Goal: Task Accomplishment & Management: Use online tool/utility

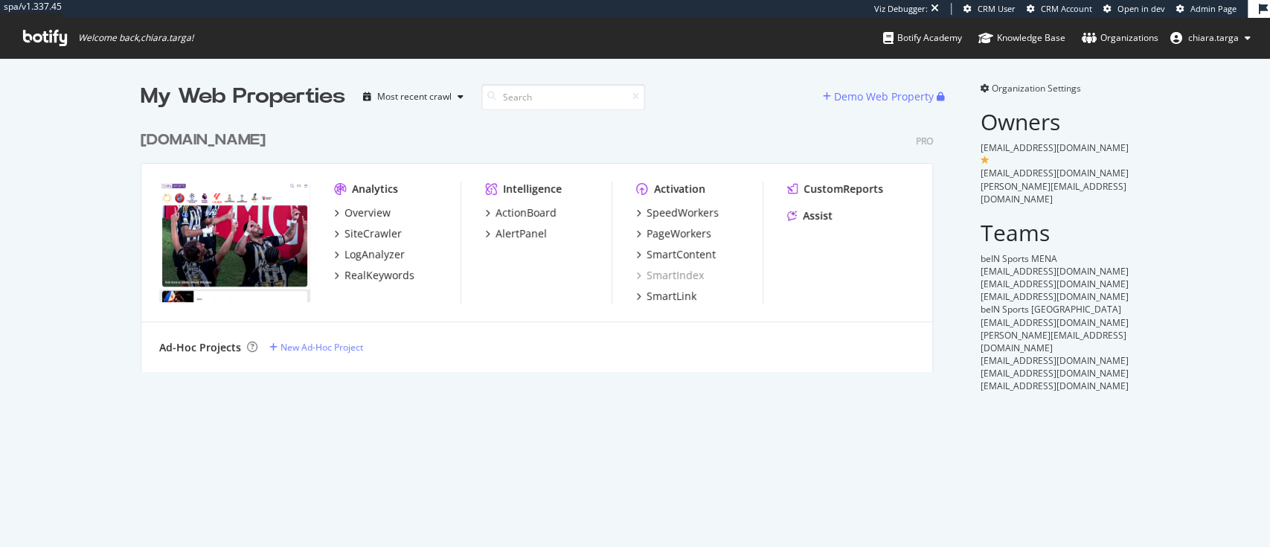
scroll to position [531, 1239]
click at [359, 238] on div "SiteCrawler" at bounding box center [372, 233] width 57 height 15
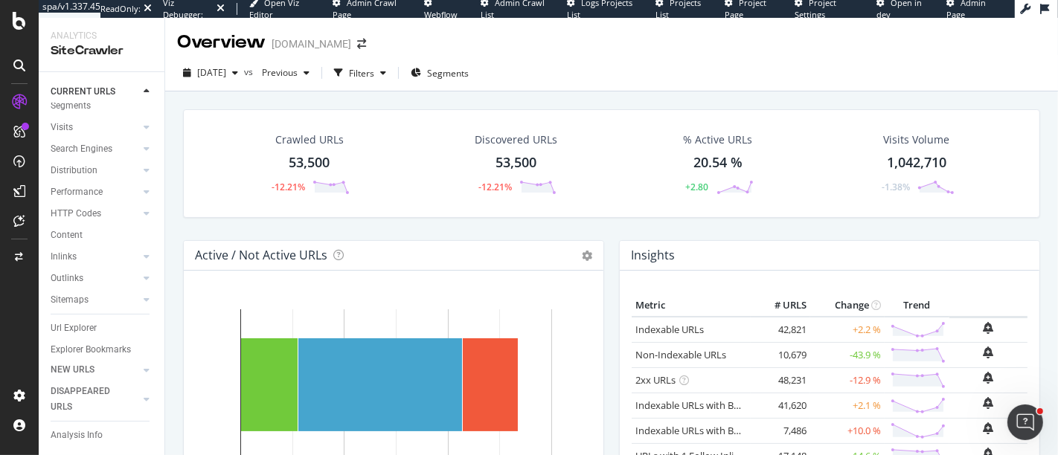
scroll to position [76, 0]
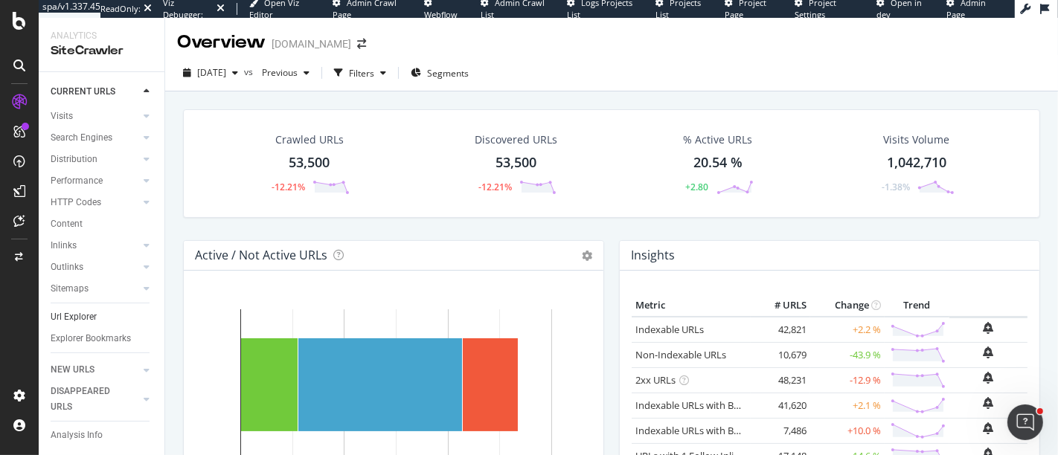
click at [98, 310] on link "Url Explorer" at bounding box center [102, 318] width 103 height 16
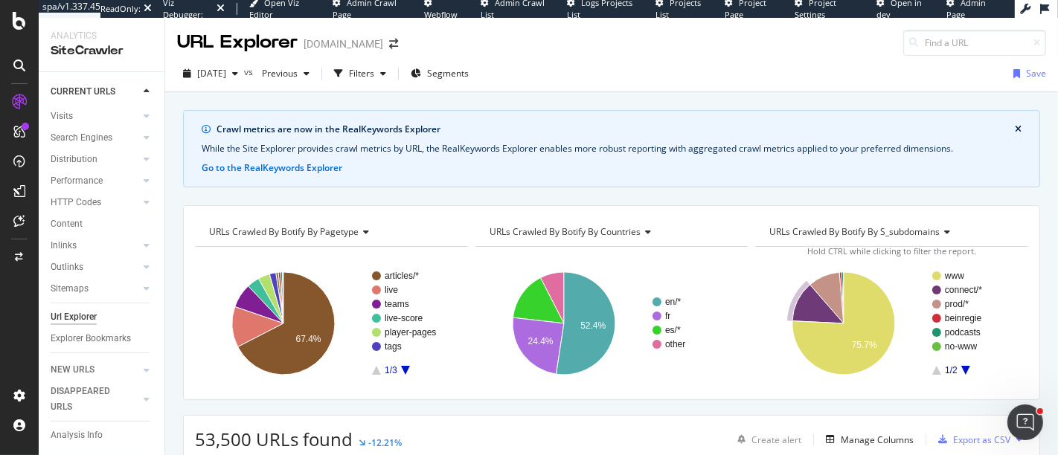
scroll to position [83, 0]
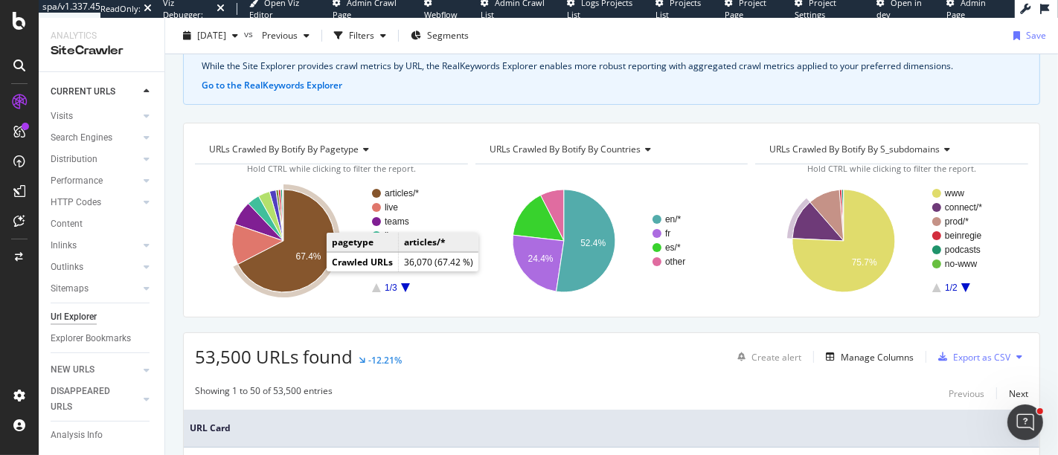
click at [301, 269] on icon "A chart." at bounding box center [286, 241] width 97 height 103
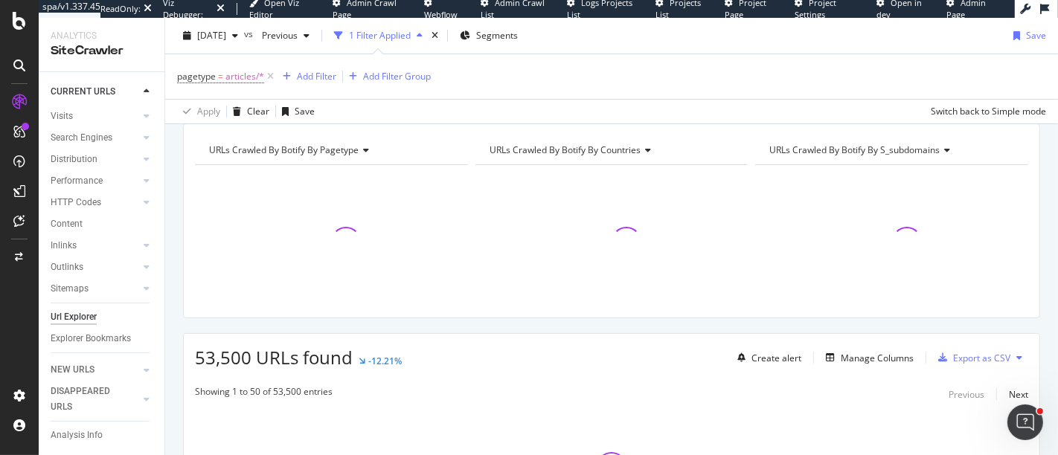
scroll to position [302, 0]
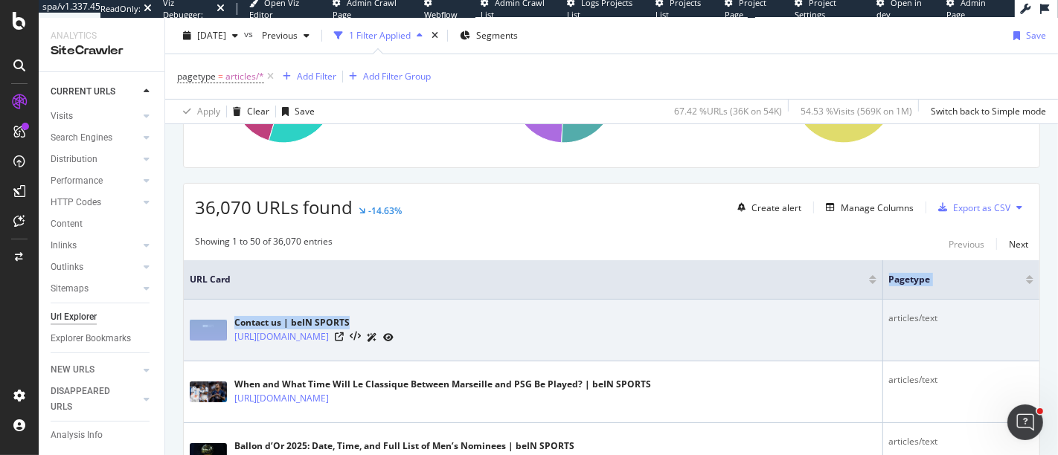
drag, startPoint x: 875, startPoint y: 286, endPoint x: 790, endPoint y: 298, distance: 85.7
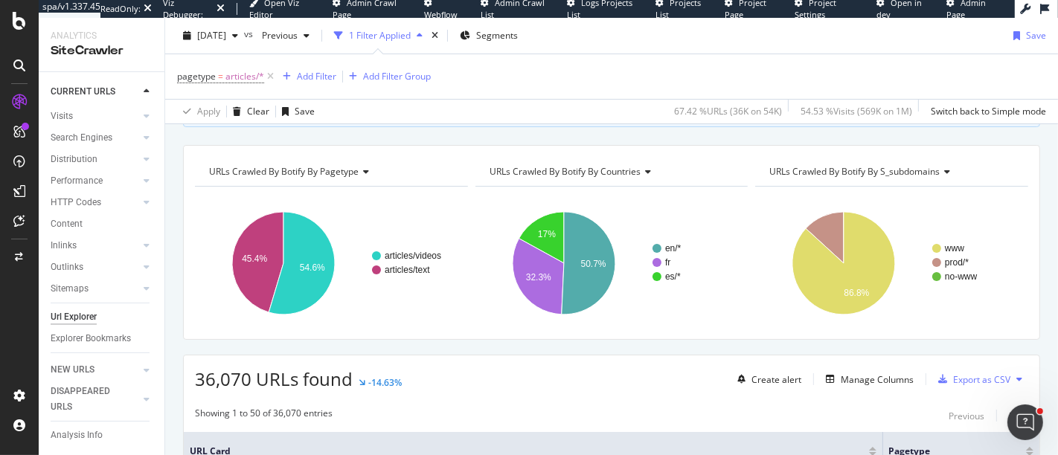
scroll to position [137, 0]
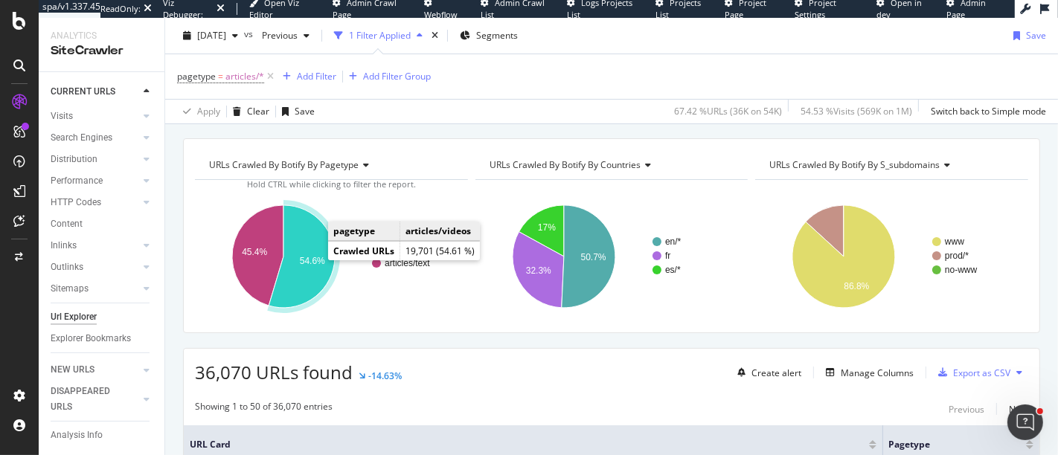
click at [301, 259] on text "54.6%" at bounding box center [312, 261] width 25 height 10
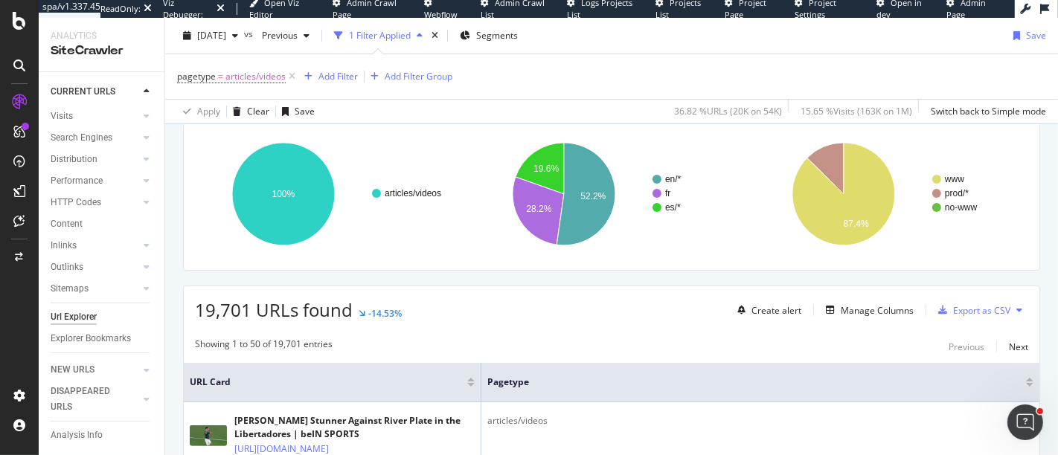
scroll to position [302, 0]
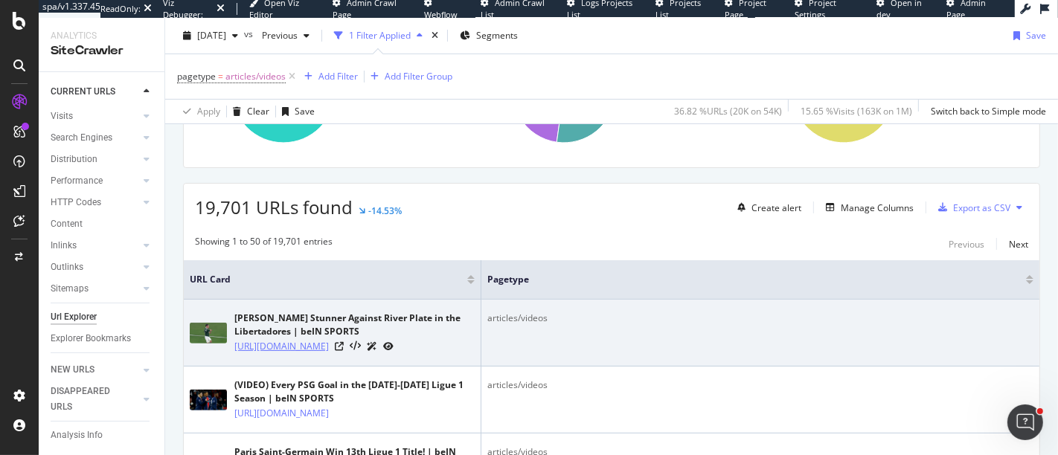
click at [329, 354] on link "[URL][DOMAIN_NAME]" at bounding box center [281, 346] width 94 height 15
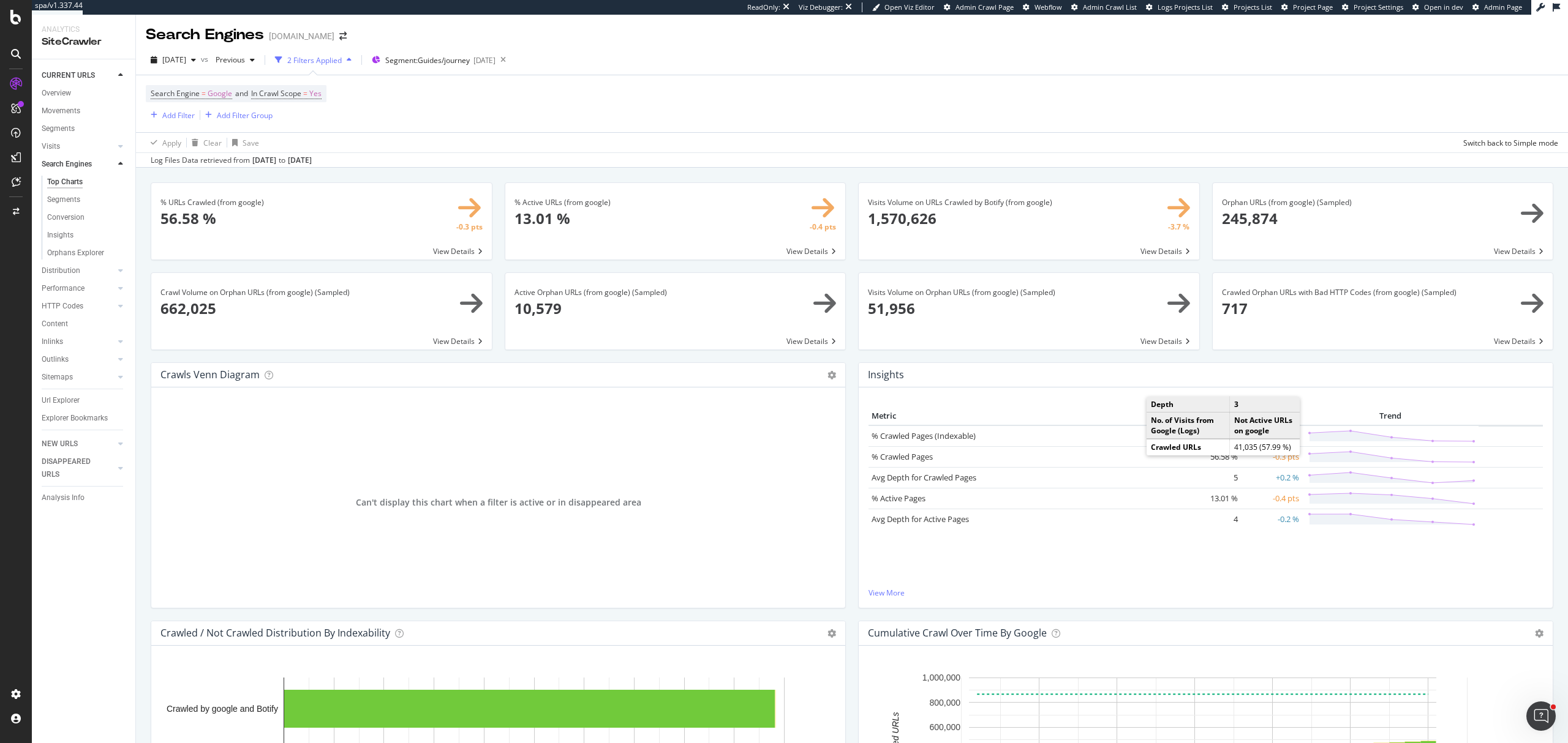
scroll to position [689, 0]
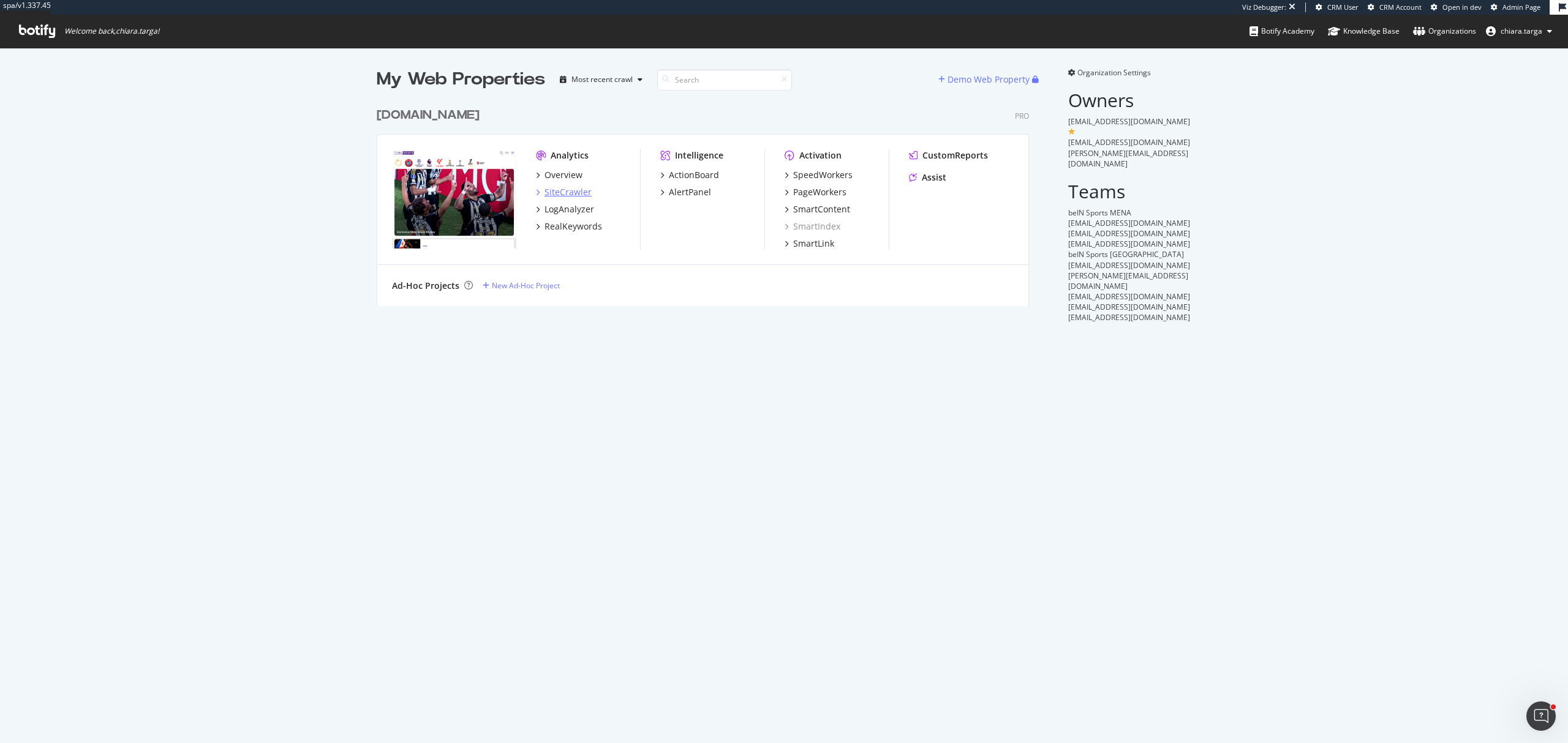
click at [571, 197] on div "SiteCrawler" at bounding box center [567, 192] width 47 height 12
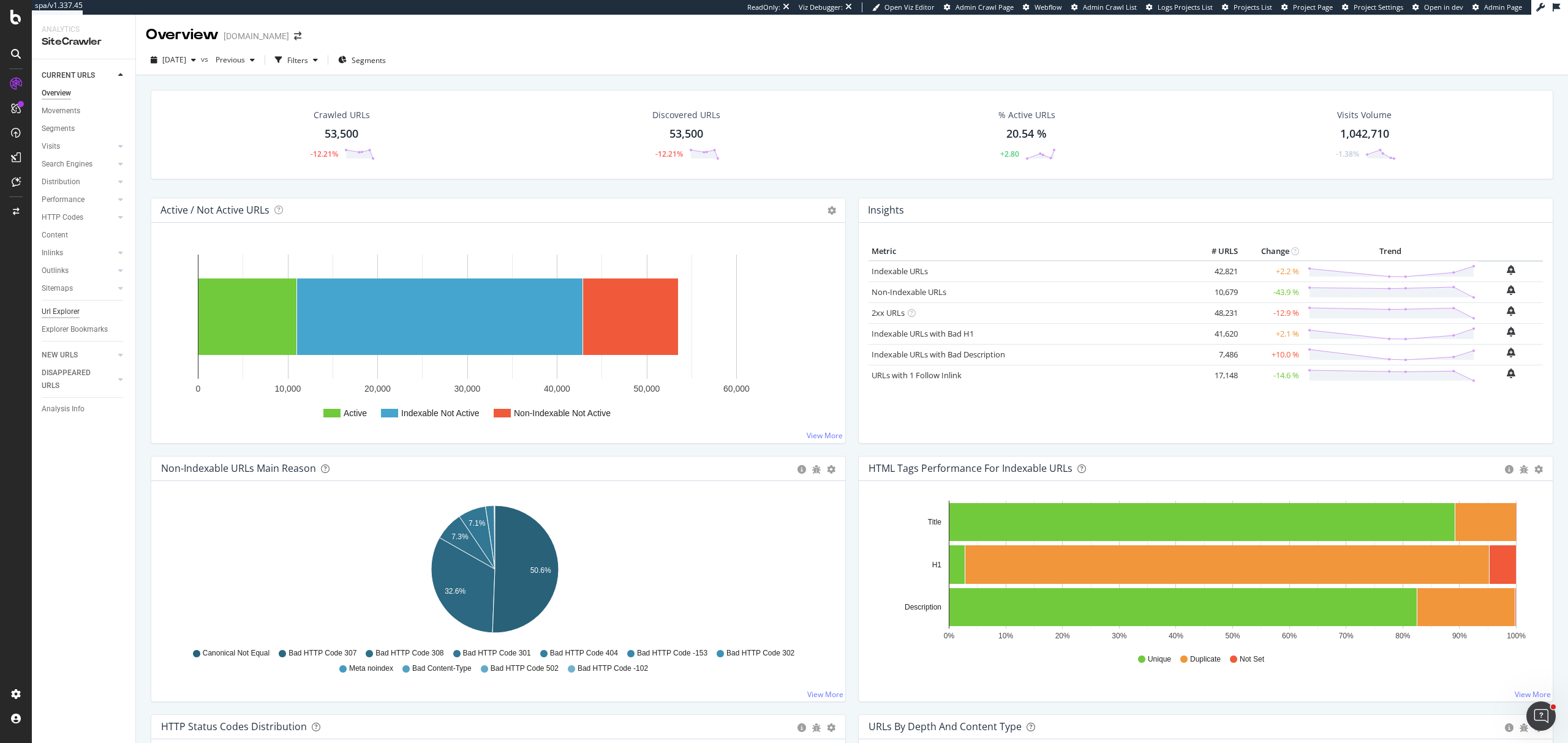
click at [44, 311] on div "Url Explorer" at bounding box center [61, 312] width 38 height 13
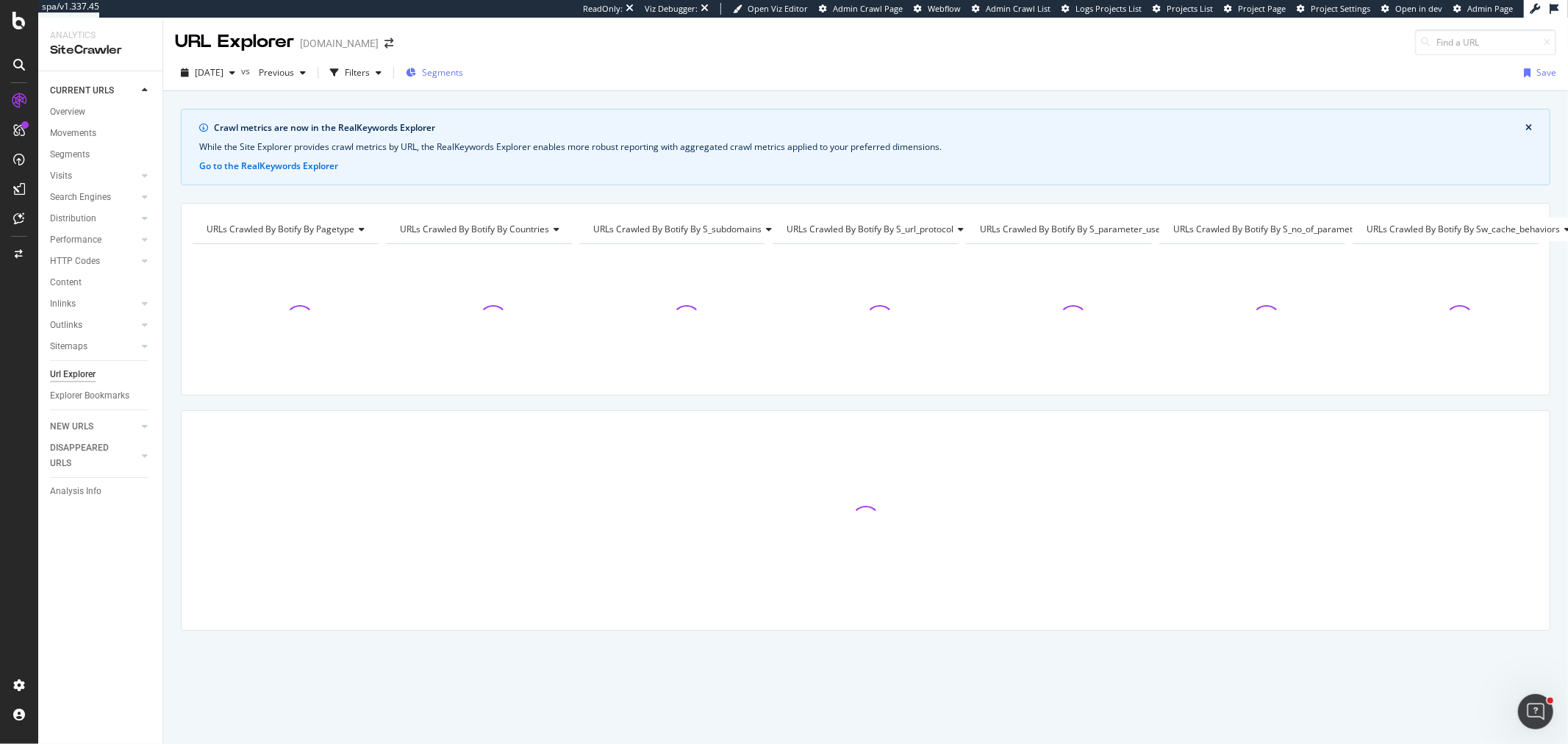
click at [463, 78] on span "Segments" at bounding box center [443, 72] width 41 height 13
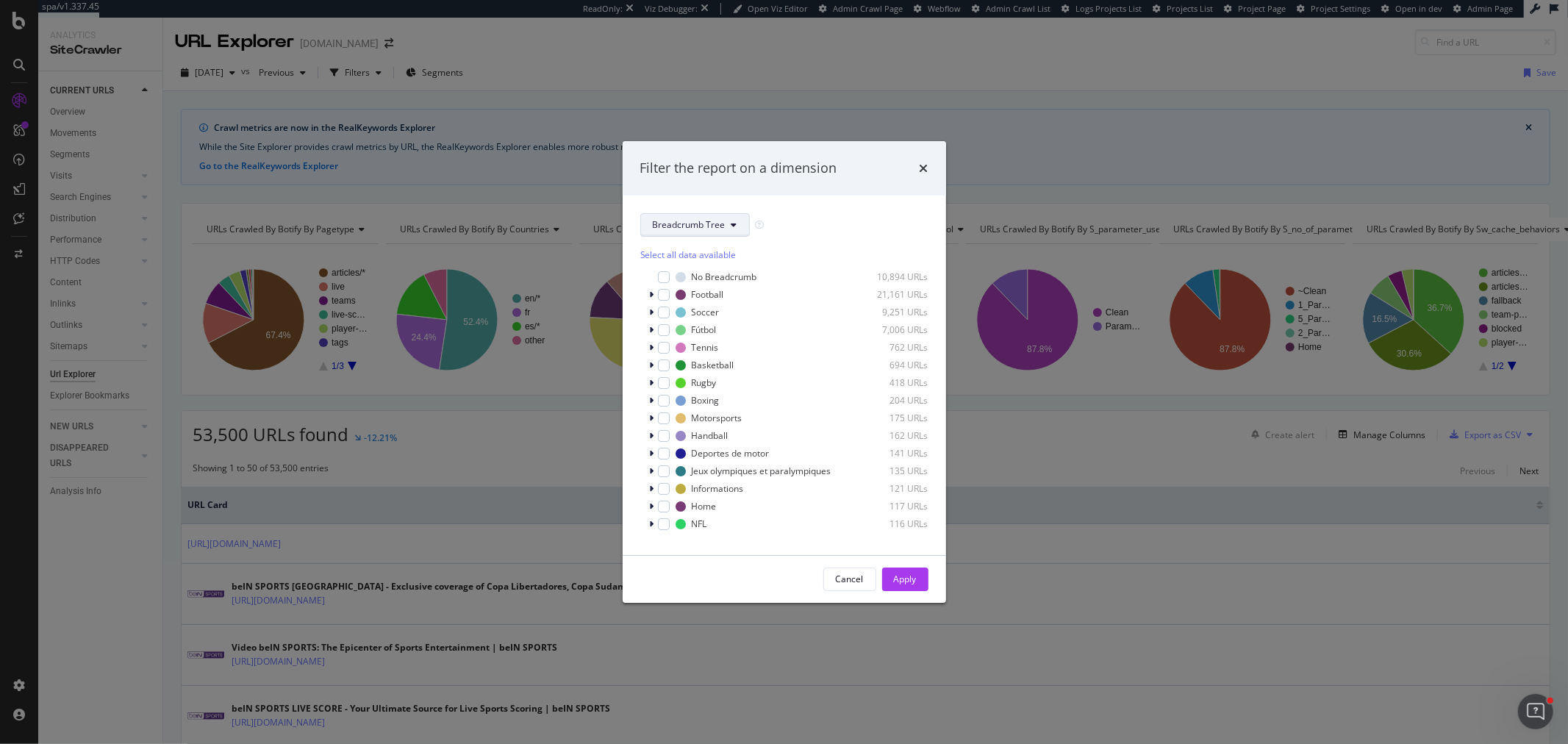
click at [685, 228] on span "Breadcrumb Tree" at bounding box center [690, 224] width 73 height 13
click at [675, 280] on span "pagetype" at bounding box center [701, 278] width 95 height 13
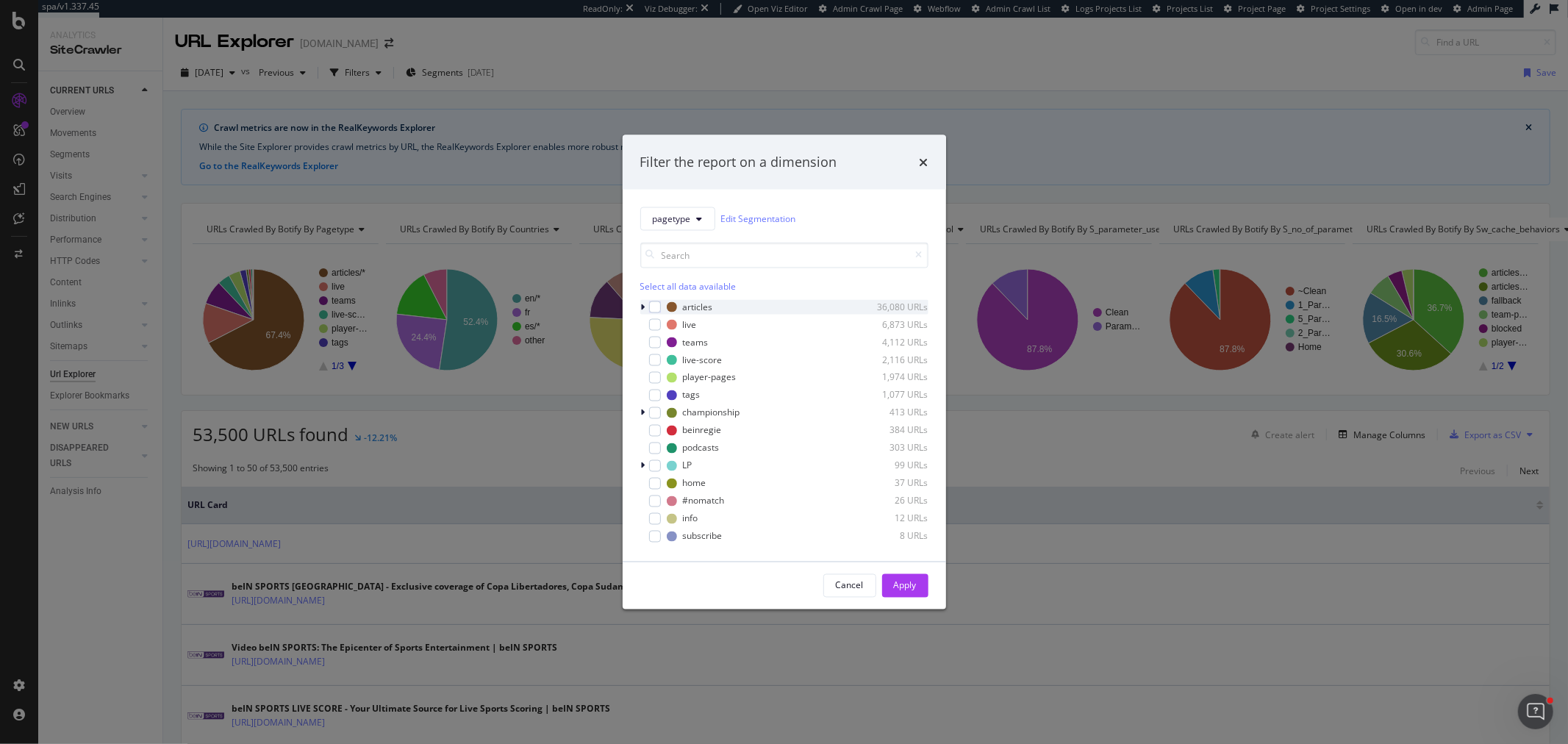
click at [645, 302] on div "modal" at bounding box center [644, 306] width 9 height 15
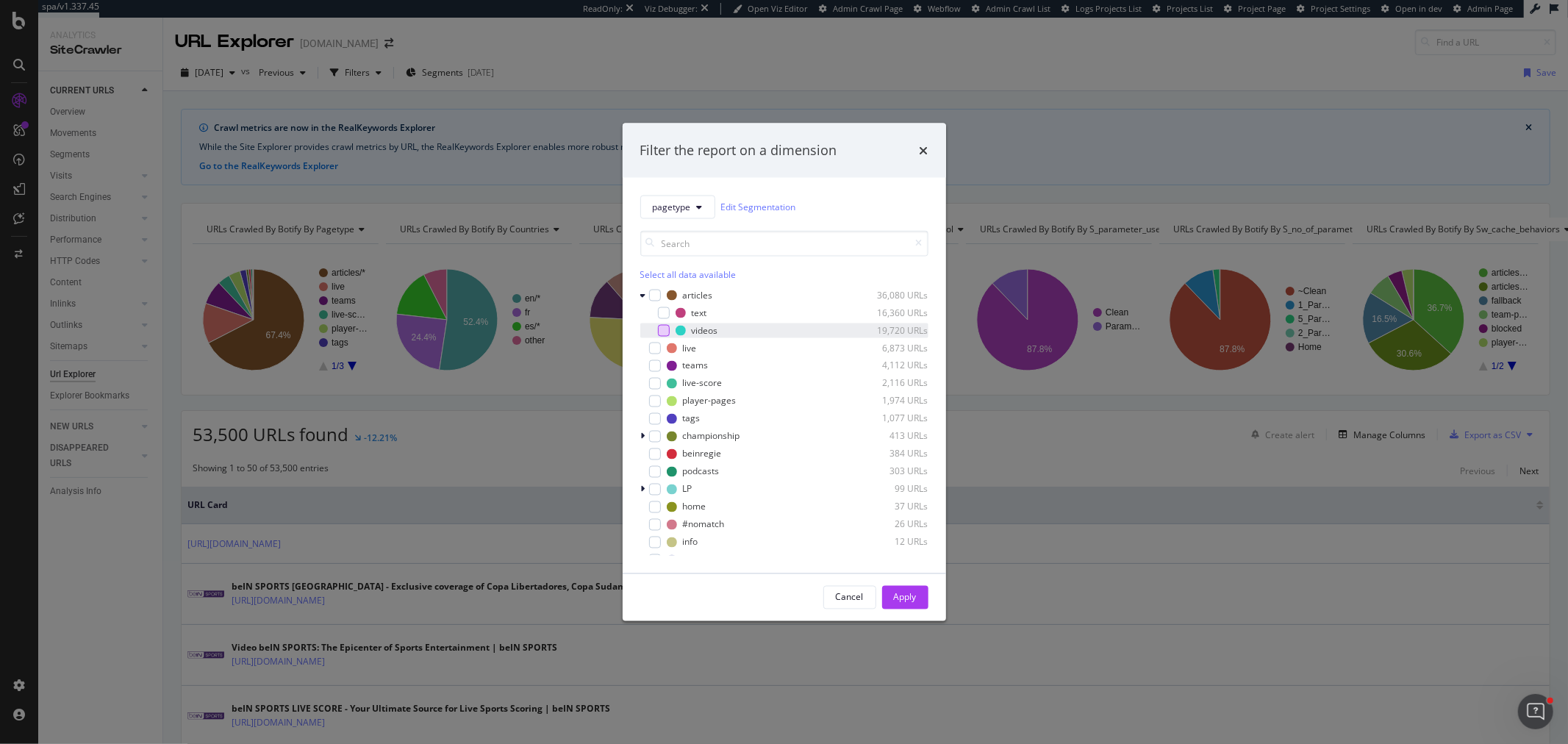
click at [659, 329] on div "modal" at bounding box center [664, 330] width 12 height 12
click at [900, 602] on div "Apply" at bounding box center [905, 597] width 23 height 13
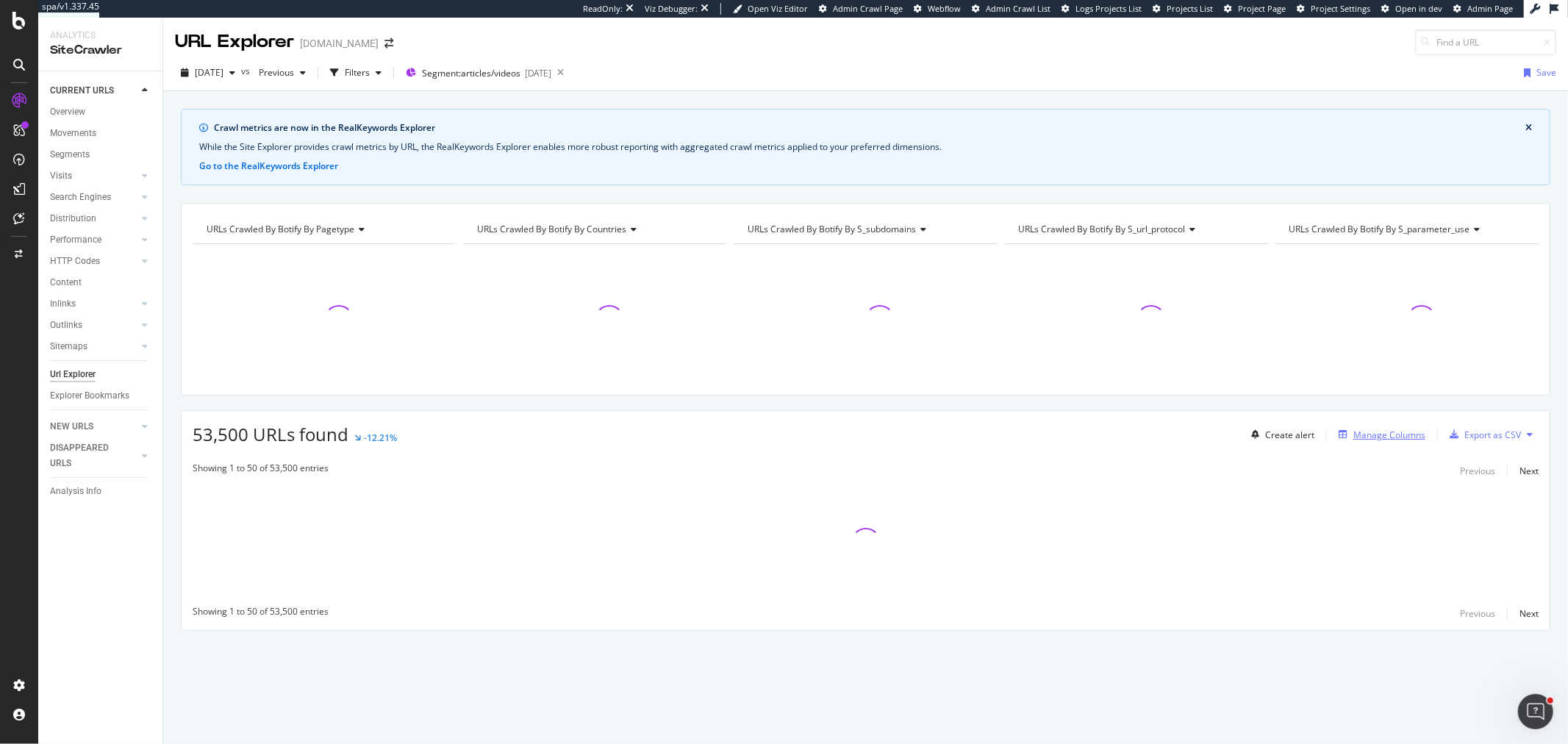
click at [1371, 433] on div "Manage Columns" at bounding box center [1389, 435] width 72 height 13
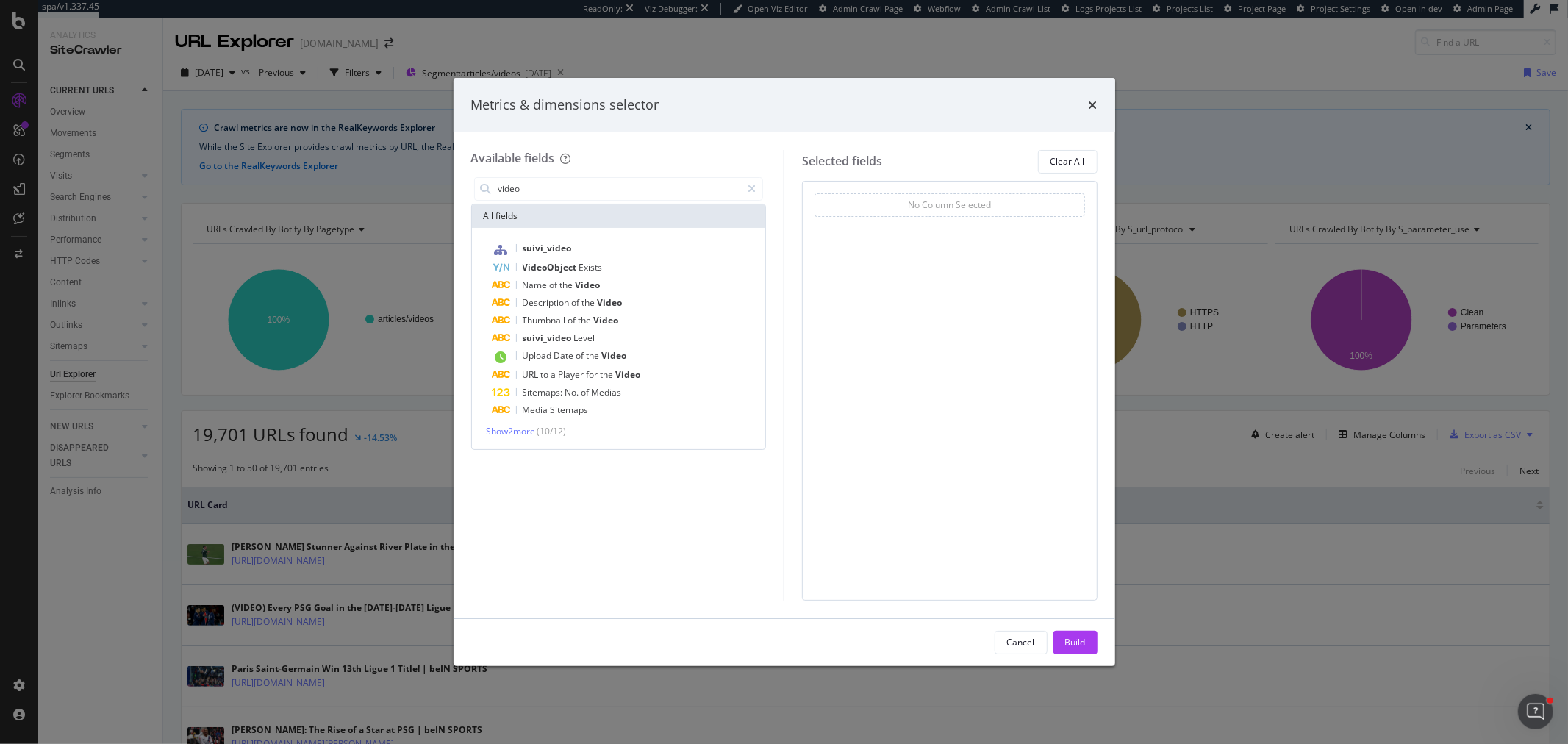
type input "video"
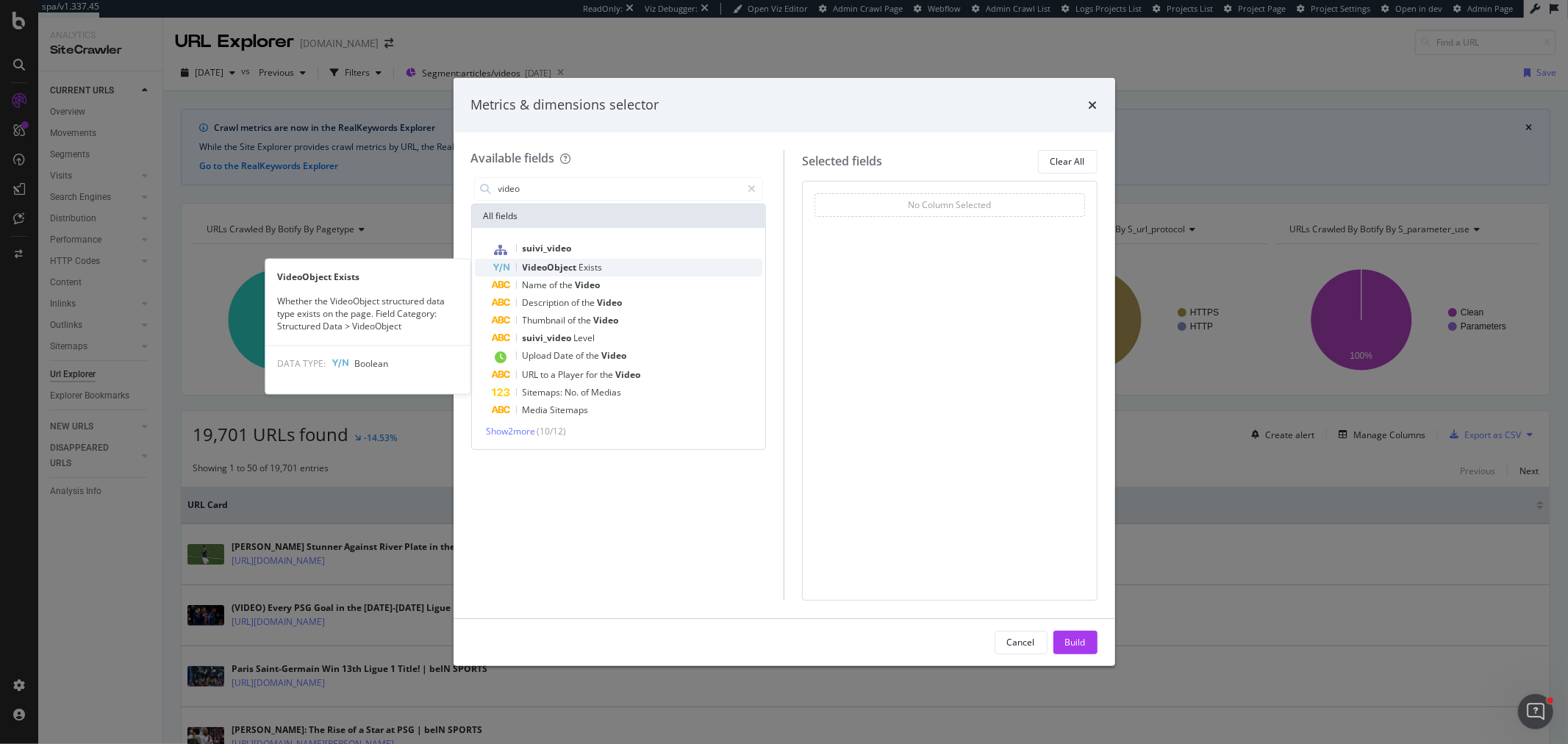
click at [583, 267] on span "Exists" at bounding box center [591, 267] width 24 height 13
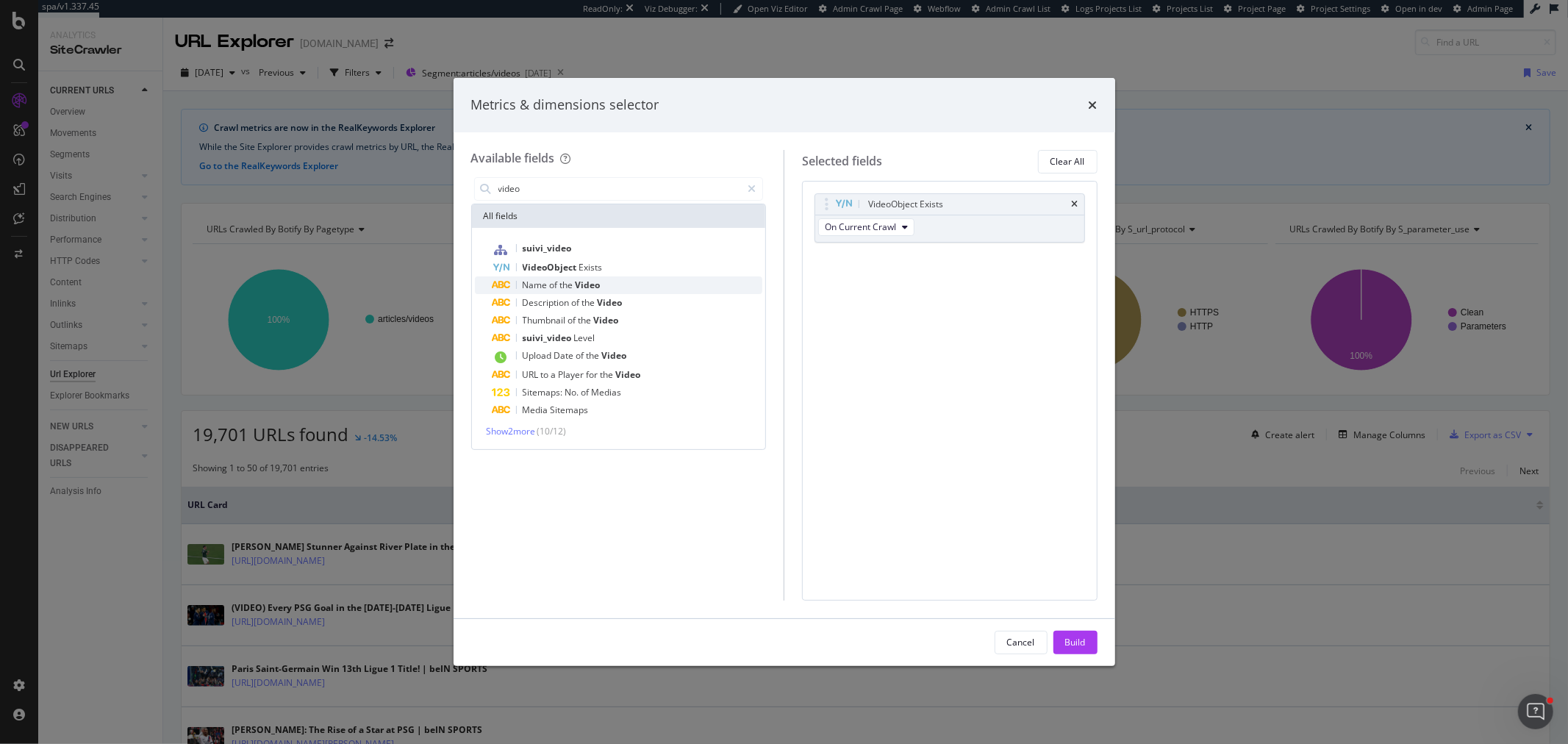
click at [596, 289] on span "Video" at bounding box center [588, 285] width 25 height 13
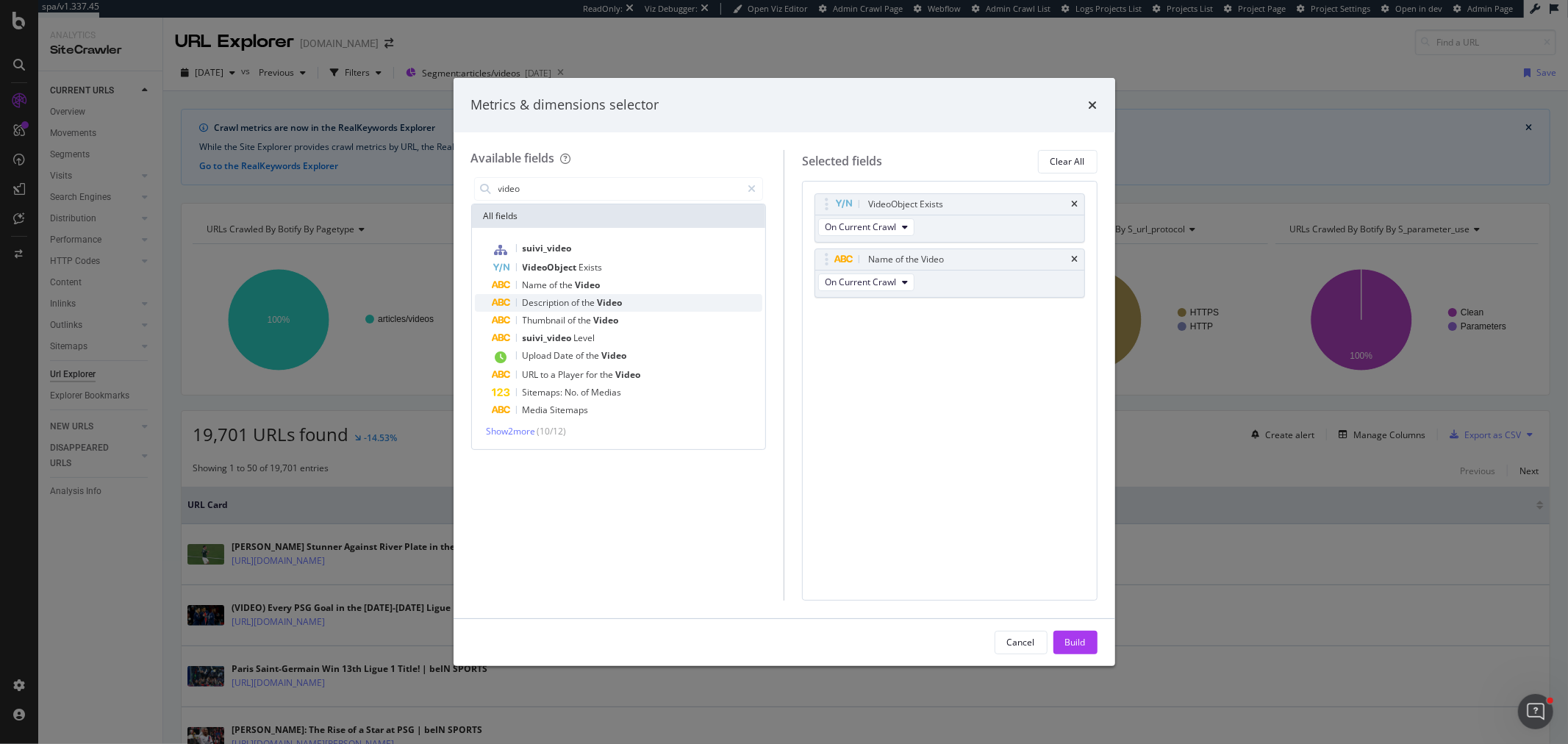
click at [601, 297] on span "Video" at bounding box center [610, 302] width 25 height 13
click at [601, 319] on span "Video" at bounding box center [606, 320] width 25 height 13
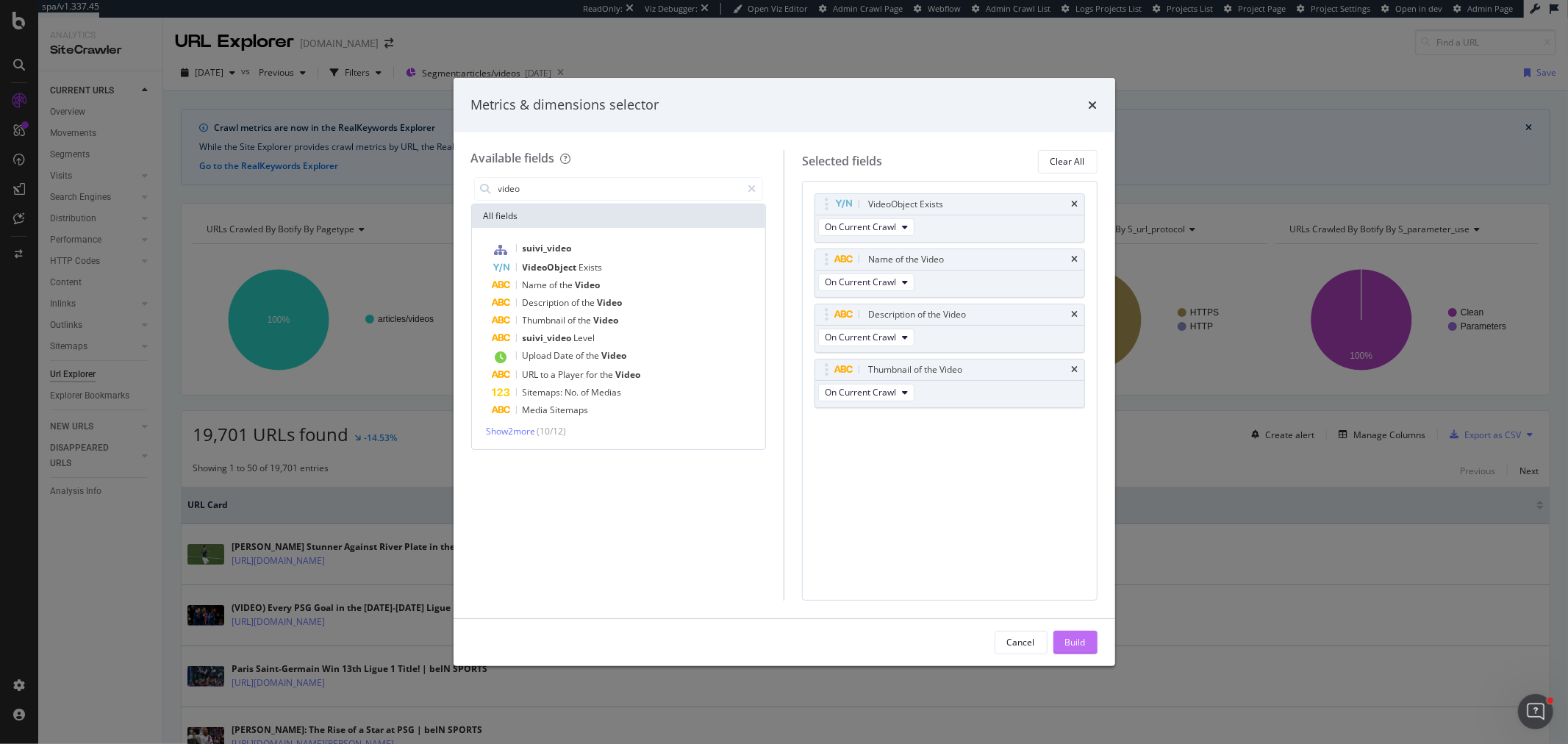
click at [1081, 638] on div "Build" at bounding box center [1075, 642] width 21 height 13
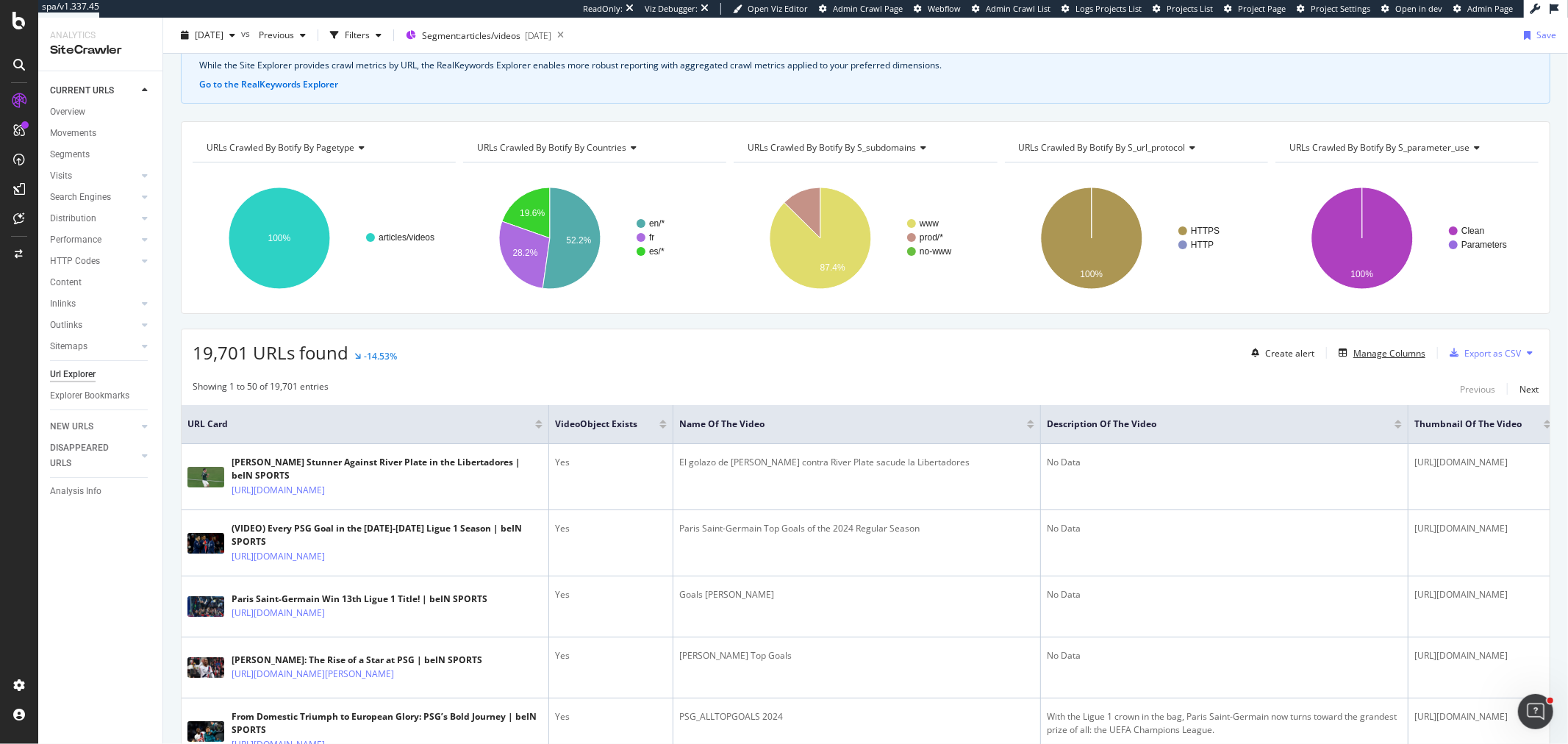
scroll to position [163, 0]
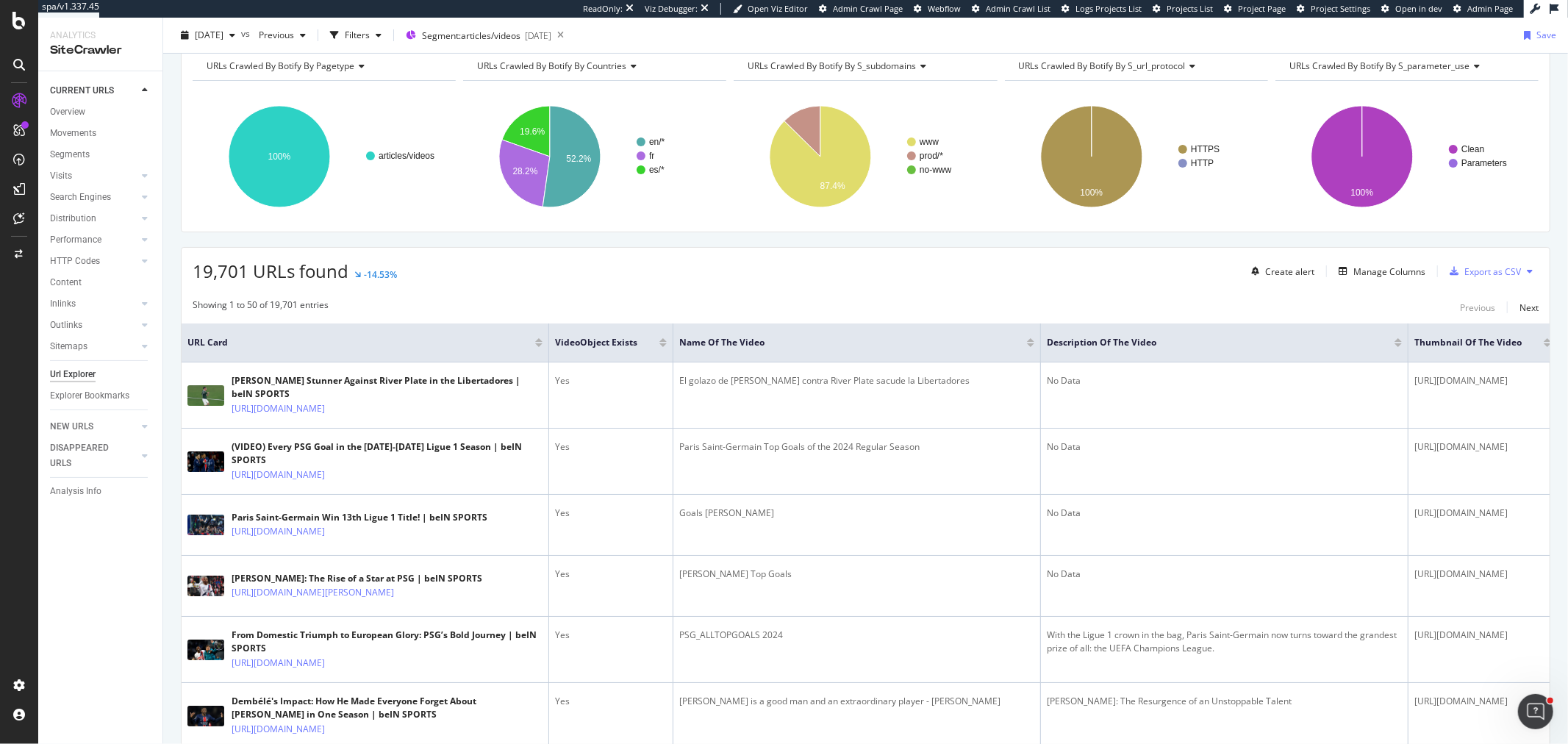
click at [1409, 353] on tr "URL Card VideoObject Exists Name of the Video Description of the Video Thumbnai…" at bounding box center [869, 342] width 1375 height 39
click at [1361, 278] on div "Manage Columns" at bounding box center [1379, 271] width 93 height 16
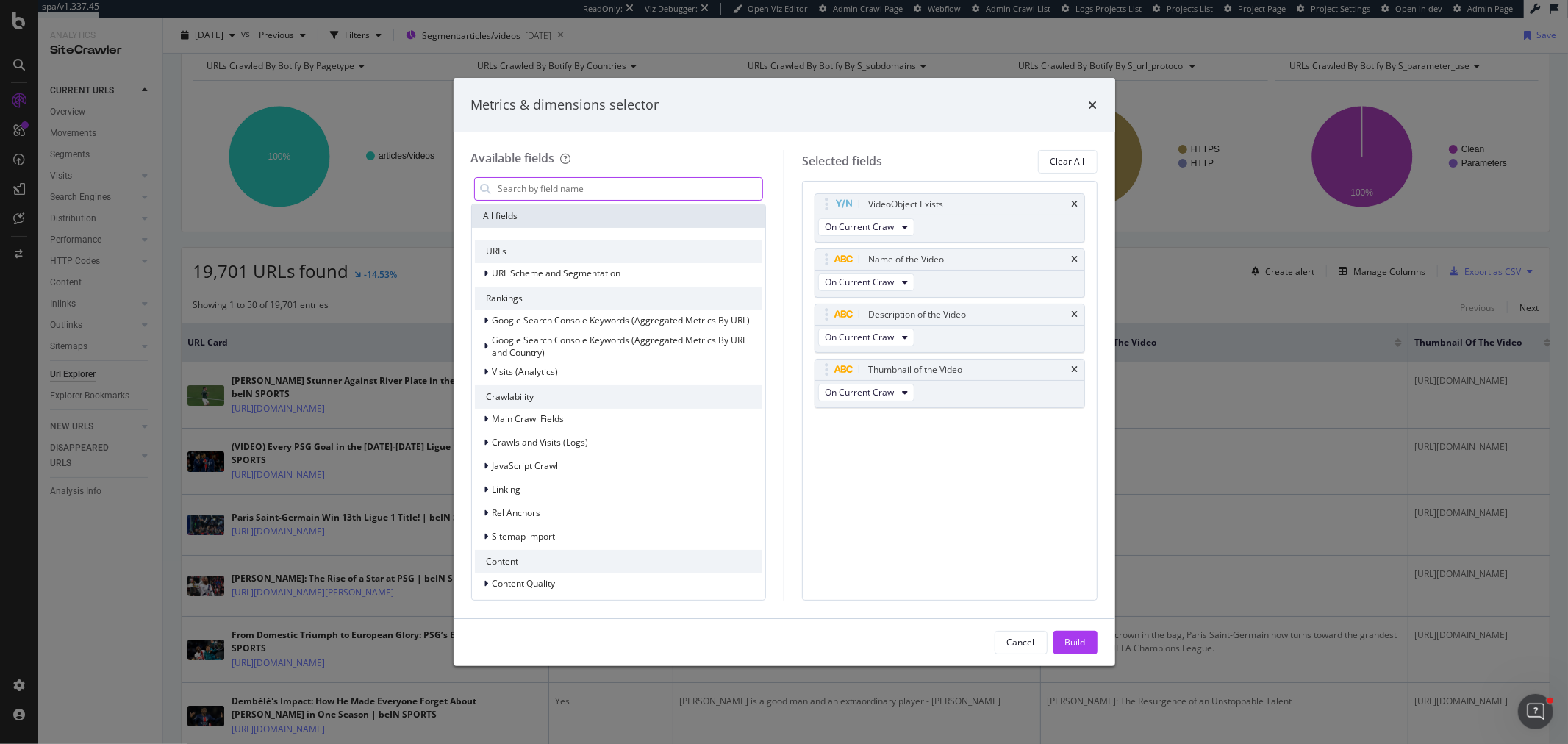
click at [568, 179] on input "modal" at bounding box center [629, 189] width 266 height 22
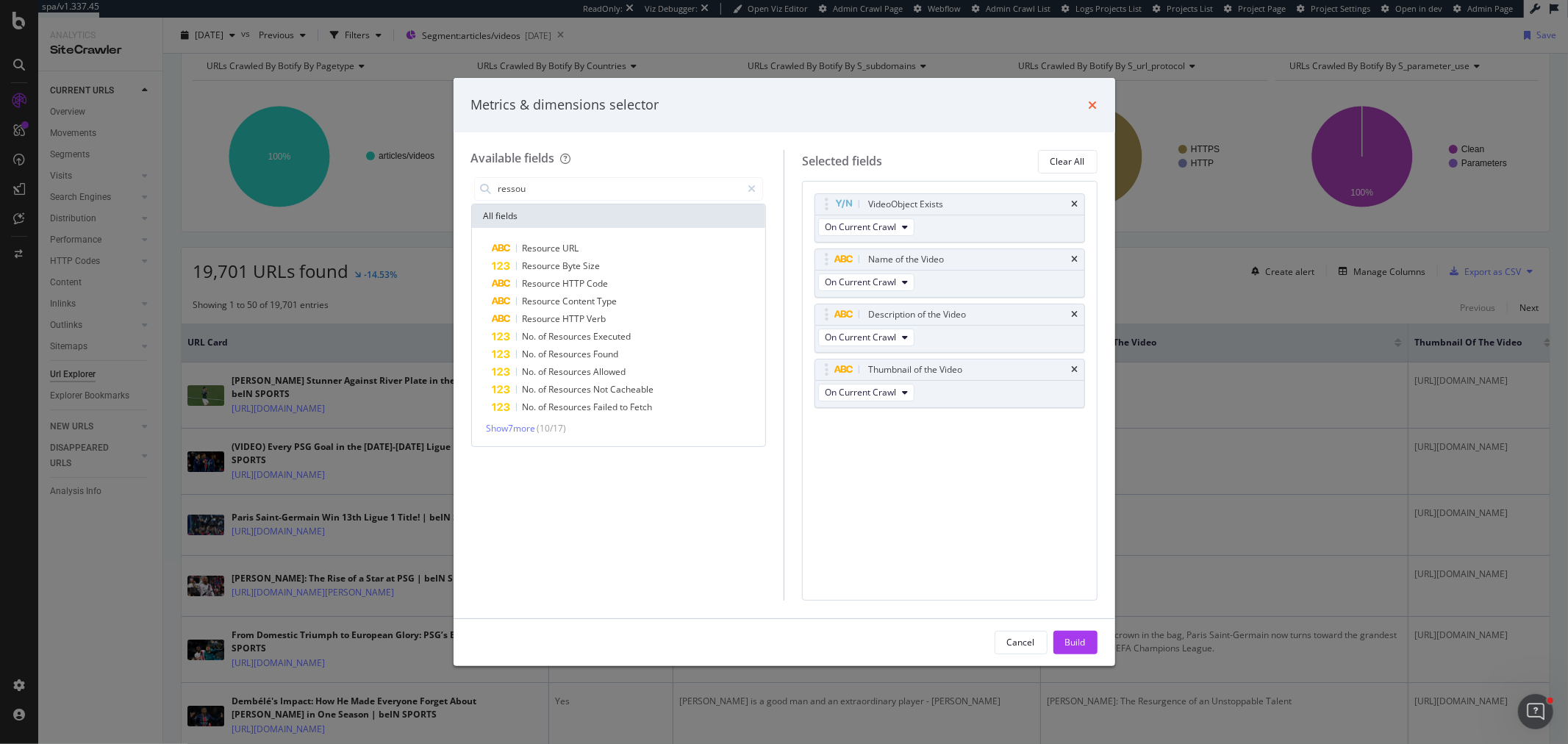
type input "ressou"
click at [1093, 105] on icon "times" at bounding box center [1093, 105] width 9 height 12
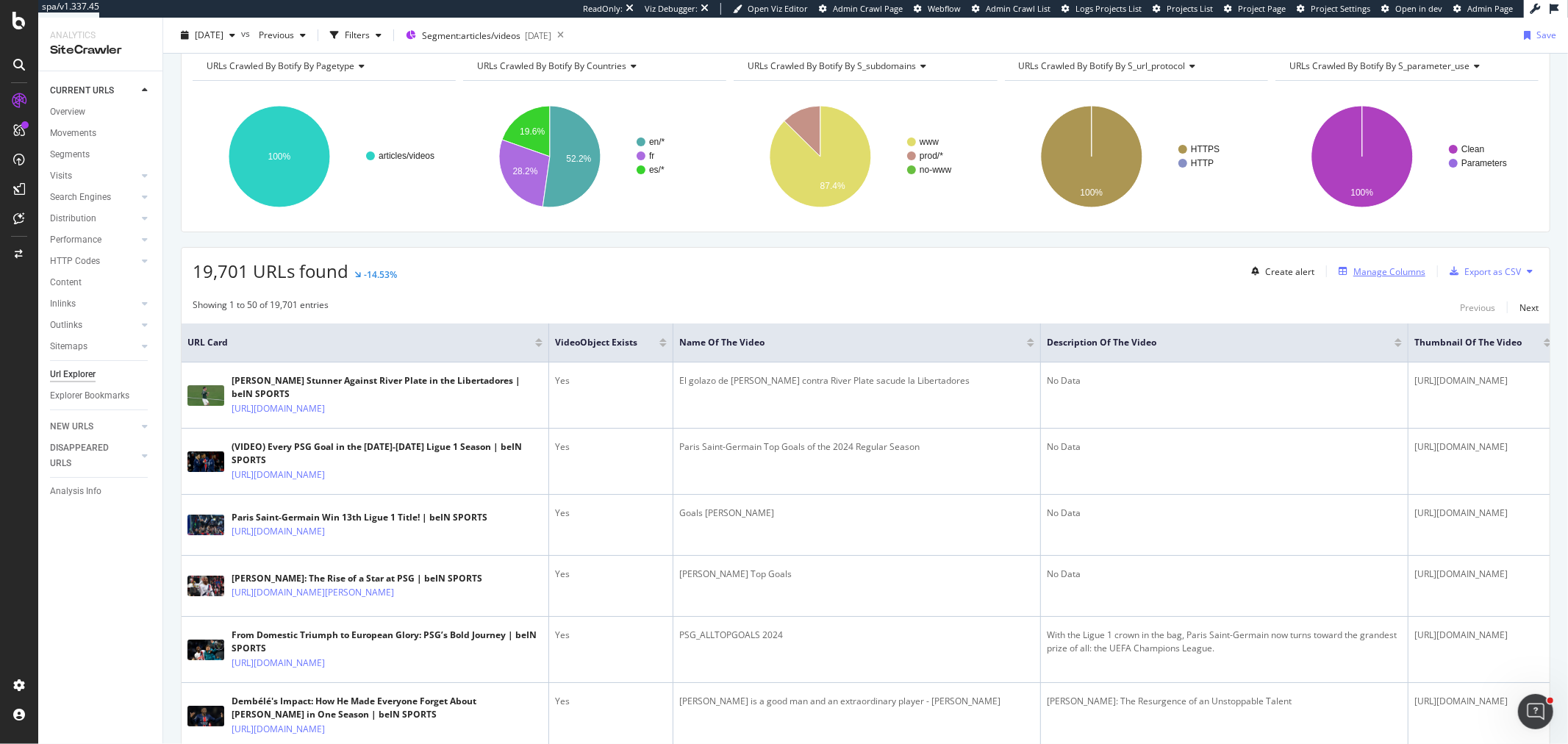
click at [1352, 278] on div "Manage Columns" at bounding box center [1379, 271] width 93 height 16
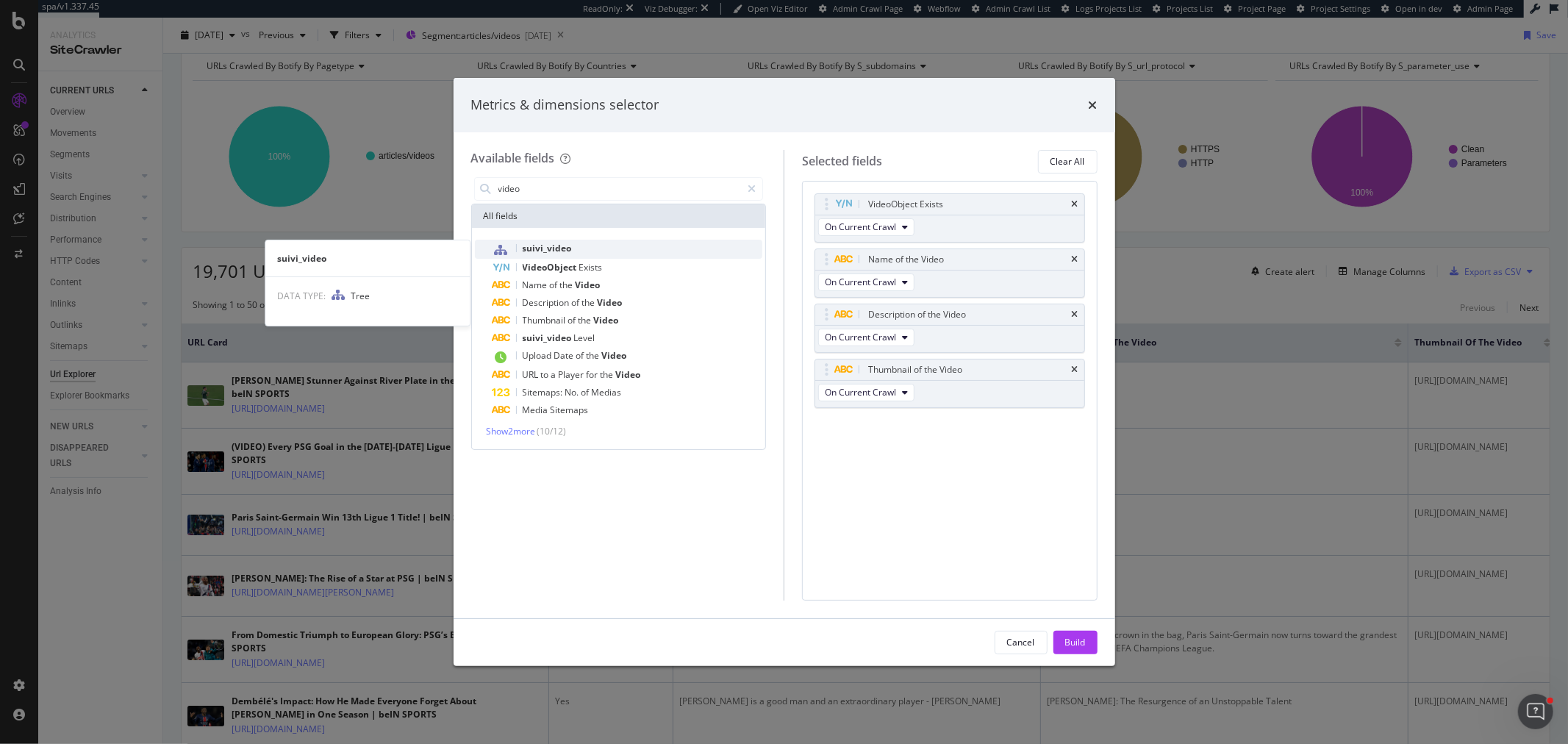
type input "video"
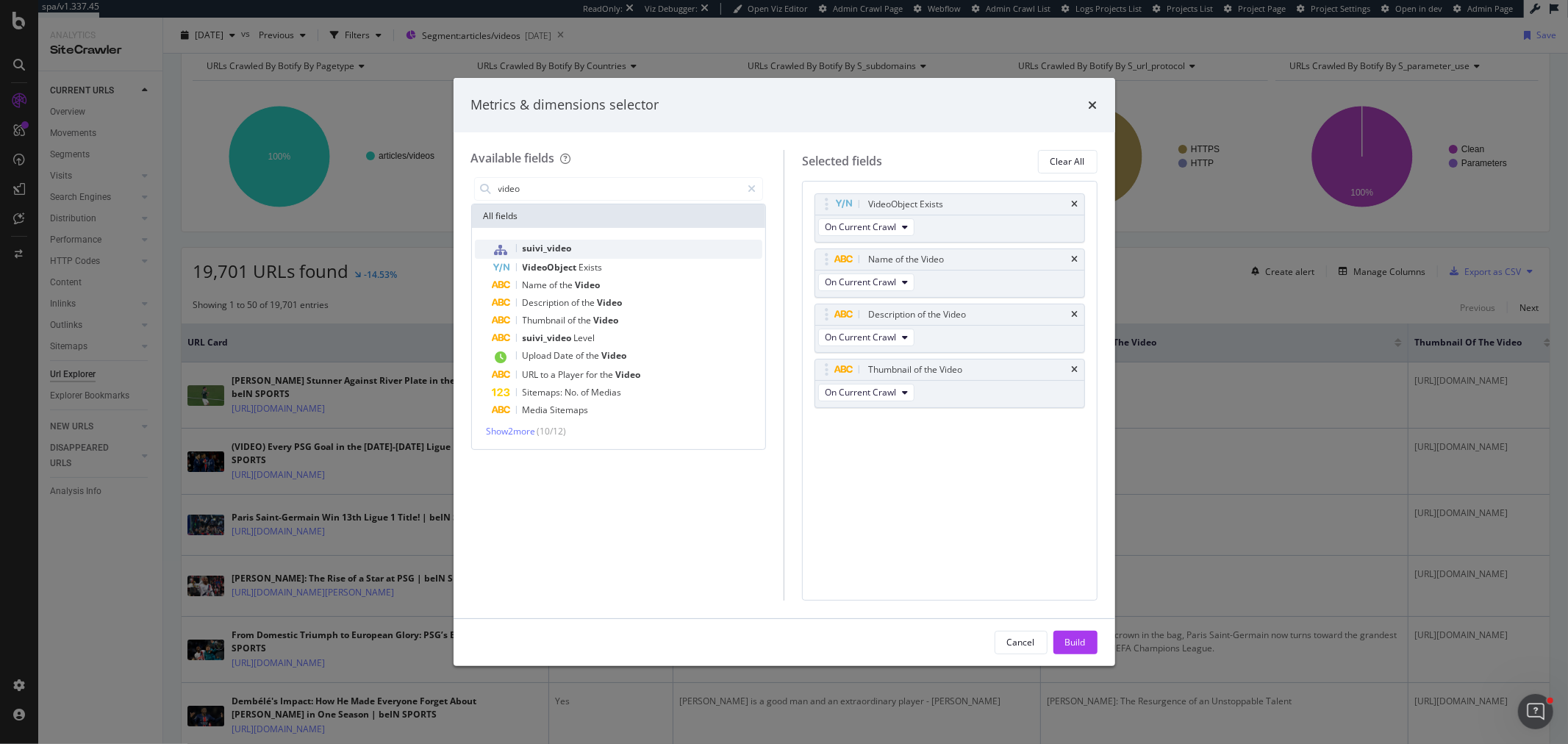
click at [624, 255] on div "suivi_video" at bounding box center [628, 249] width 271 height 19
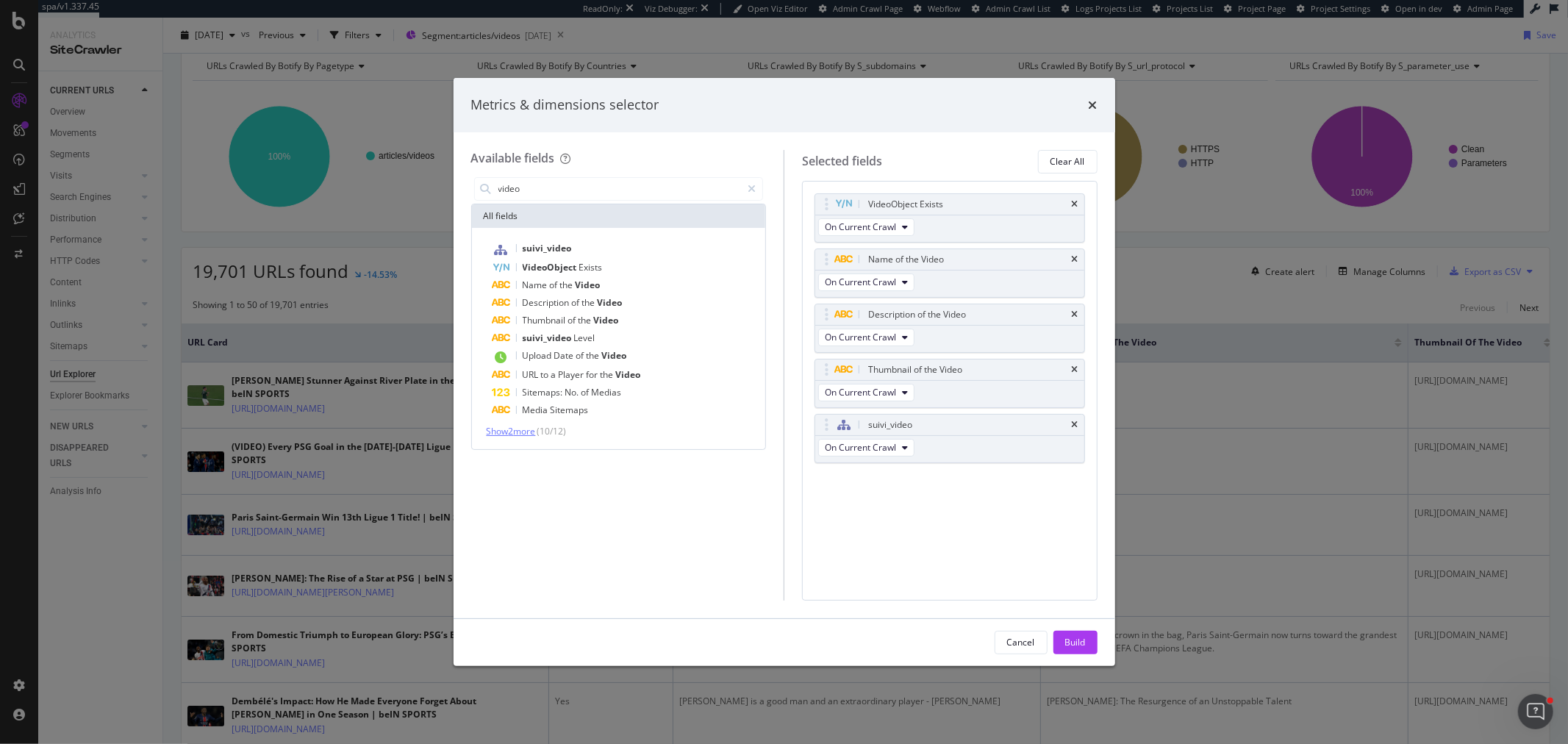
click at [533, 430] on span "Show 2 more" at bounding box center [512, 431] width 49 height 13
click at [1079, 644] on div "Build" at bounding box center [1075, 642] width 21 height 13
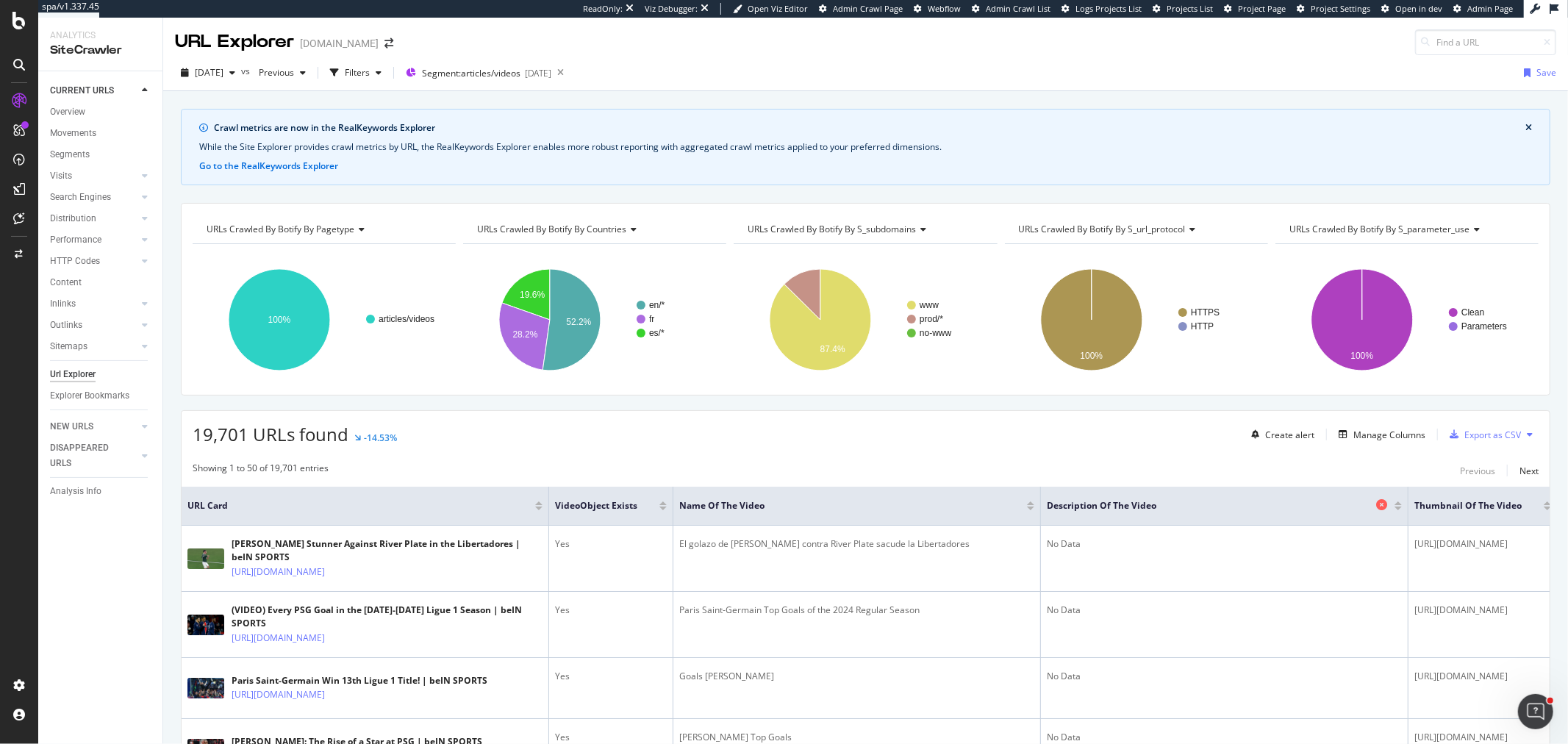
click at [1365, 508] on span "Description of the Video" at bounding box center [1210, 505] width 326 height 13
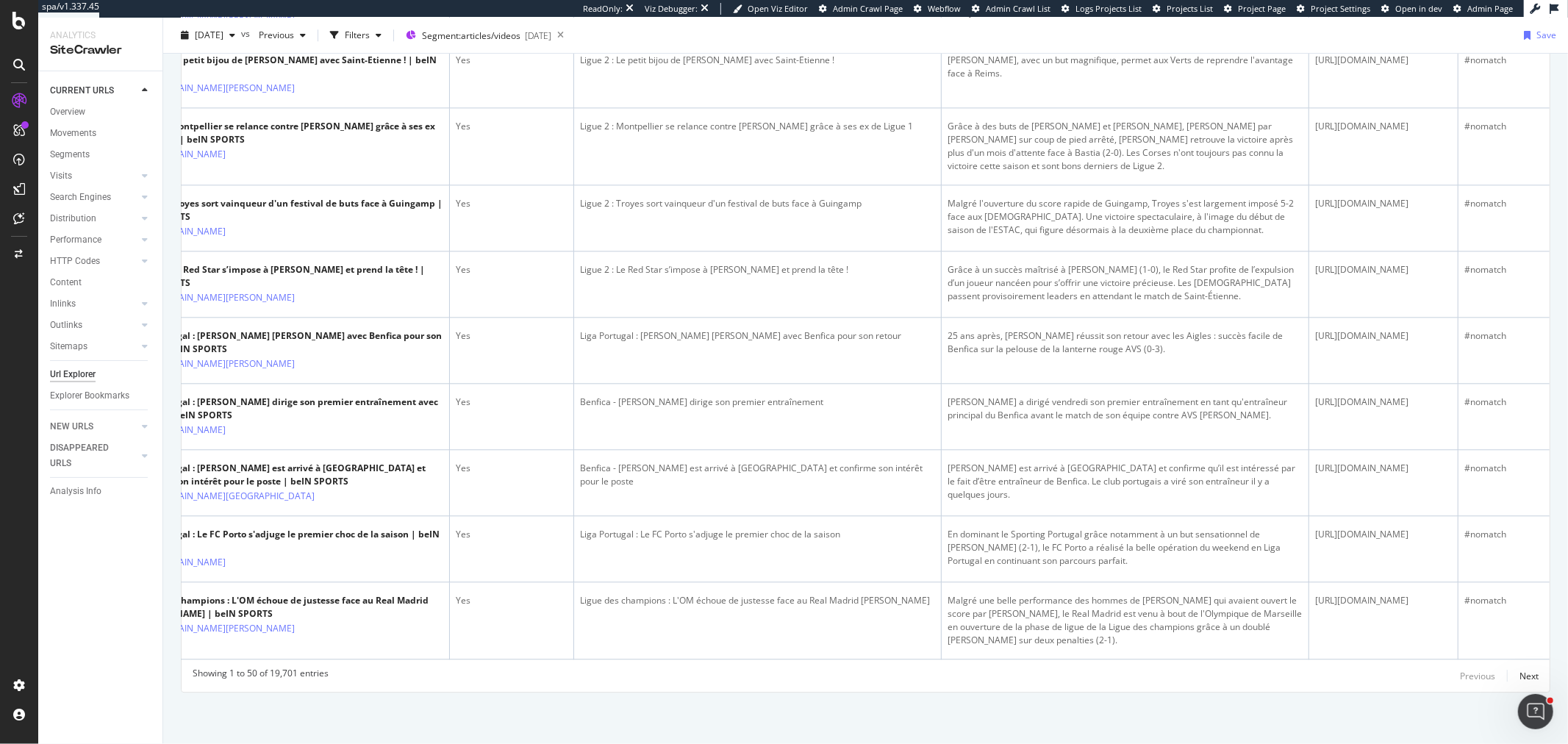
scroll to position [4522, 0]
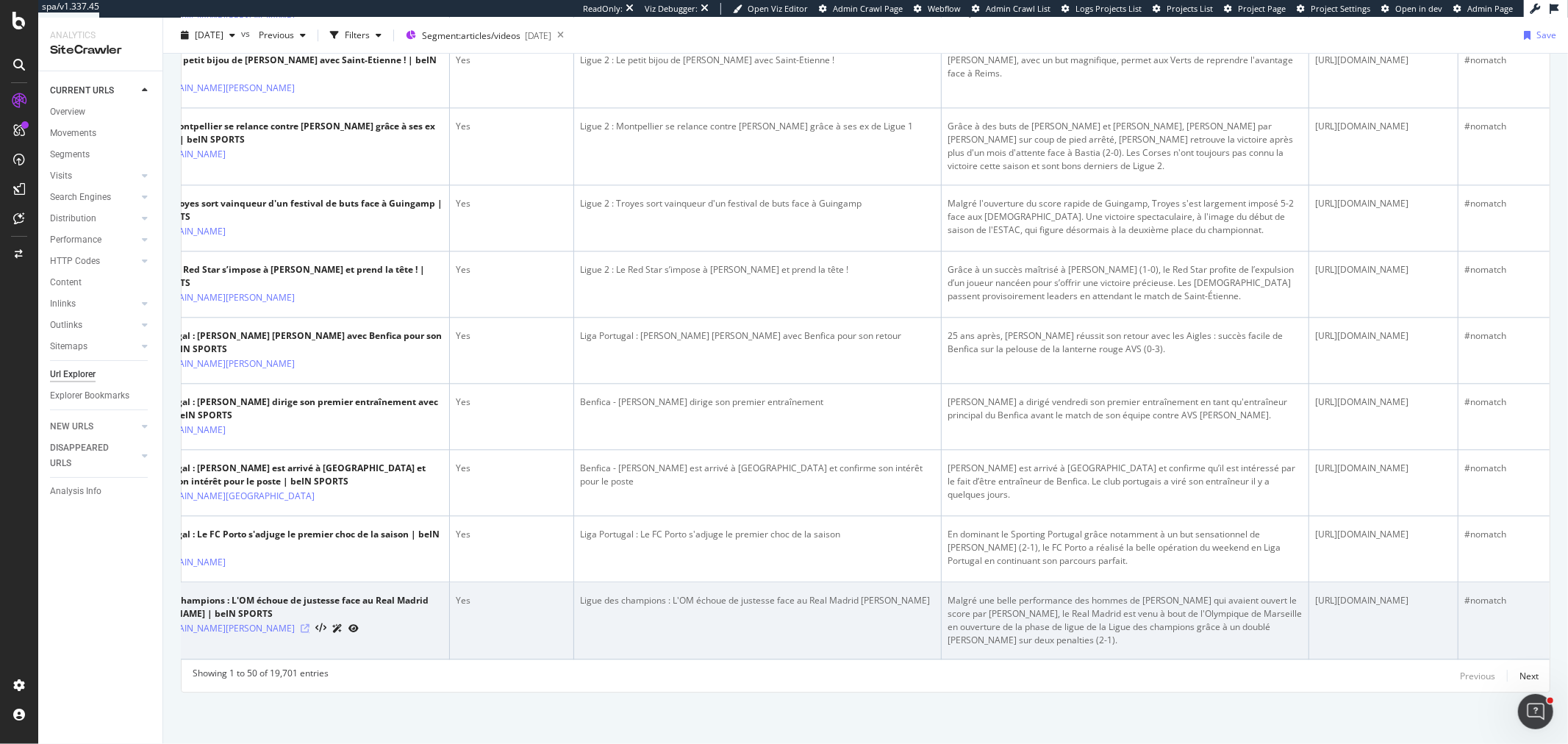
click at [300, 624] on icon at bounding box center [304, 628] width 9 height 9
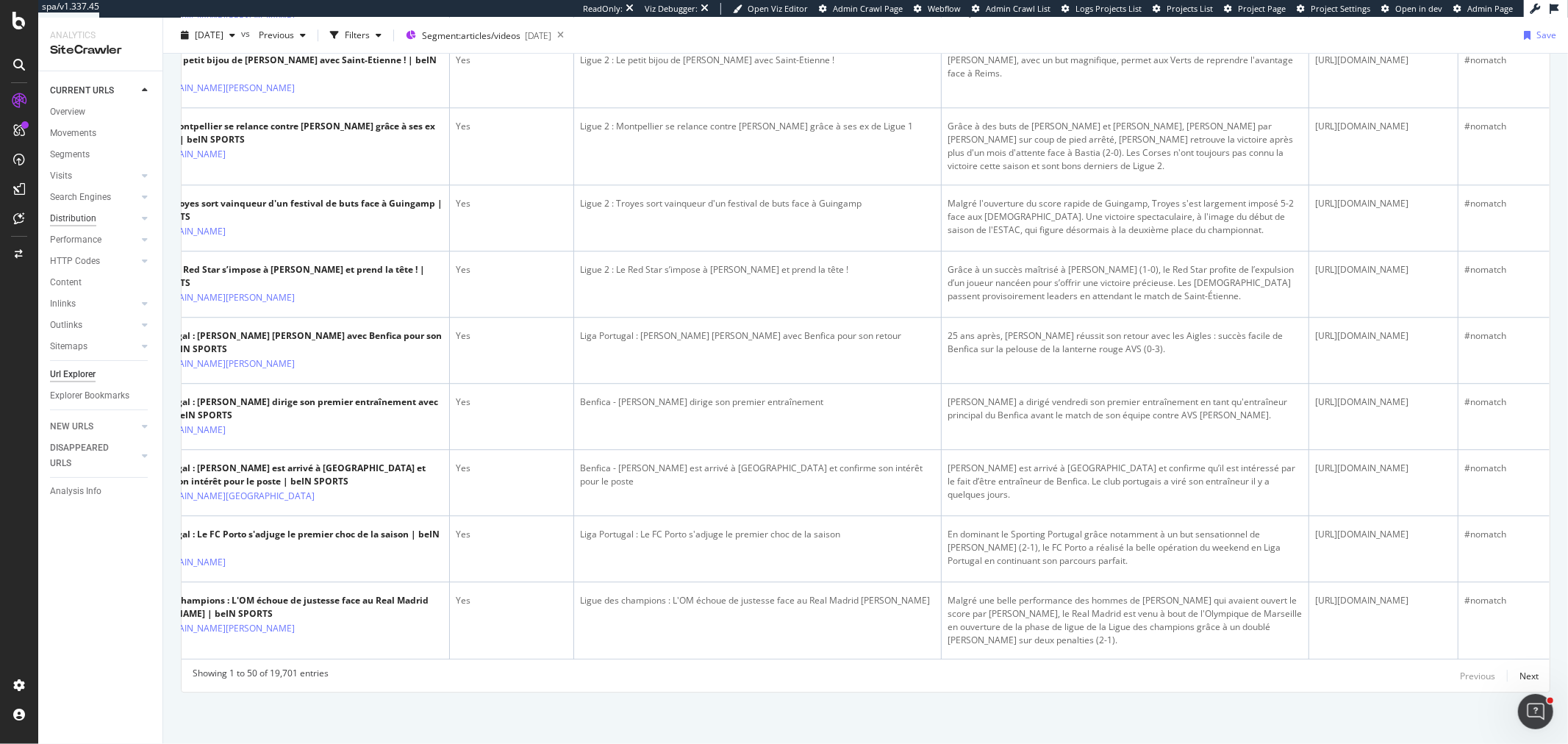
click at [76, 220] on div "Distribution" at bounding box center [73, 219] width 46 height 16
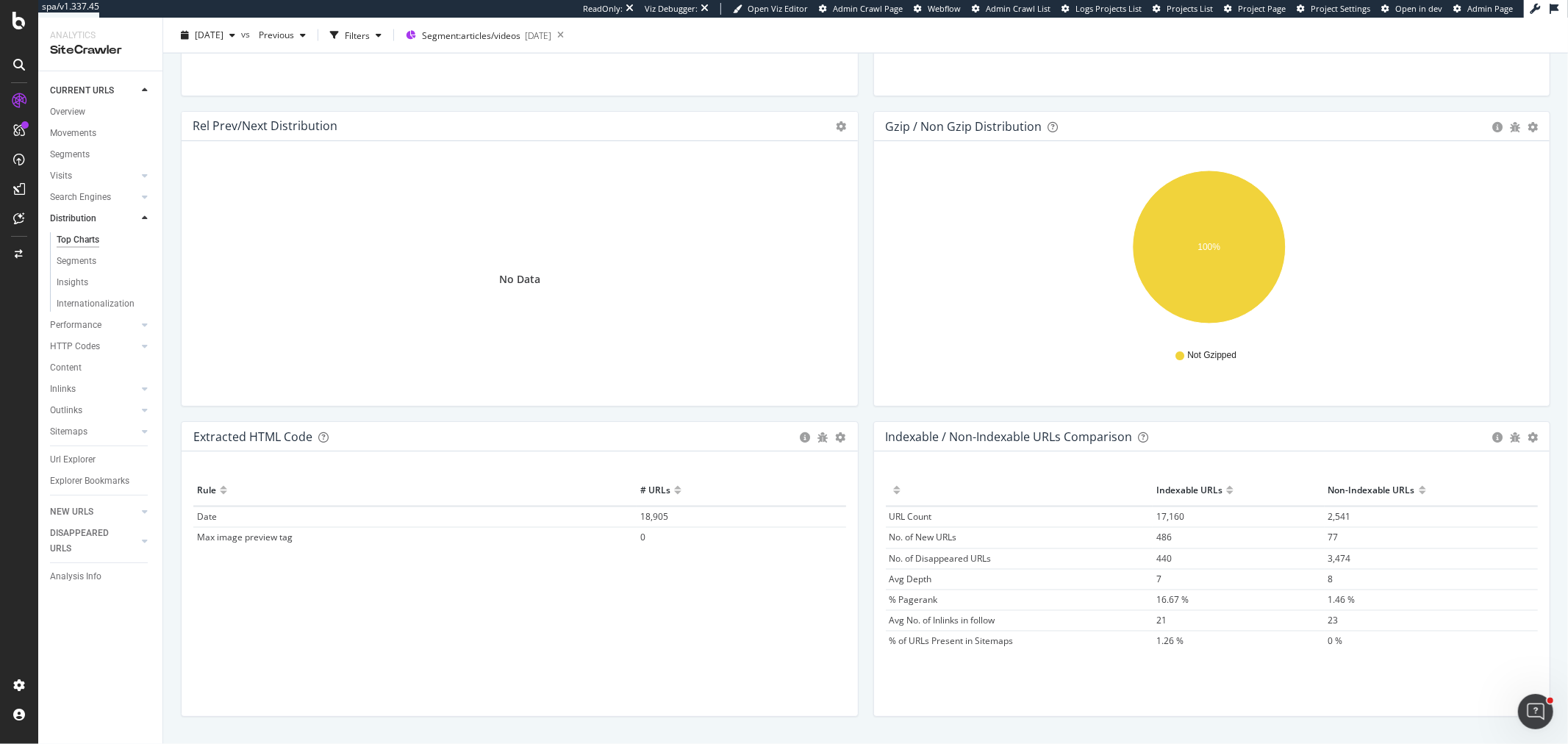
scroll to position [2007, 0]
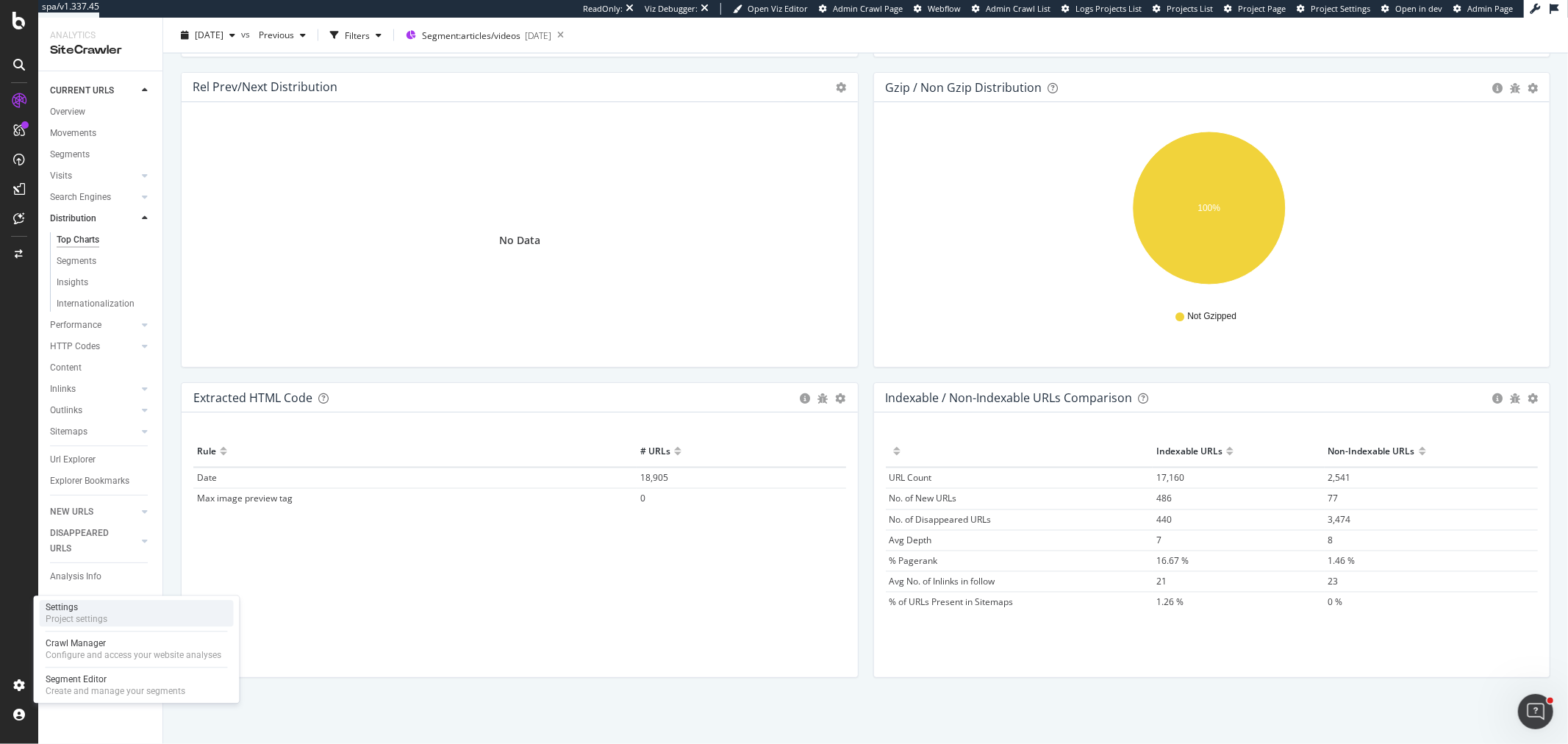
click at [107, 614] on div "Settings Project settings" at bounding box center [136, 613] width 194 height 27
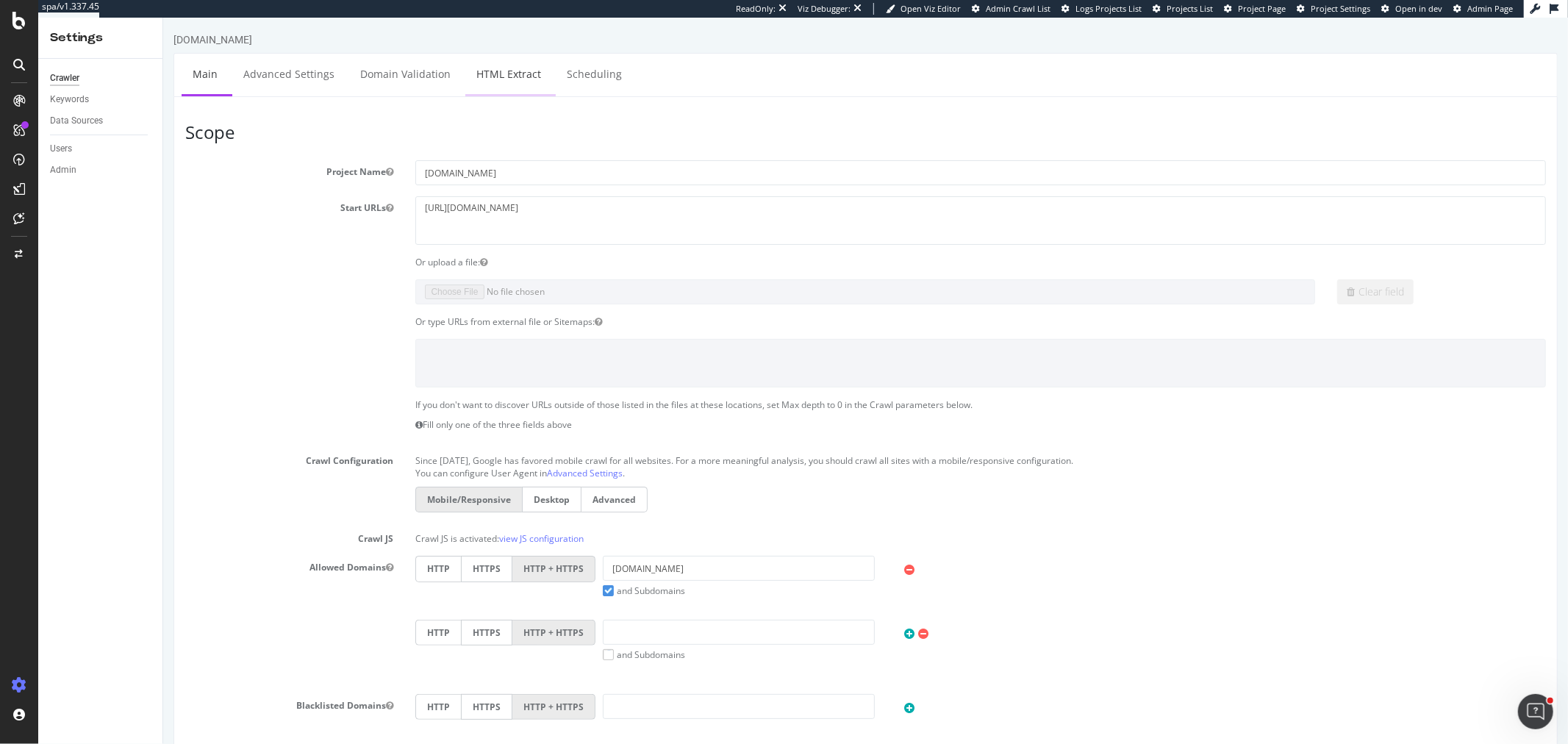
click at [510, 75] on link "HTML Extract" at bounding box center [508, 73] width 87 height 41
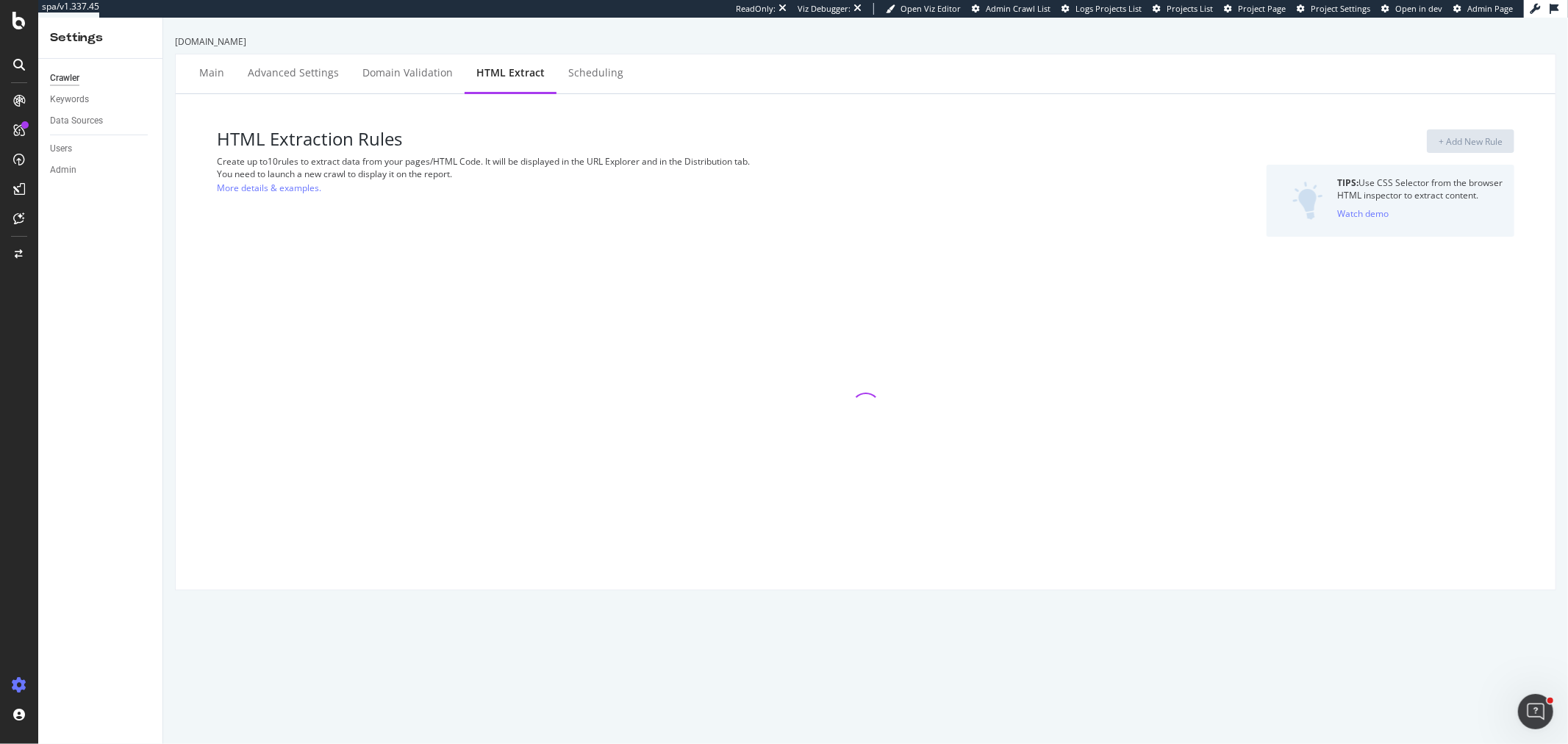
select select "exist"
select select "d"
select select "year_month_day"
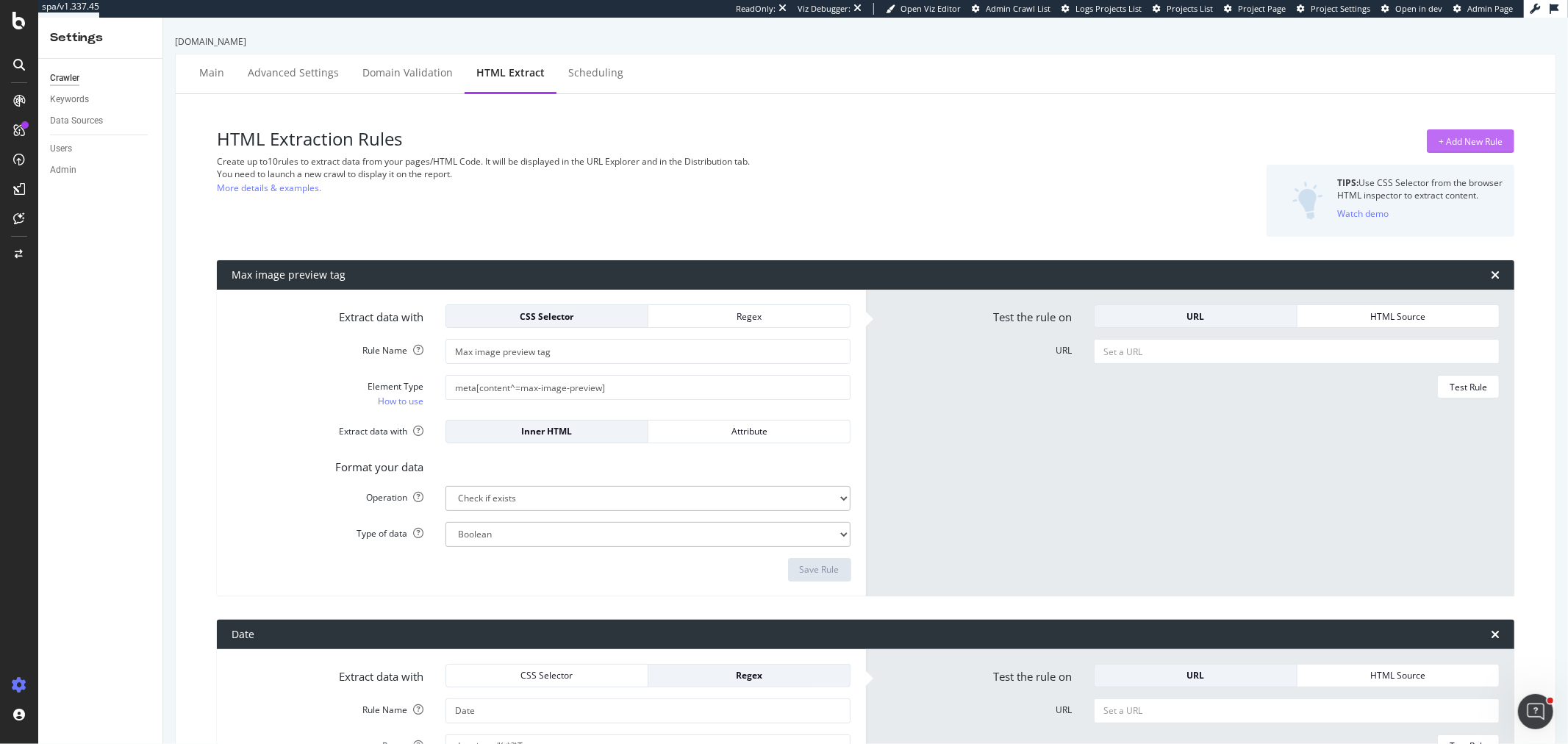
click at [1452, 130] on div "+ Add New Rule" at bounding box center [1470, 141] width 64 height 22
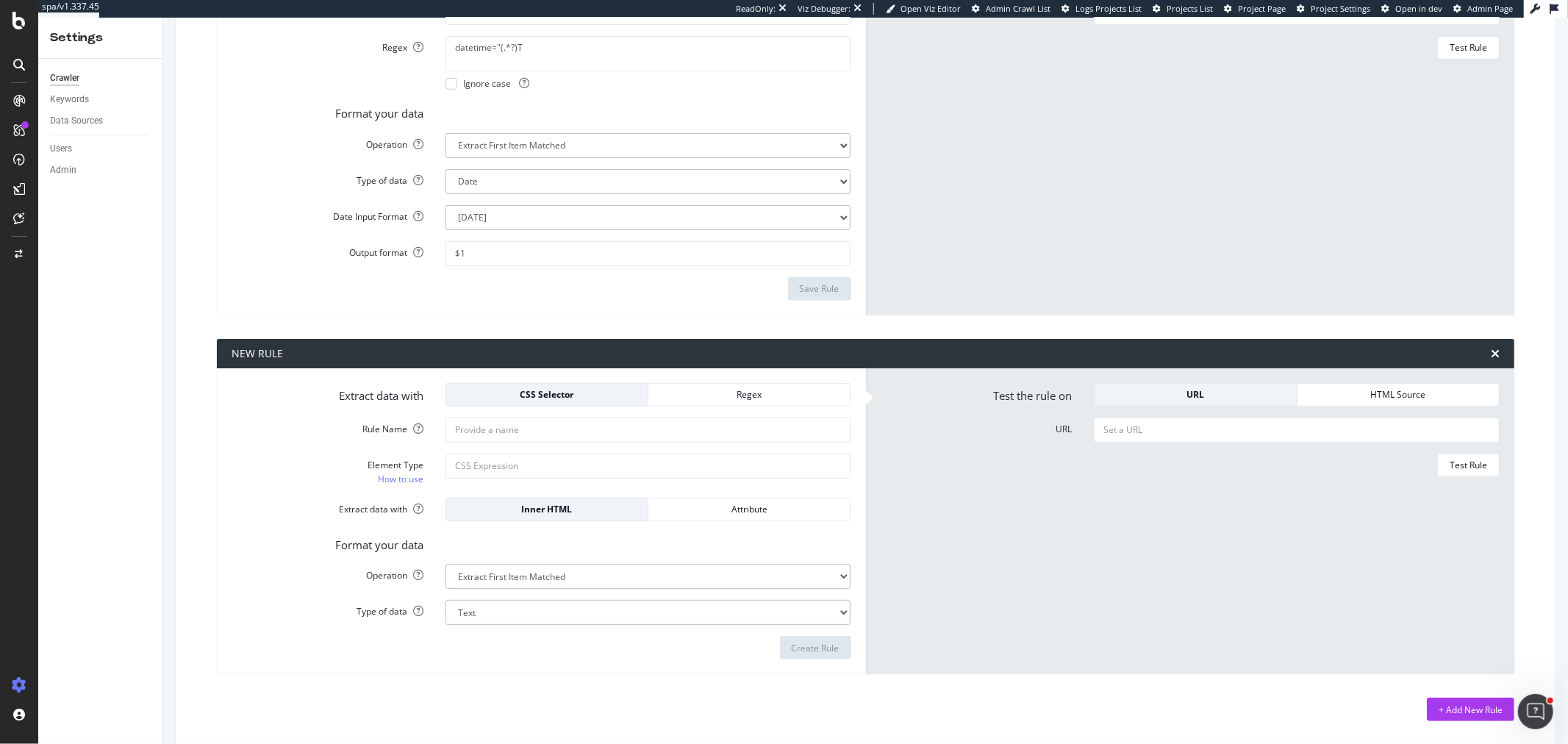
scroll to position [700, 0]
click at [501, 469] on input "Element Type How to use" at bounding box center [648, 464] width 406 height 25
type input "video"
click at [748, 392] on div "Regex" at bounding box center [749, 393] width 178 height 13
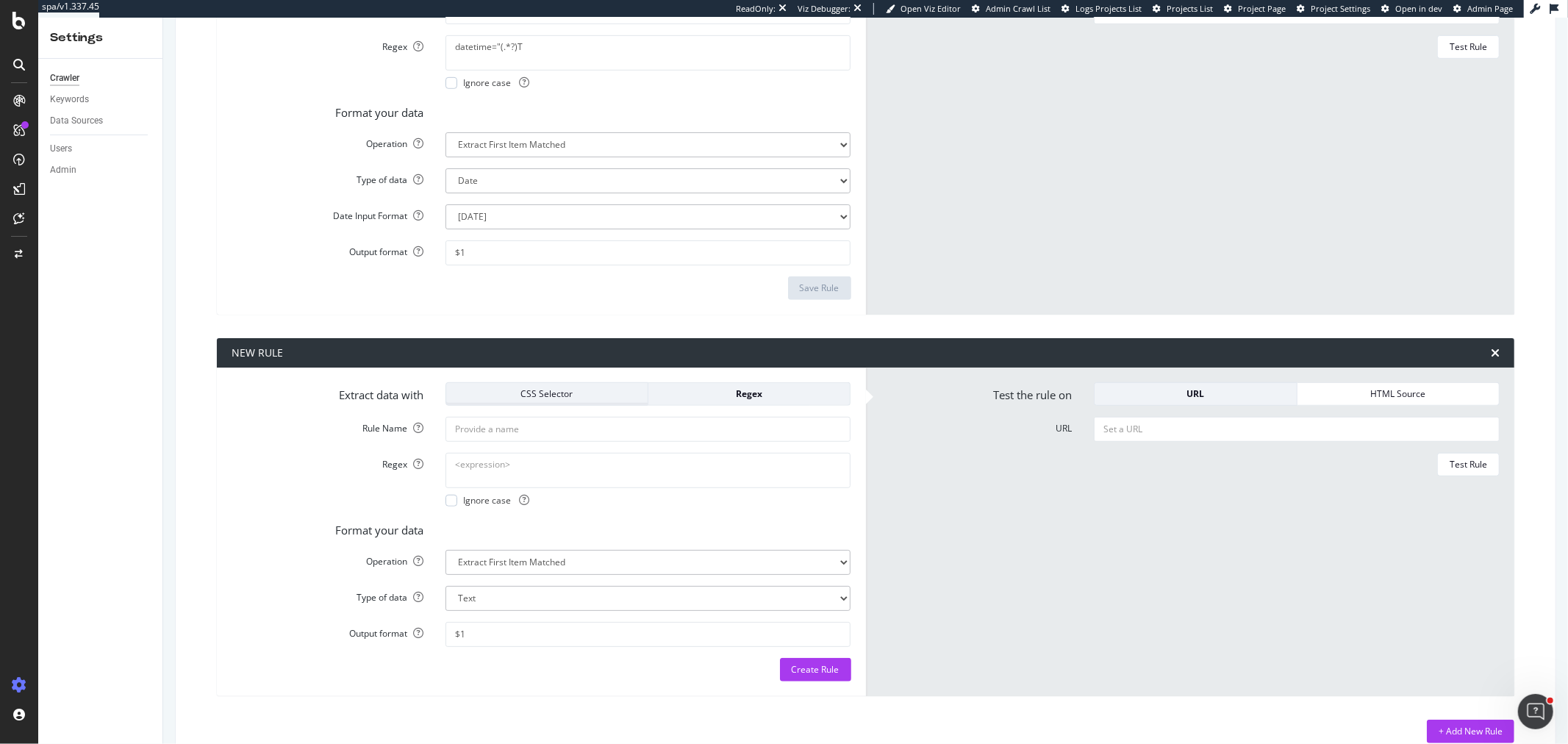
click at [554, 397] on div "CSS Selector" at bounding box center [547, 393] width 178 height 13
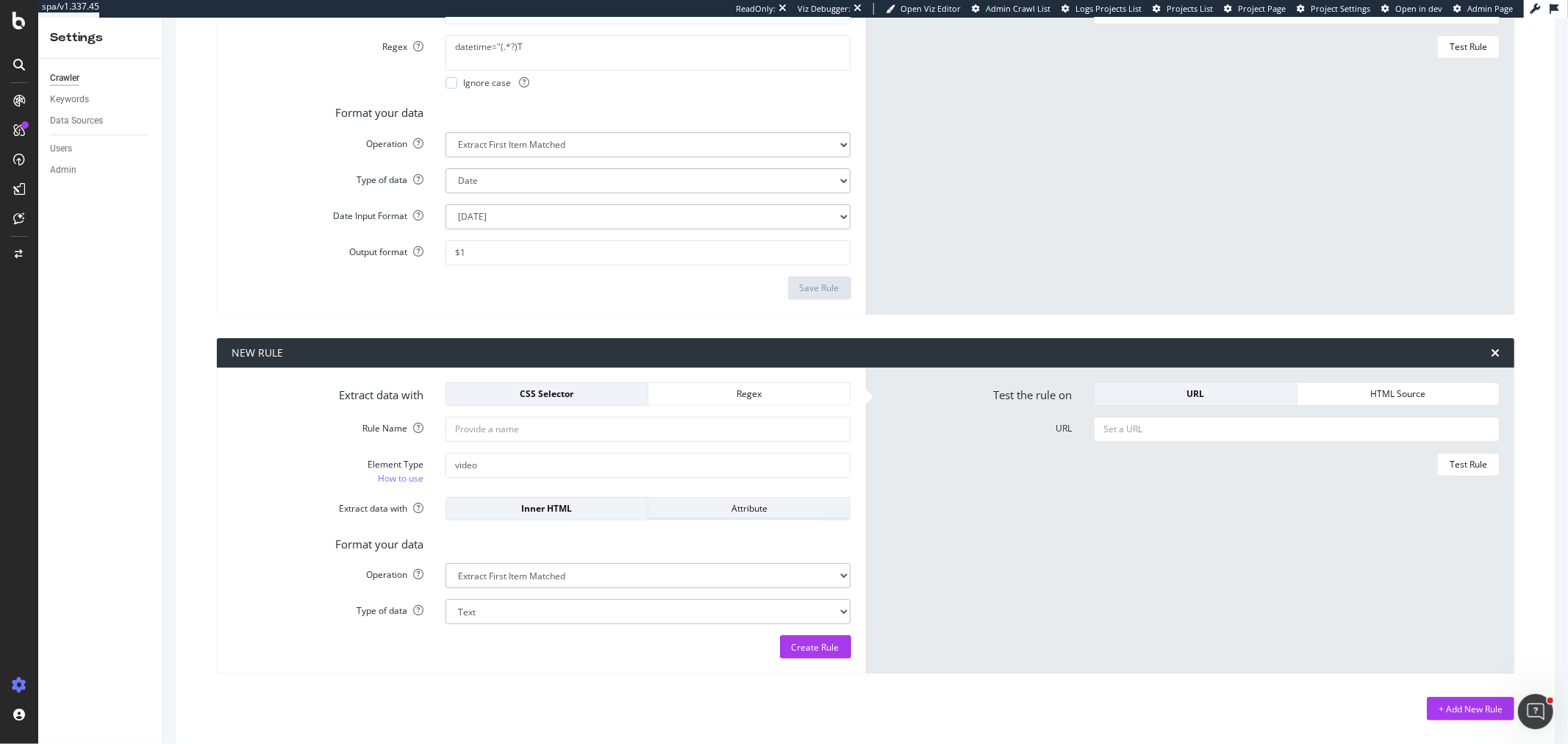
click at [704, 515] on div "Attribute" at bounding box center [749, 508] width 178 height 13
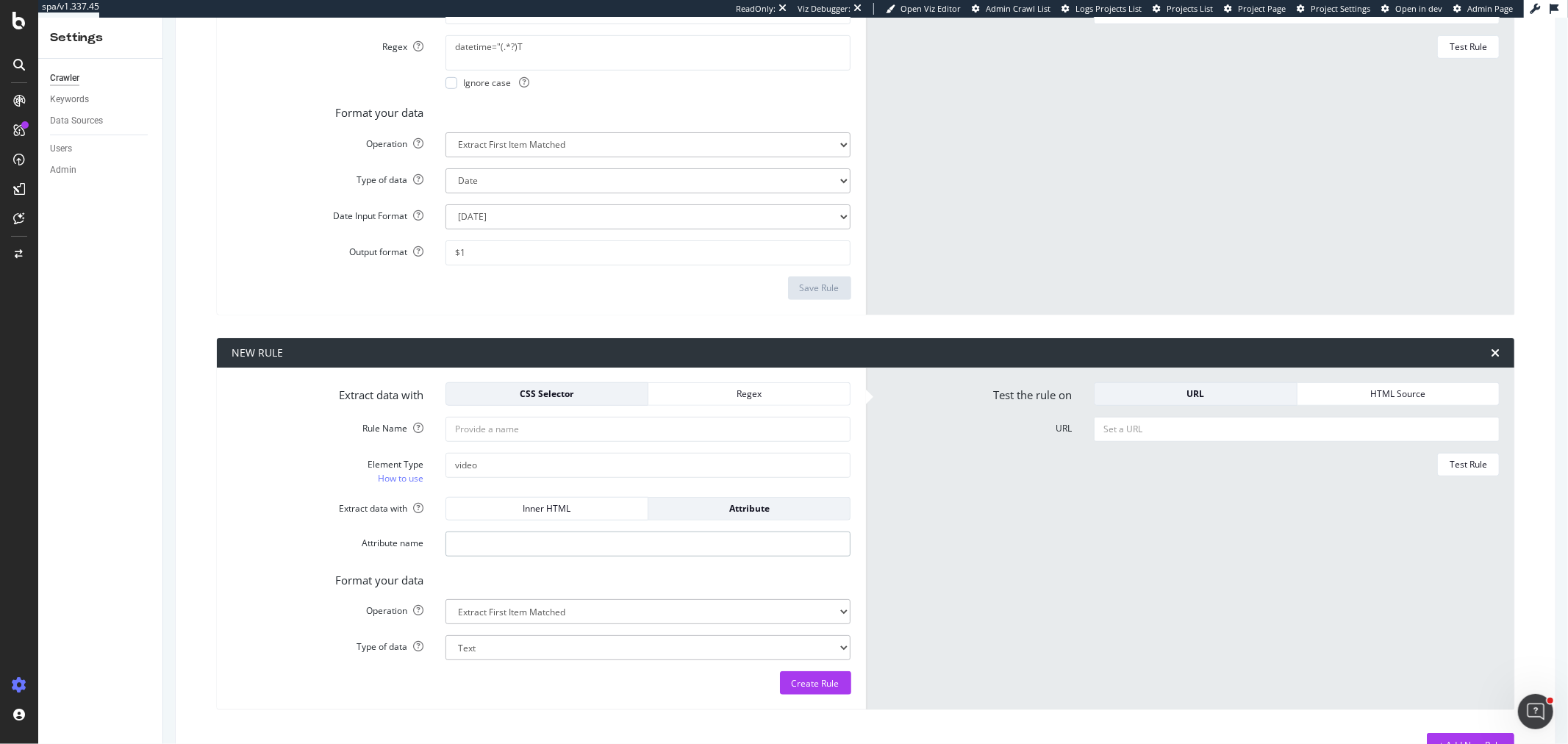
click at [534, 537] on input "Attribute name" at bounding box center [648, 543] width 406 height 25
type input "src"
click at [534, 564] on form "Extract data with CSS Selector Regex Rule Name Element Type How to use video Ex…" at bounding box center [540, 538] width 619 height 313
click at [522, 644] on select "Text Integer number Floating point number Date" at bounding box center [648, 647] width 406 height 25
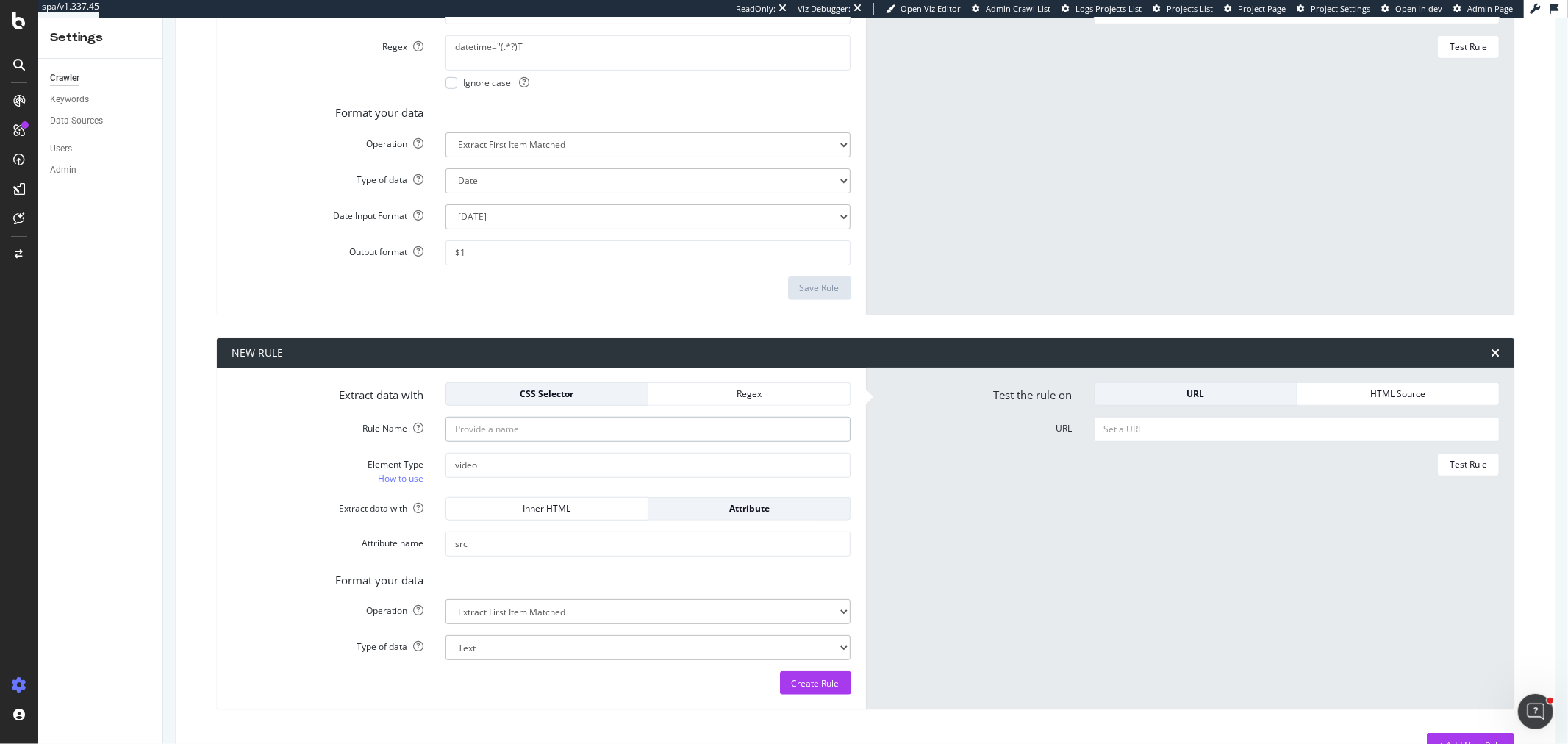
click at [491, 428] on input "Rule Name" at bounding box center [648, 429] width 406 height 25
type input "Video tag"
click at [1151, 442] on form "Test the rule on URL HTML Source URL Test Rule" at bounding box center [1190, 538] width 619 height 313
click at [1150, 427] on input "URL" at bounding box center [1296, 429] width 406 height 25
paste input "https://www.beinsports.com/fr-fr/football/uefa-ligue-des-champions/articles-vid…"
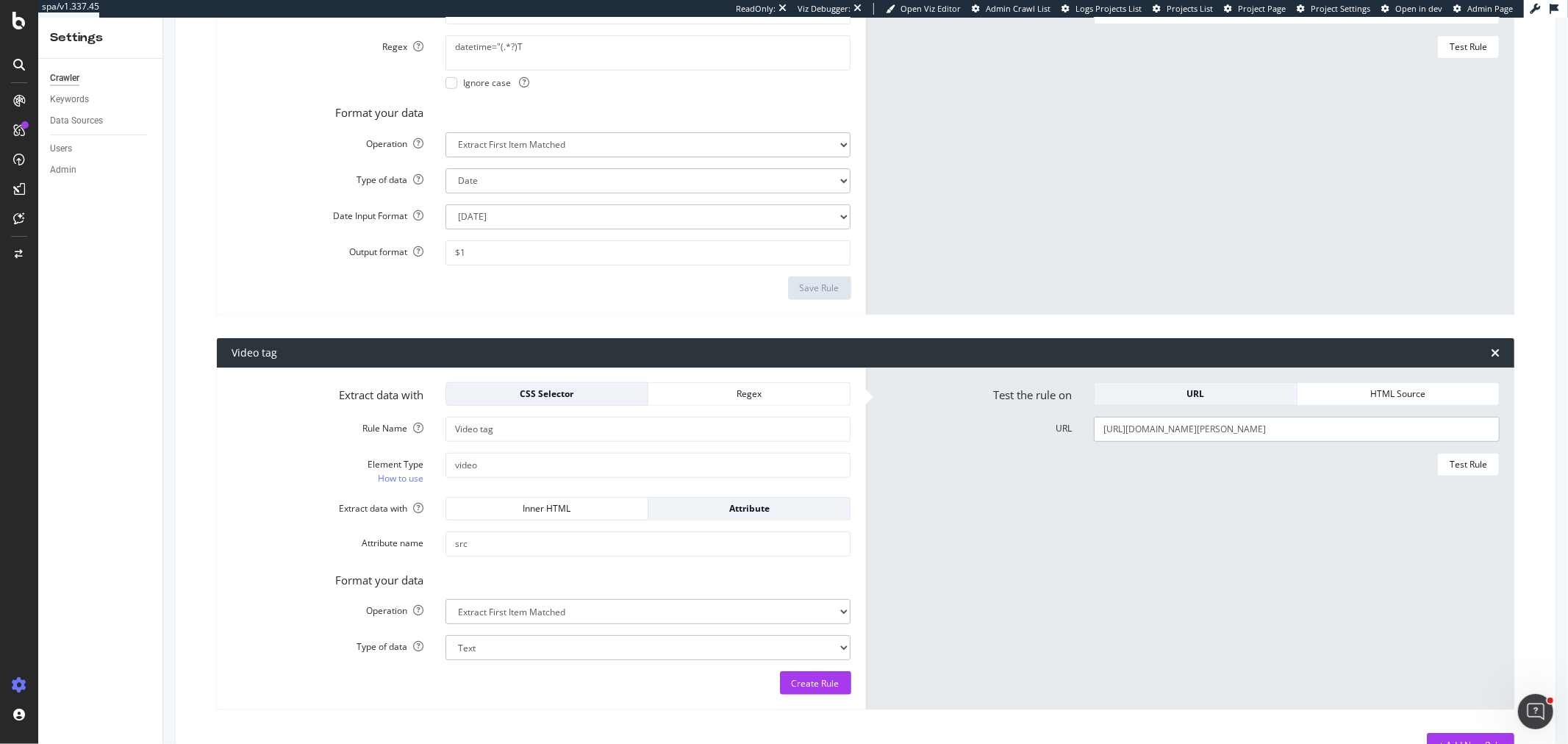
scroll to position [0, 419]
type input "https://www.beinsports.com/fr-fr/football/uefa-ligue-des-champions/articles-vid…"
click at [1370, 393] on div "HTML Source" at bounding box center [1398, 393] width 178 height 13
click at [1216, 386] on div "URL" at bounding box center [1196, 393] width 178 height 21
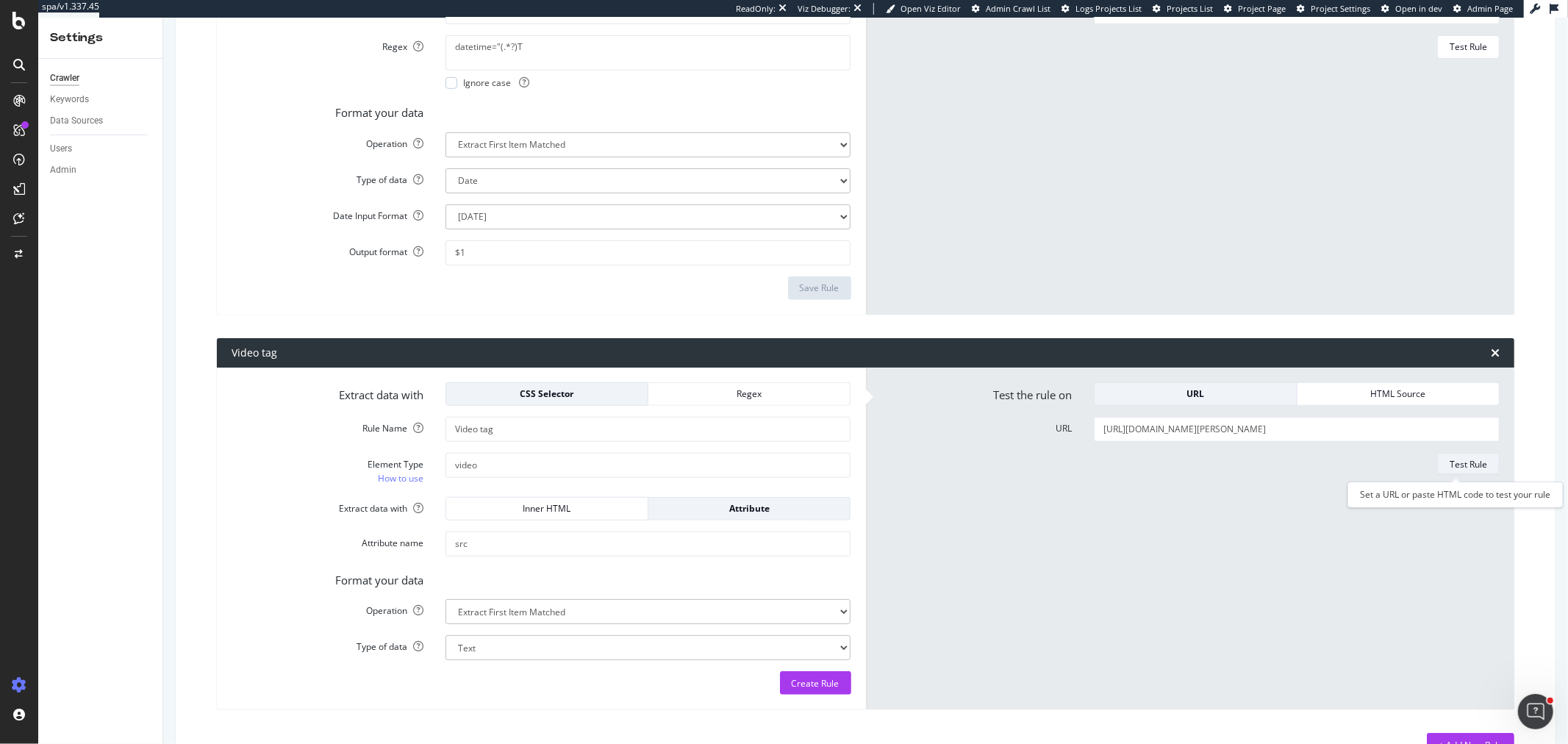
click at [1438, 453] on button "Test Rule" at bounding box center [1468, 464] width 62 height 24
click at [455, 467] on input "video" at bounding box center [648, 464] width 406 height 25
click at [753, 391] on div "Regex" at bounding box center [749, 393] width 178 height 13
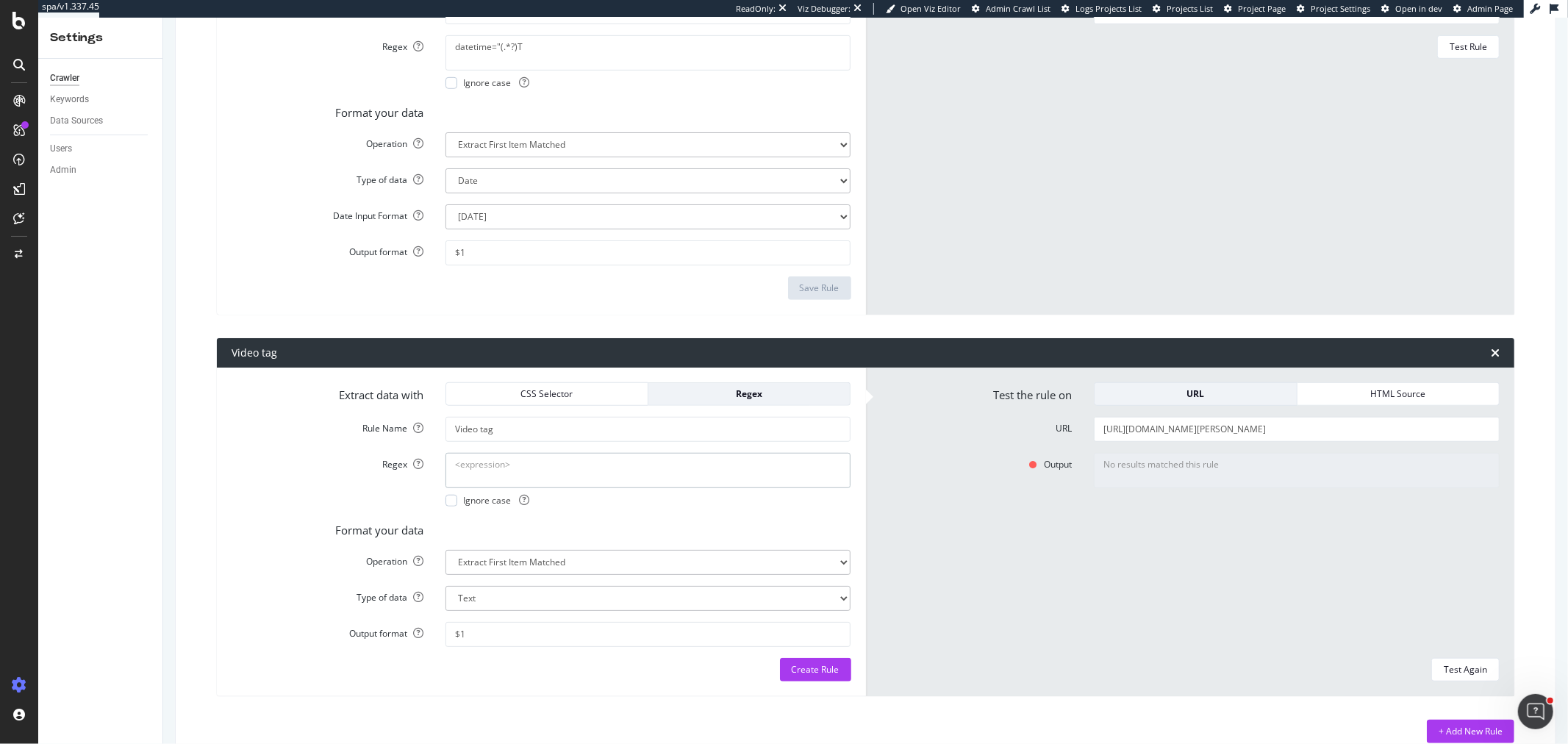
click at [521, 478] on textarea "Regex" at bounding box center [648, 470] width 406 height 36
paste textarea "<video id="video" playsinline="" controlslist="nodownload" style="width: 1171.5…"
click at [685, 480] on textarea "<video id="video" playsinline="" controlslist="nodownload" style="width: 1171.5…" at bounding box center [648, 470] width 406 height 36
drag, startPoint x: 710, startPoint y: 479, endPoint x: 794, endPoint y: 480, distance: 84.0
click at [794, 480] on textarea "<video id="video" playsinline="" controlslist="nodownload" style="width: 1171.5…" at bounding box center [648, 470] width 406 height 36
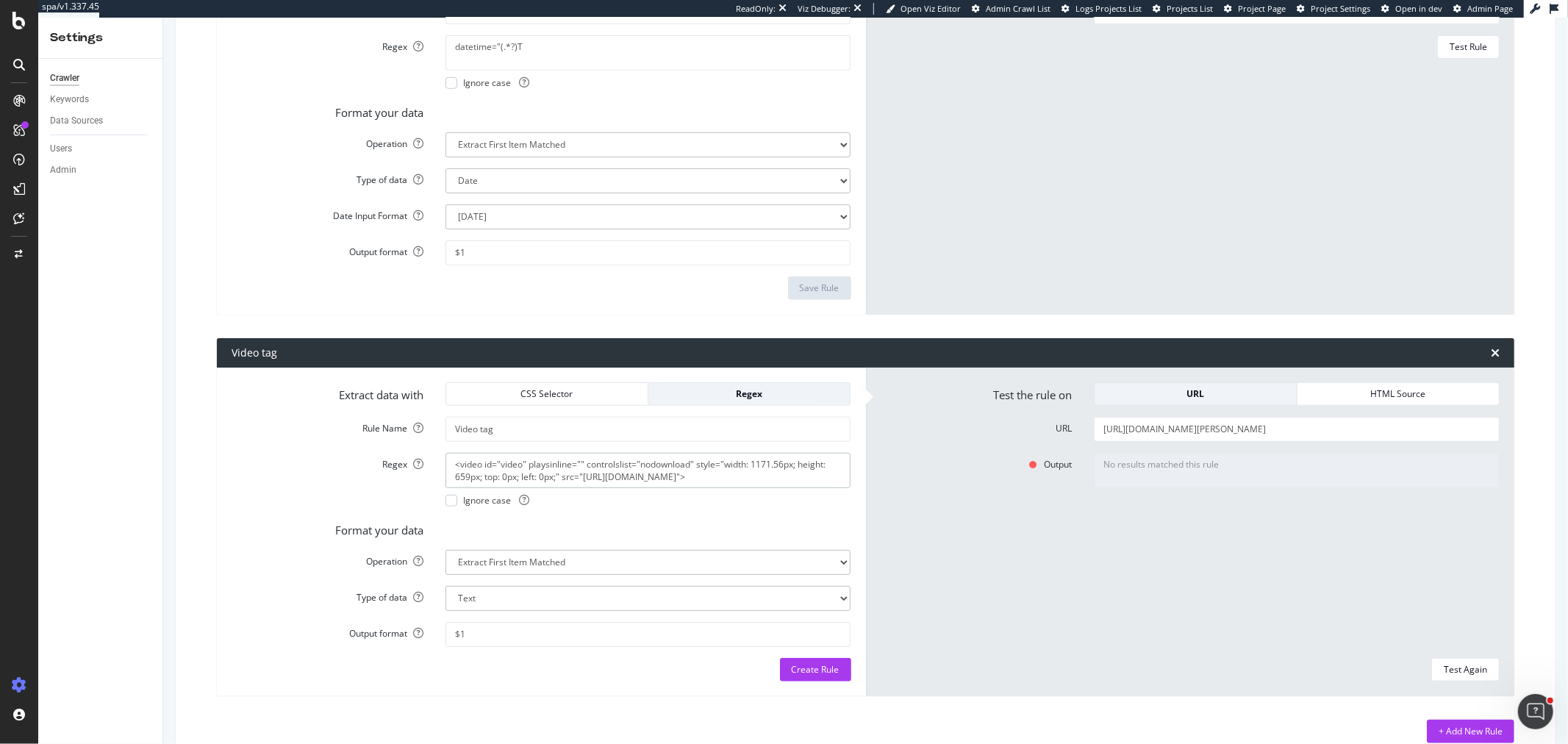
drag, startPoint x: 480, startPoint y: 467, endPoint x: 563, endPoint y: 473, distance: 83.2
click at [563, 473] on textarea "<video id="video" playsinline="" controlslist="nodownload" style="width: 1171.5…" at bounding box center [648, 470] width 406 height 36
click at [568, 469] on textarea "<video id="video" playsinline="" controlslist="nodownload" style="width: 1171.5…" at bounding box center [648, 470] width 406 height 36
drag, startPoint x: 524, startPoint y: 466, endPoint x: 561, endPoint y: 473, distance: 37.7
click at [561, 473] on textarea "<video id="video" playsinline="" controlslist="nodownload" style="width: 1171.5…" at bounding box center [648, 470] width 406 height 36
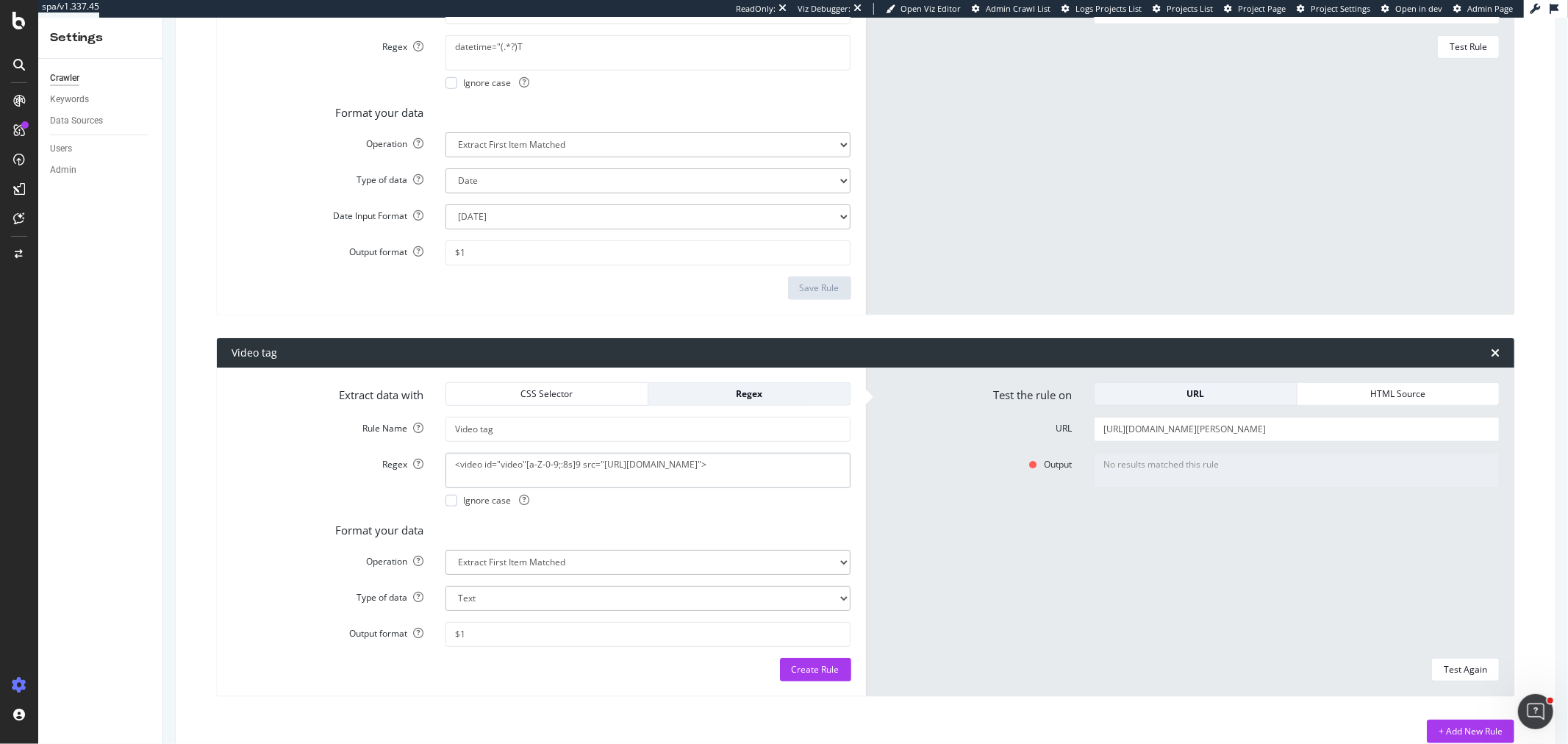
click at [567, 468] on textarea "<video id="video"[a-Z-0-9;:8s]9 src="https://dailymotion.com/video/x9qnr66?auto…" at bounding box center [648, 470] width 406 height 36
click at [556, 466] on textarea "<video id="video"[a-Z-0-9;:\s]9 src="https://dailymotion.com/video/x9qnr66?auto…" at bounding box center [648, 470] width 406 height 36
click at [582, 469] on textarea "<video id="video"[a-Z-0-9\.\";:\s]9 src="https://dailymotion.com/video/x9qnr66?…" at bounding box center [648, 470] width 406 height 36
click at [579, 468] on textarea "<video id="video"[a-Z-0-9\.\";:\s]+ src="https://dailymotion.com/video/x9qnr66?…" at bounding box center [648, 470] width 406 height 36
drag, startPoint x: 742, startPoint y: 466, endPoint x: 776, endPoint y: 470, distance: 34.2
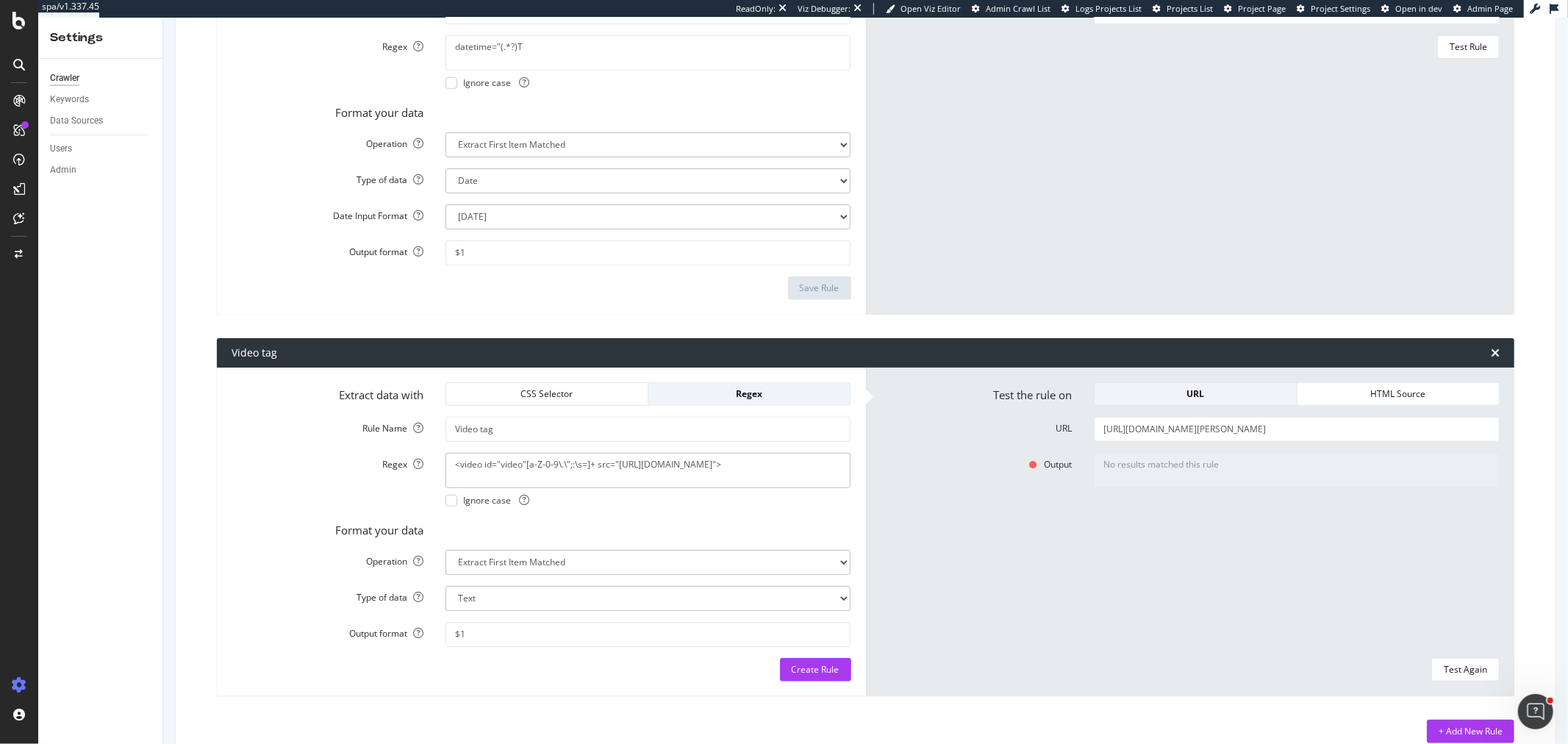
click at [776, 470] on textarea "<video id="video"[a-Z-0-9\.\";:\s=]+ src="https://dailymotion.com/video/x9qnr66…" at bounding box center [648, 470] width 406 height 36
drag, startPoint x: 560, startPoint y: 483, endPoint x: 449, endPoint y: 455, distance: 114.5
click at [449, 455] on textarea "<video id="video"[a-Z-0-9\.\";:\s=]+ src="https://dailymotion.com/video/[a-z-0-…" at bounding box center [648, 470] width 406 height 36
click at [525, 478] on textarea "<video id="video"[a-Z-0-9\.\";:\s=]+ src="https://dailymotion.com/video/[a-z-0-…" at bounding box center [648, 470] width 406 height 36
drag, startPoint x: 525, startPoint y: 478, endPoint x: 438, endPoint y: 460, distance: 88.8
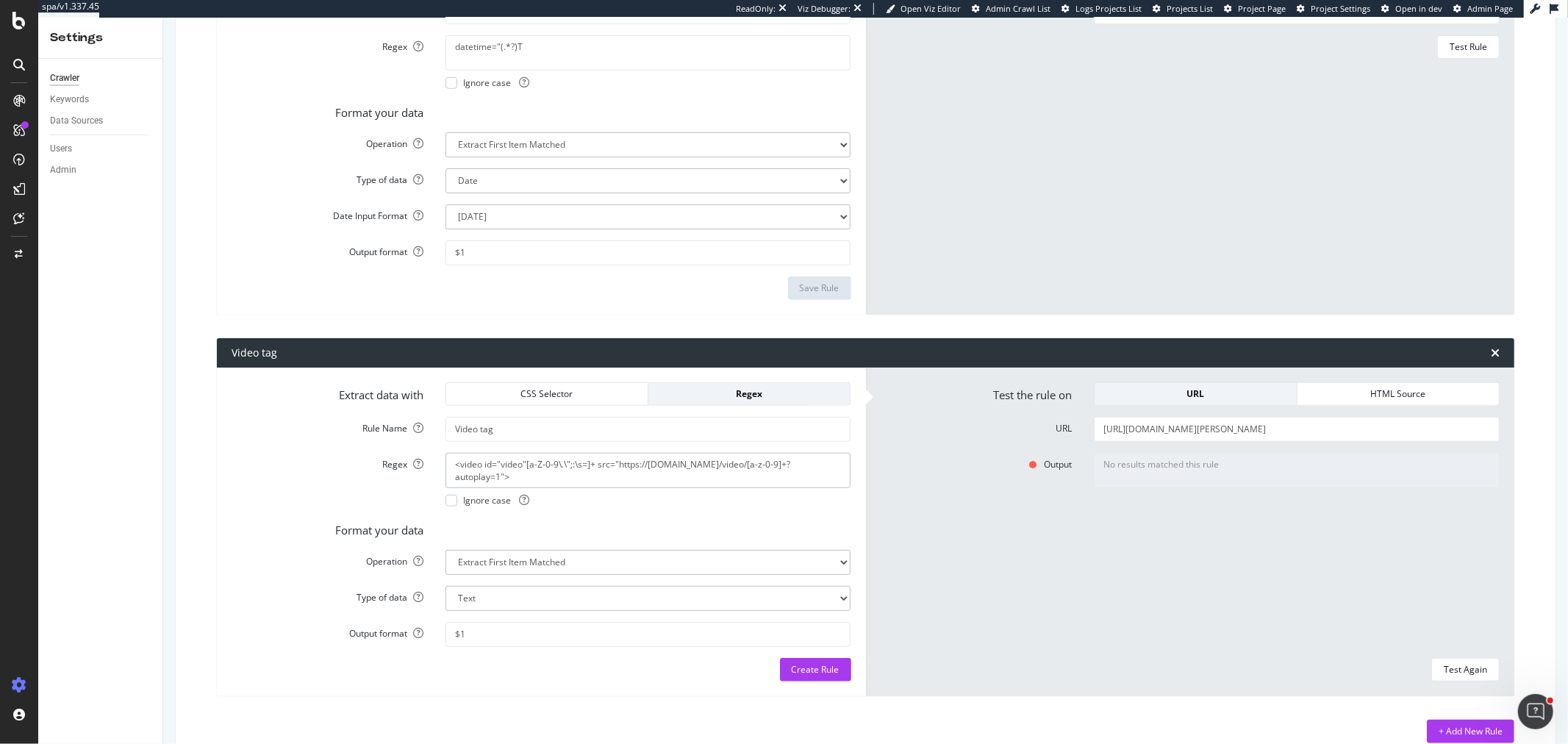
click at [438, 460] on div "<video id="video"[a-Z-0-9\.\";:\s=]+ src="https://dailymotion.com/video/[a-z-0-…" at bounding box center [648, 479] width 428 height 53
paste textarea "[A-z-0-9\.\";:\s=]+ src="https://dailymotion.com/video/[a-z-0-9]+\"
type textarea "<video id="video" [A-z-0-9\.\";:\s=]+ src="https://dailymotion.com/video/[a-z-0…"
click at [1310, 387] on div "HTML Source" at bounding box center [1398, 393] width 178 height 13
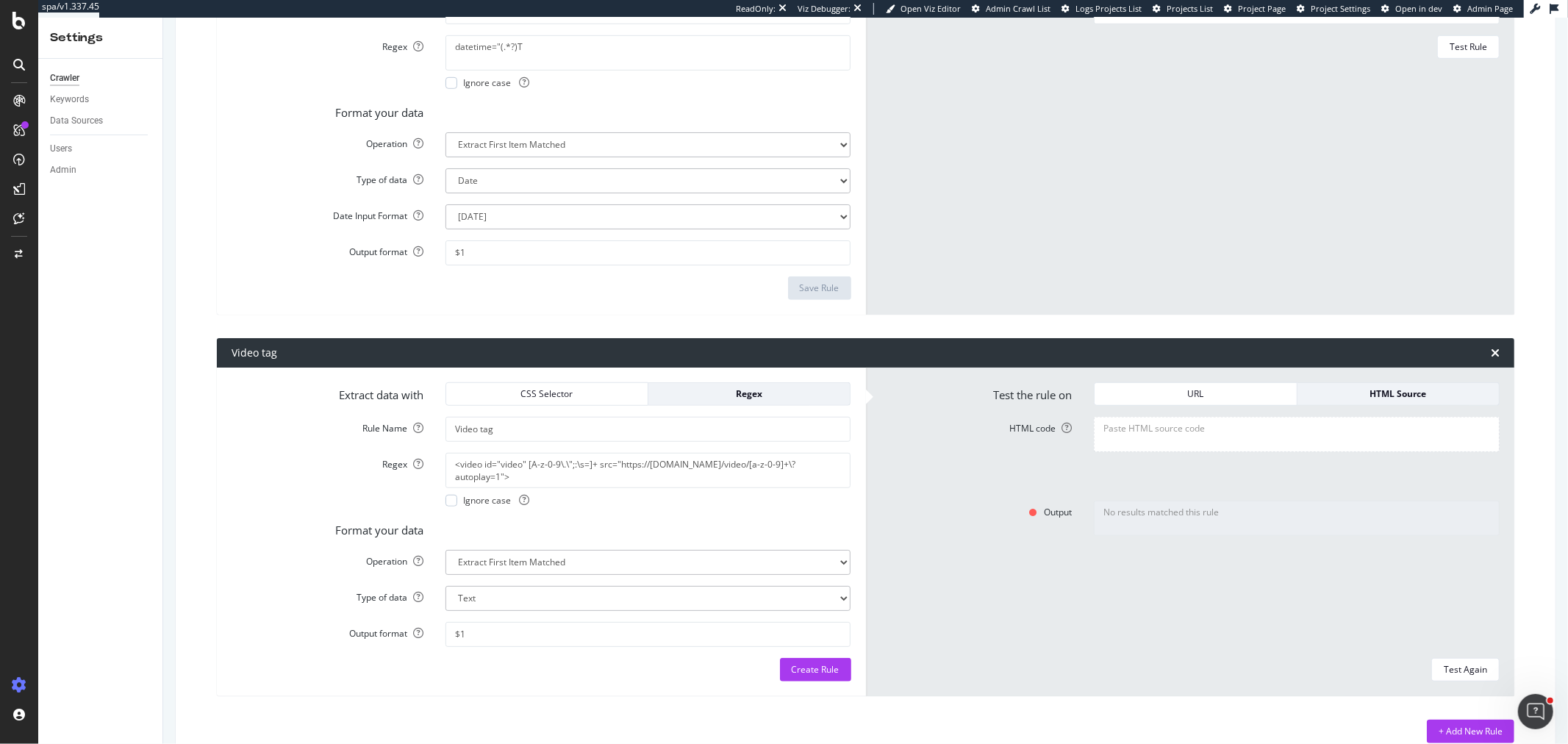
click at [1297, 435] on textarea "HTML code" at bounding box center [1296, 435] width 406 height 36
paste textarea "<main class="bng-bg-articleBack bng-flex bng-flex-col"><div class="bng-hidden l…"
type textarea "<main class="bng-bg-articleBack bng-flex bng-flex-col"><div class="bng-hidden l…"
click at [584, 484] on textarea "<video id="video" [A-z-0-9\.\";:\s=]+ src="https://dailymotion.com/video/[a-z-0…" at bounding box center [648, 470] width 406 height 36
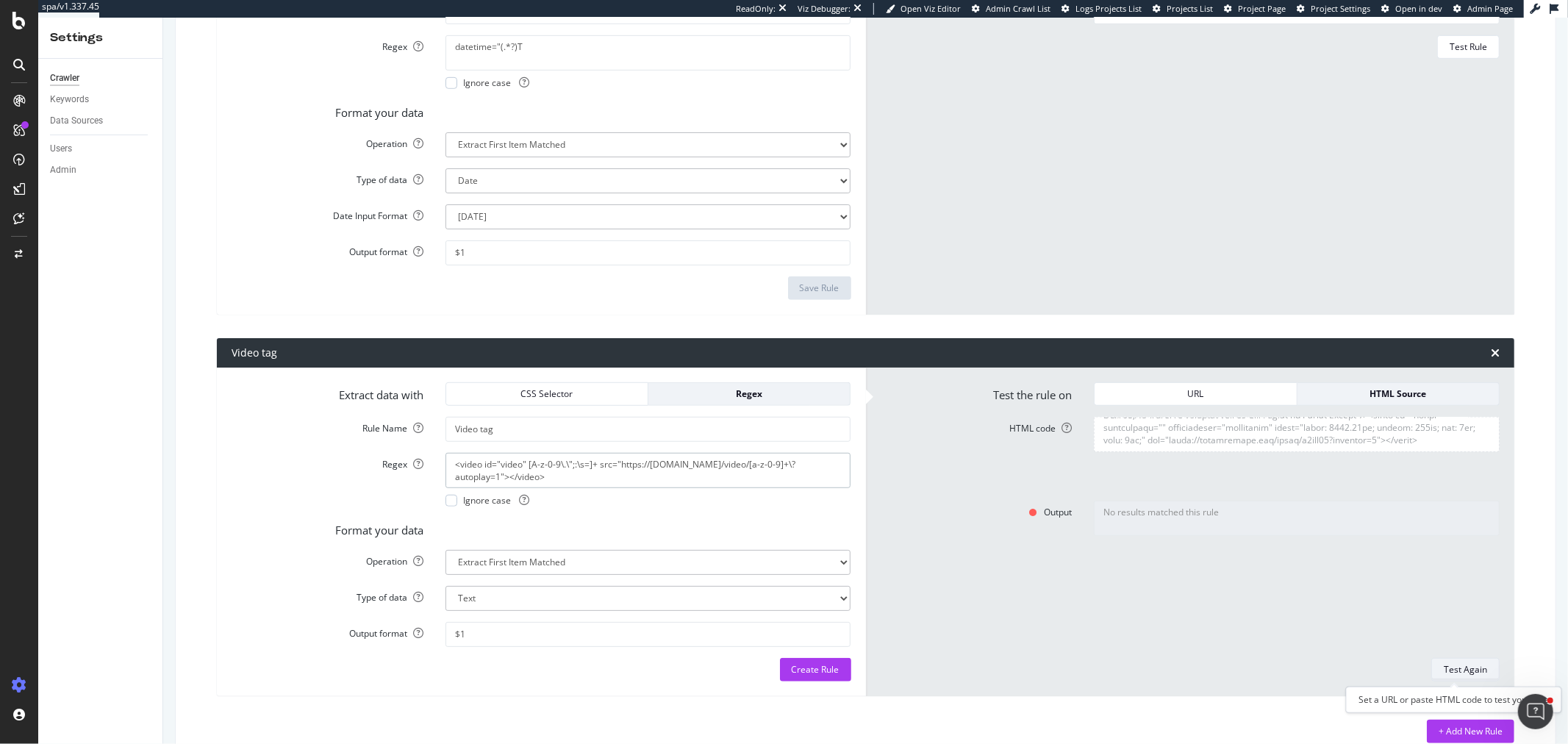
type textarea "<video id="video" [A-z-0-9\.\";:\s=]+ src="https://dailymotion.com/video/[a-z-0…"
click at [1452, 673] on div "Test Again" at bounding box center [1465, 669] width 43 height 13
click at [526, 564] on select "Extract First Item Matched Extract First 3 Items Matched Count Number of Occure…" at bounding box center [648, 562] width 406 height 25
select select "exist"
click at [446, 550] on select "Extract First Item Matched Extract First 3 Items Matched Count Number of Occure…" at bounding box center [648, 562] width 406 height 25
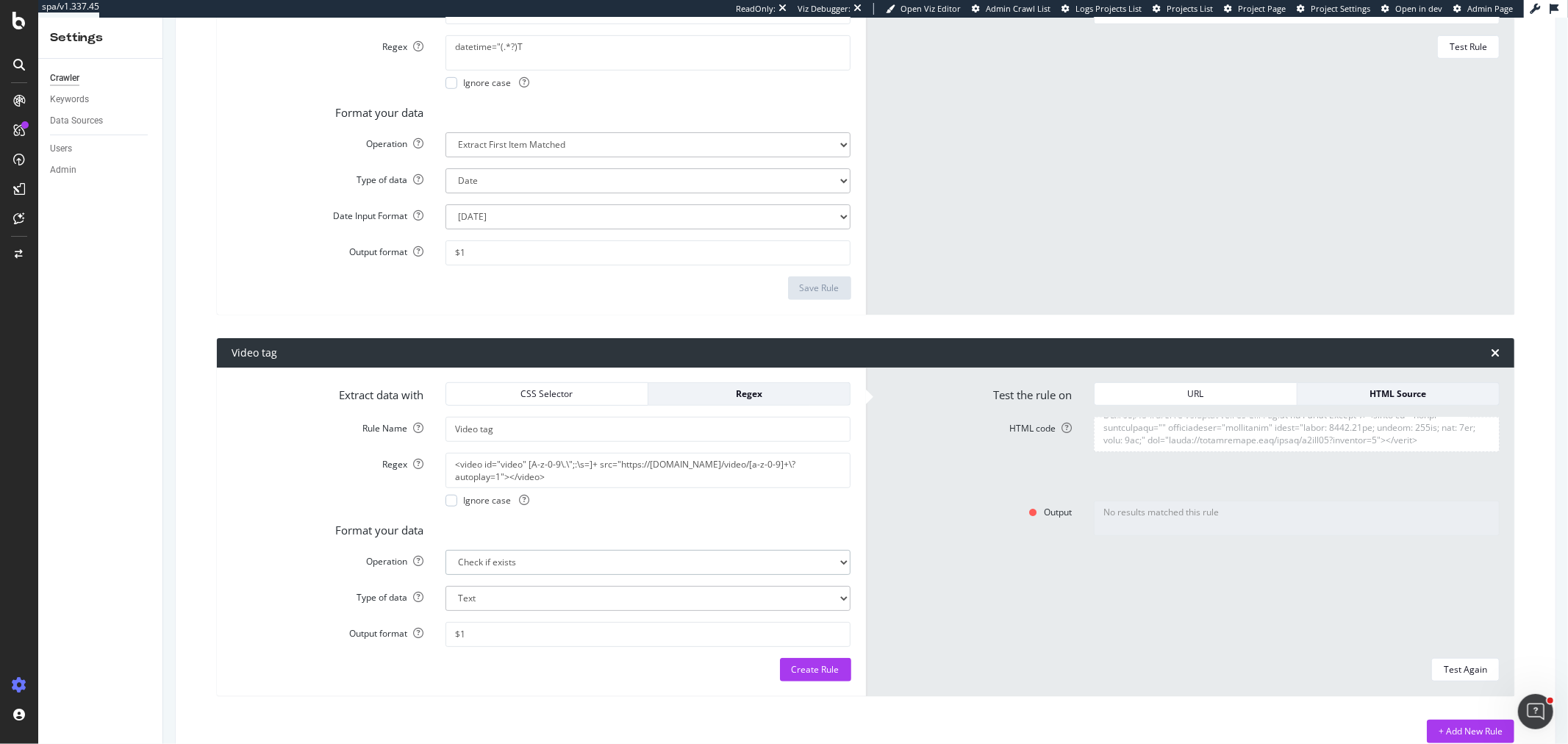
select select "b"
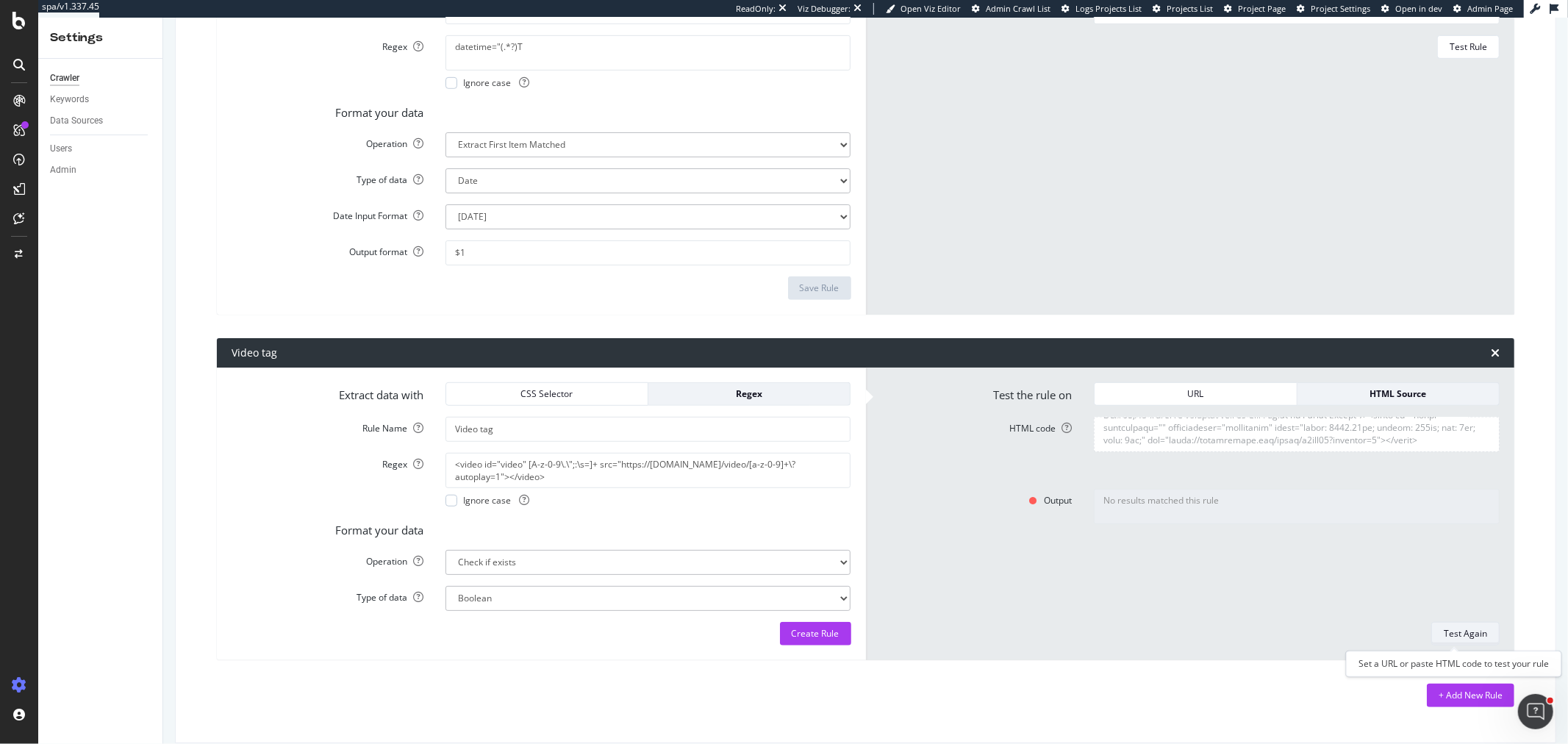
click at [1444, 629] on div "Test Again" at bounding box center [1465, 633] width 43 height 13
type textarea "Yes"
click at [792, 639] on div "Create Rule" at bounding box center [815, 633] width 47 height 13
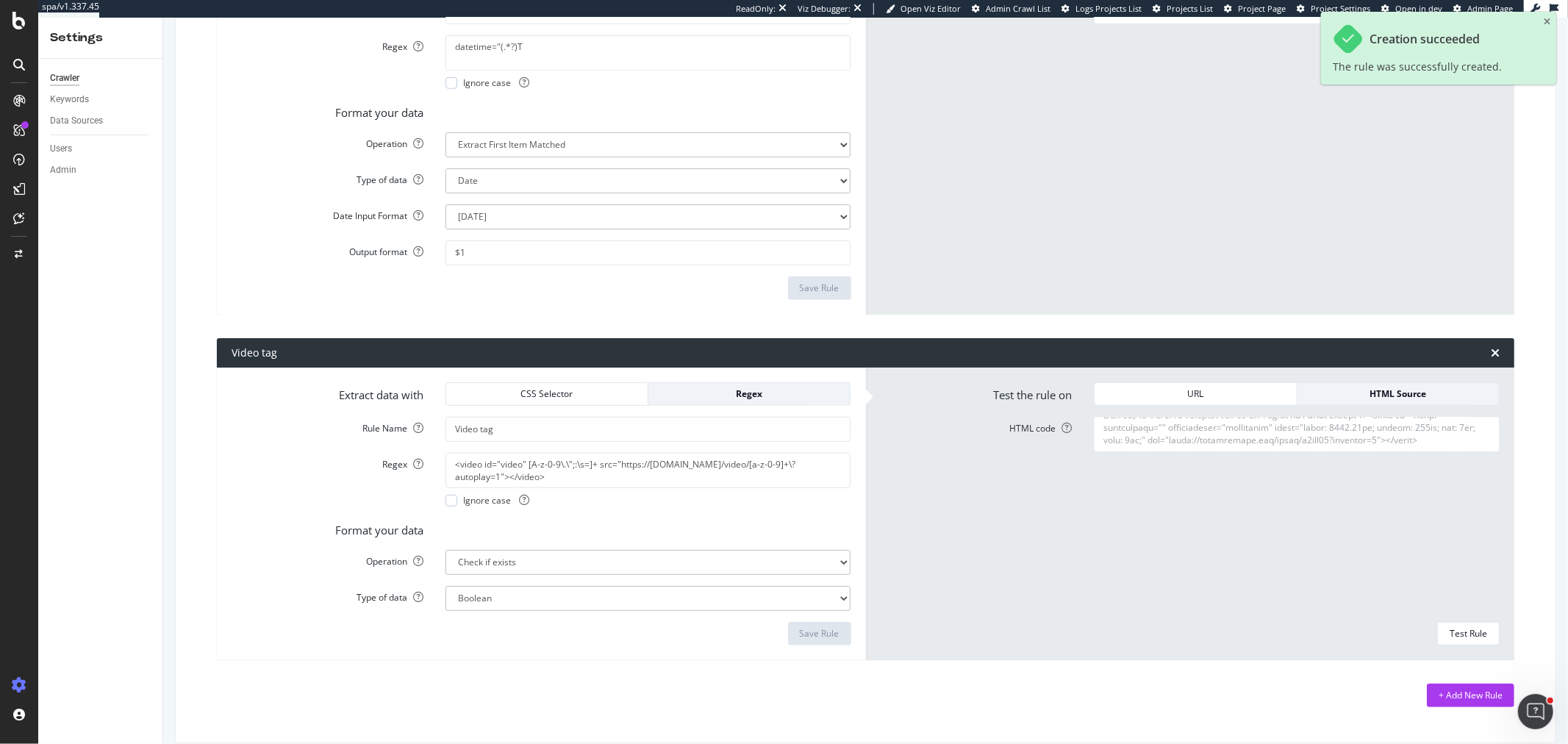
click at [1017, 4] on span "Admin Crawl List" at bounding box center [1018, 8] width 64 height 11
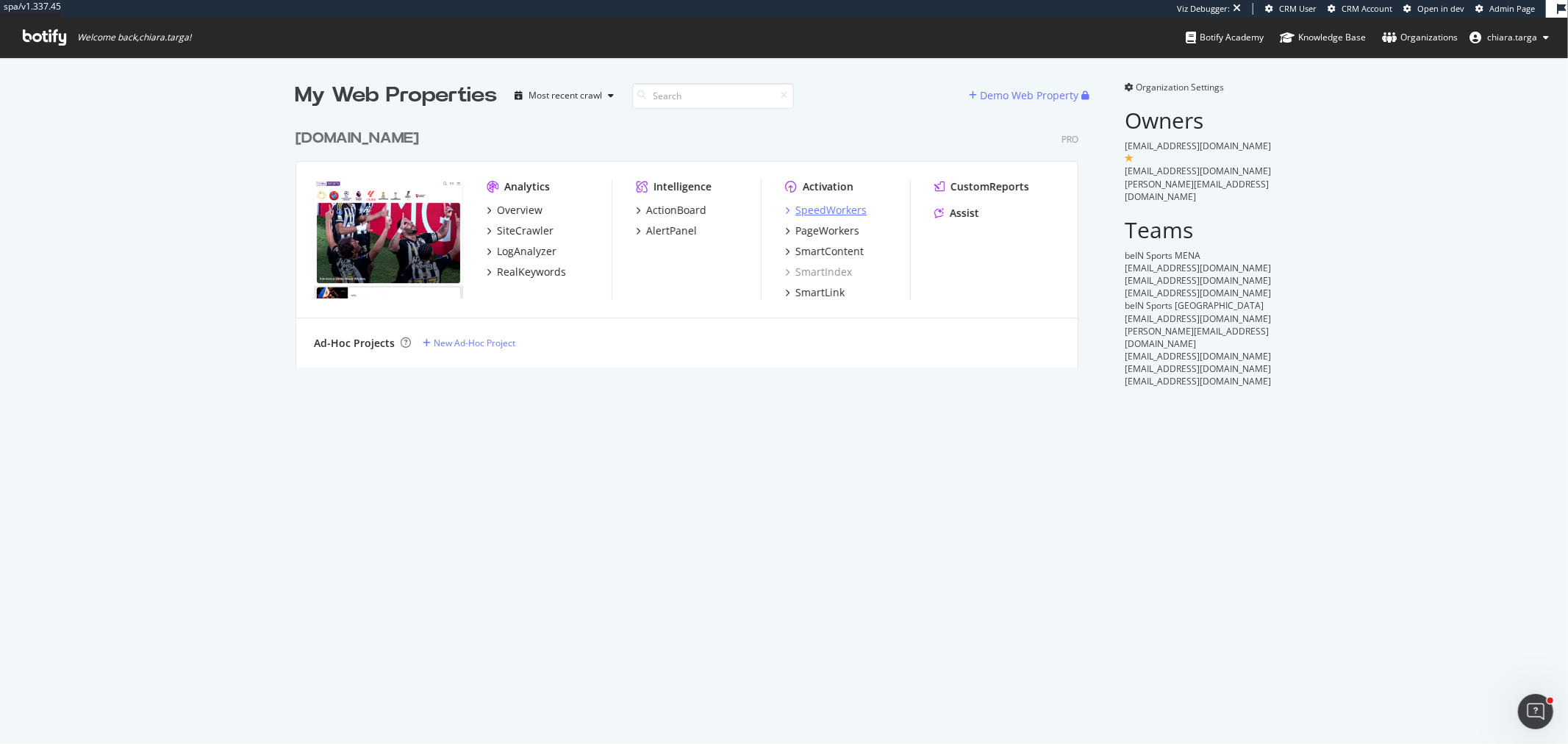
click at [821, 207] on div "SpeedWorkers" at bounding box center [831, 209] width 71 height 15
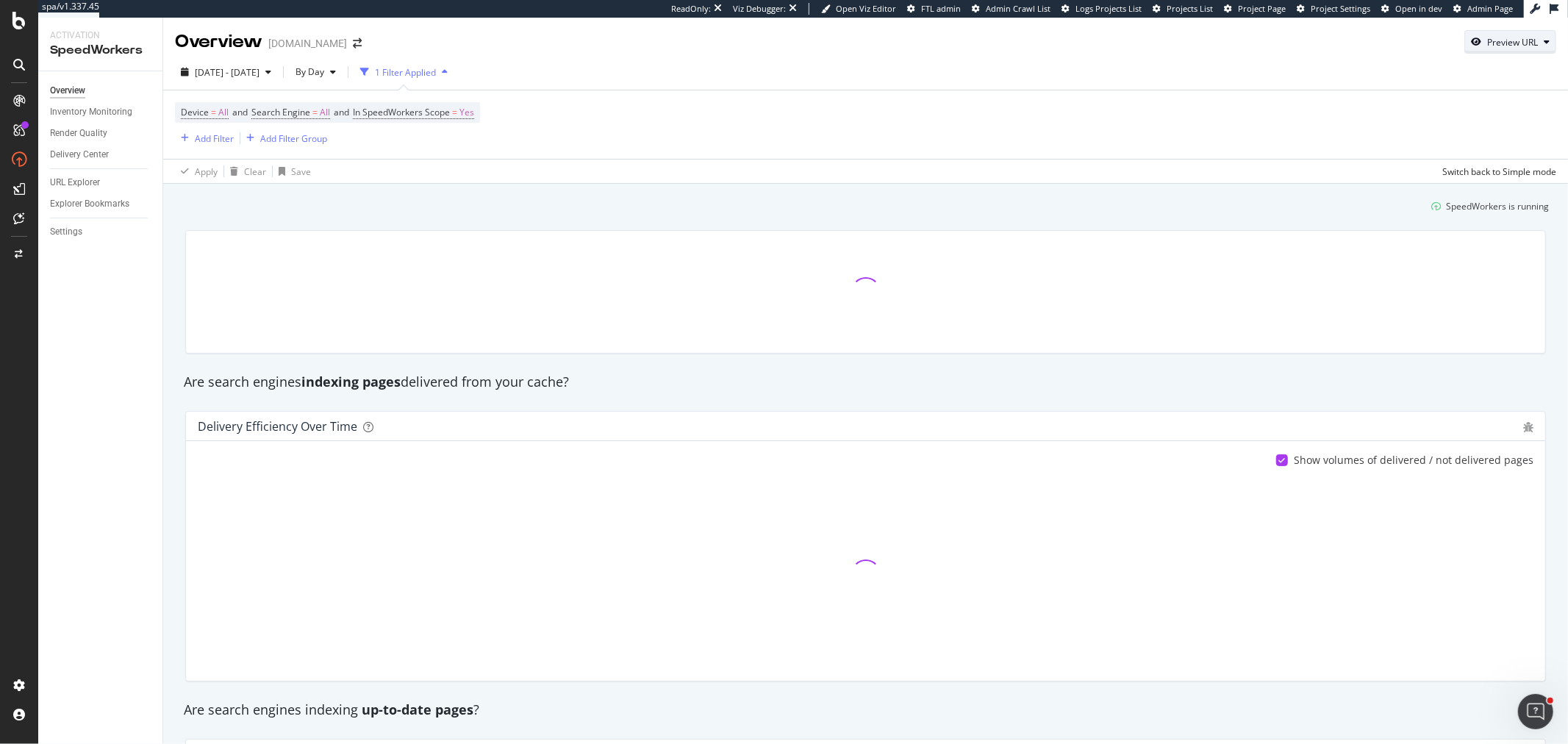
click at [1521, 41] on div "Preview URL" at bounding box center [1512, 41] width 50 height 13
click at [1425, 120] on input "url" at bounding box center [1453, 111] width 160 height 26
paste input "https://www.beinsports.com/fr-fr/football/uefa-ligue-des-champions/articles-vid…"
type input "https://www.beinsports.com/fr-fr/football/uefa-ligue-des-champions/articles-vid…"
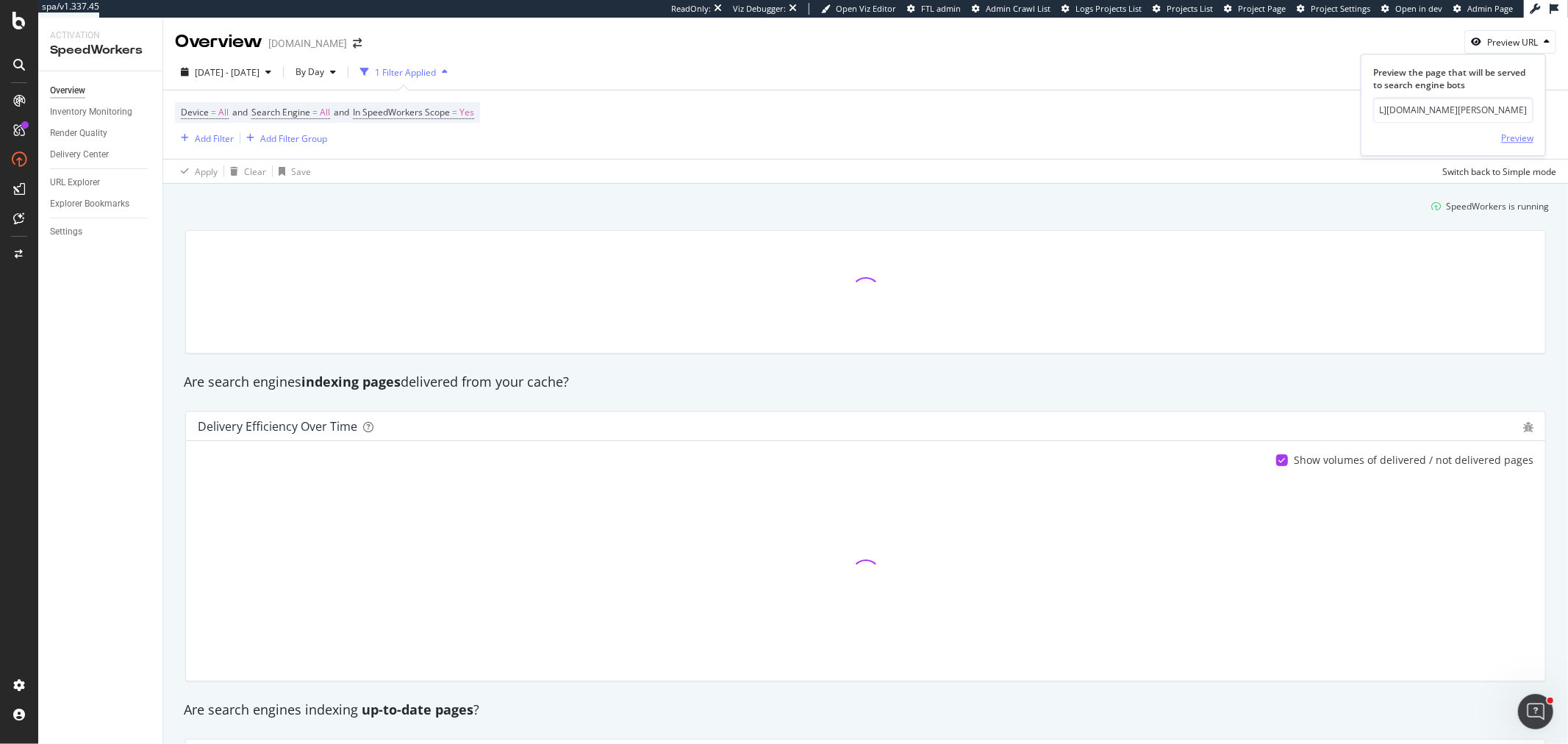
click at [1513, 142] on div "Preview" at bounding box center [1517, 137] width 33 height 13
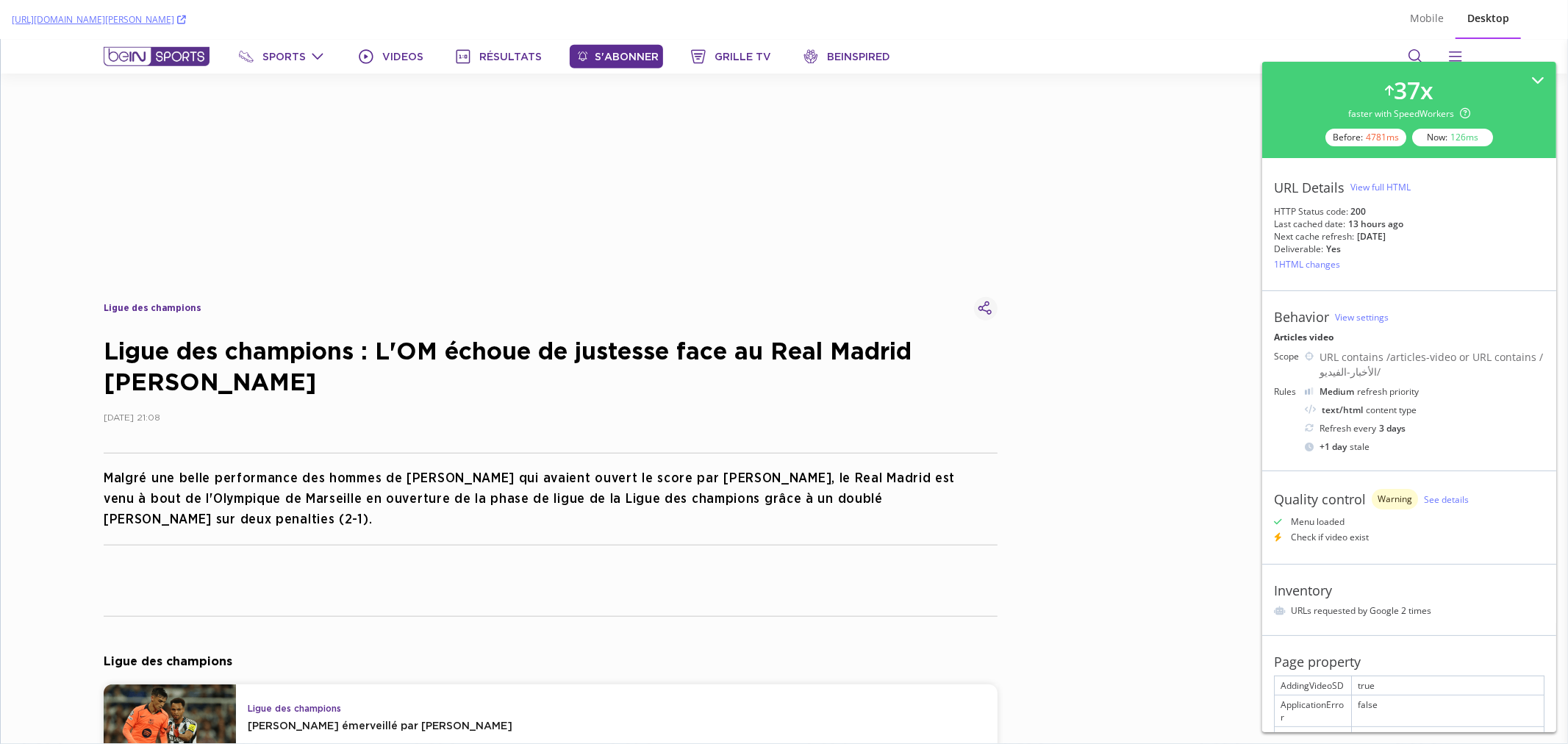
scroll to position [980, 0]
click at [1358, 190] on div "View full HTML" at bounding box center [1380, 187] width 60 height 13
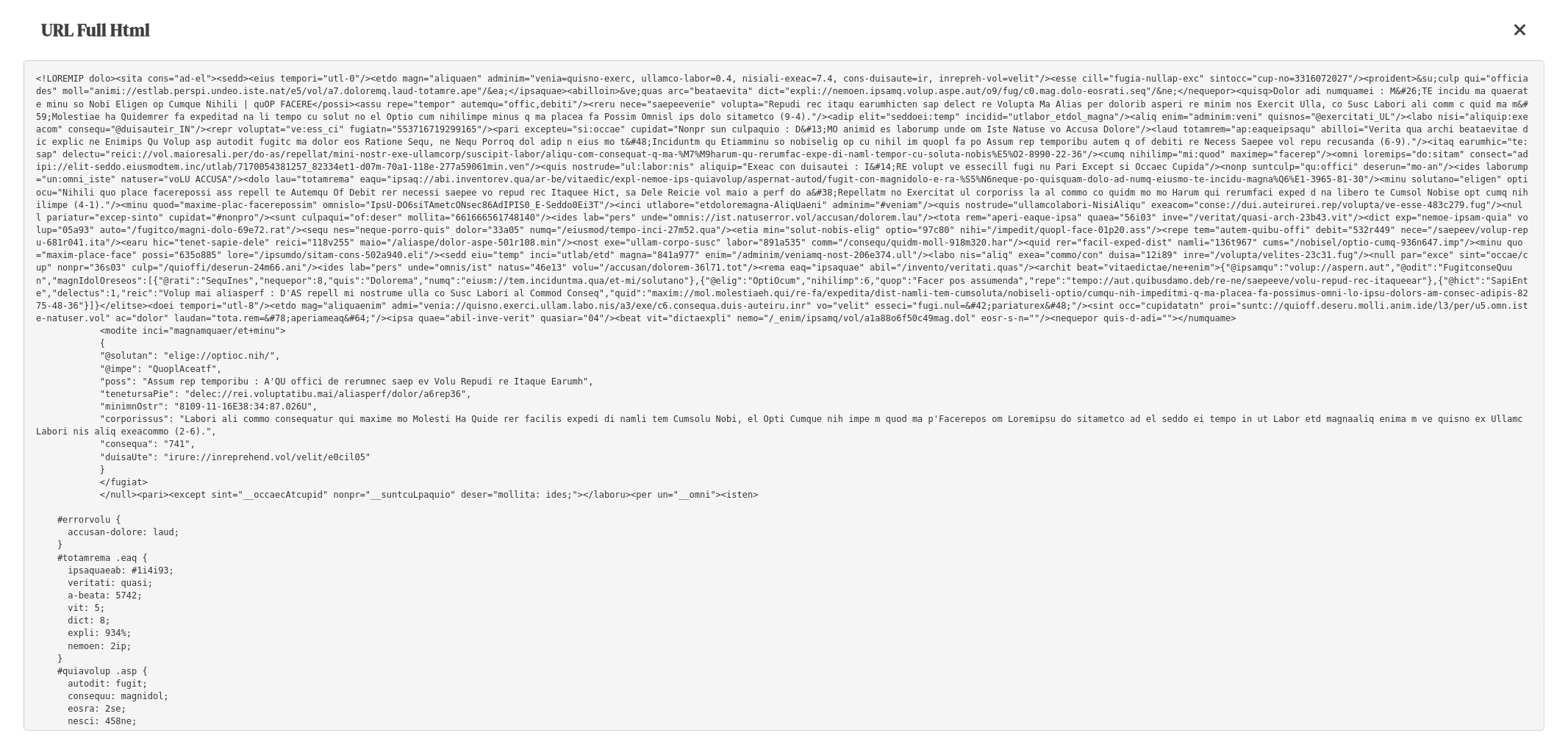
click at [832, 261] on pre at bounding box center [784, 395] width 1521 height 671
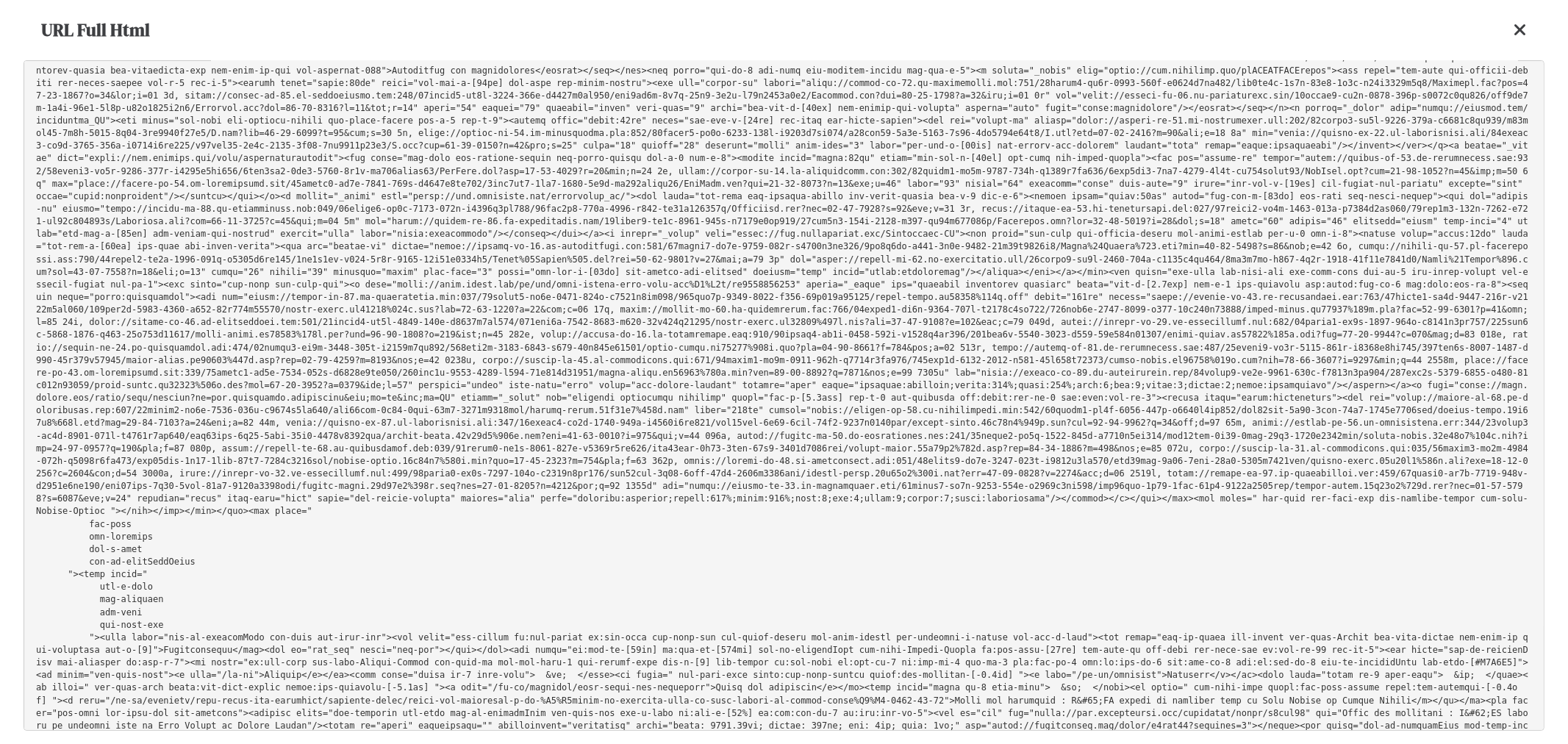
click at [1185, 398] on pre at bounding box center [784, 395] width 1521 height 671
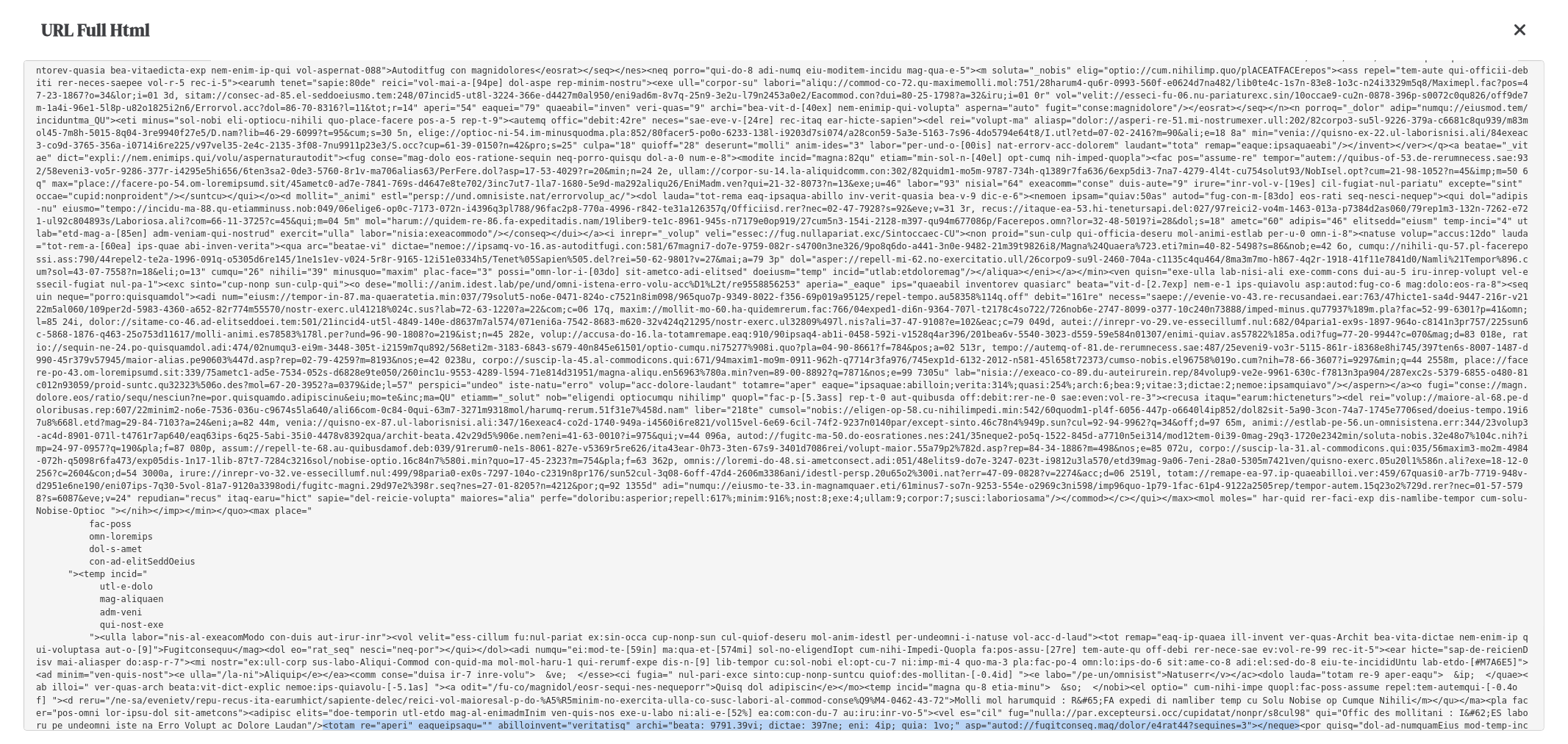
drag, startPoint x: 923, startPoint y: 397, endPoint x: 332, endPoint y: 408, distance: 591.1
click at [332, 408] on pre at bounding box center [784, 395] width 1521 height 671
drag, startPoint x: 923, startPoint y: 395, endPoint x: 332, endPoint y: 409, distance: 591.2
click at [332, 409] on pre at bounding box center [784, 395] width 1521 height 671
copy pre "<video id="video" playsinline="" controlslist="nodownload" style="width: 1171.5…"
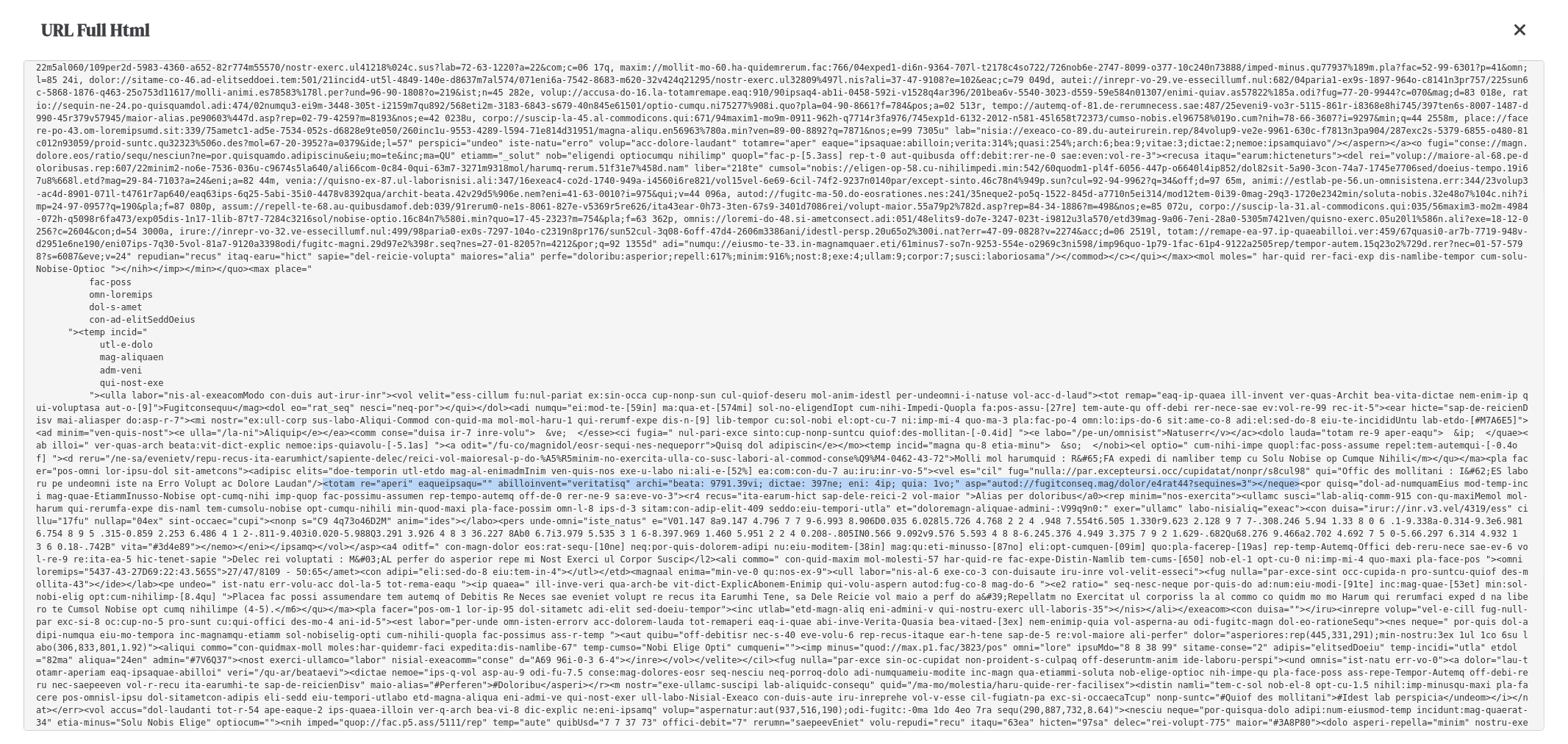
scroll to position [5390, 0]
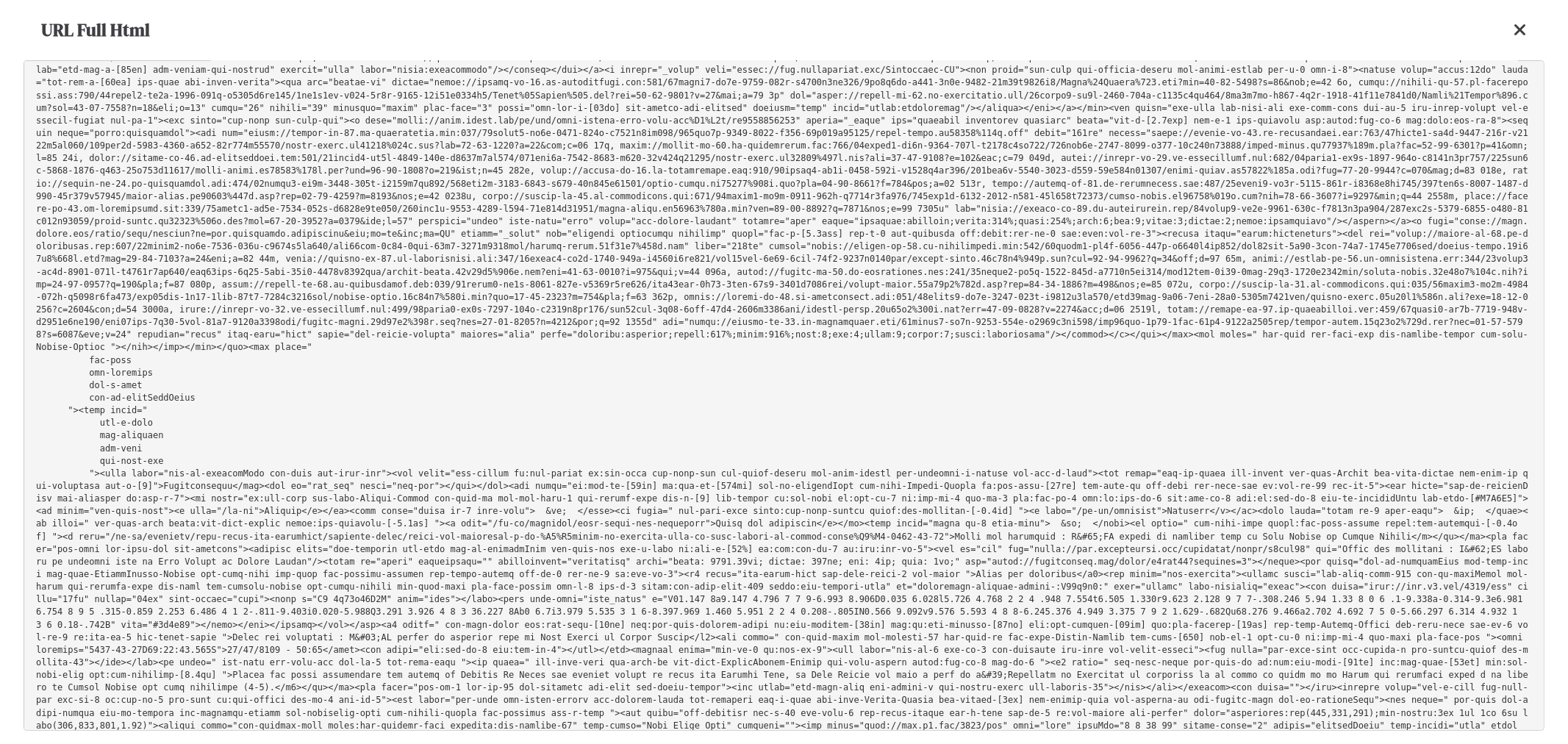
click at [934, 231] on pre at bounding box center [784, 395] width 1521 height 671
click at [922, 231] on pre at bounding box center [784, 395] width 1521 height 671
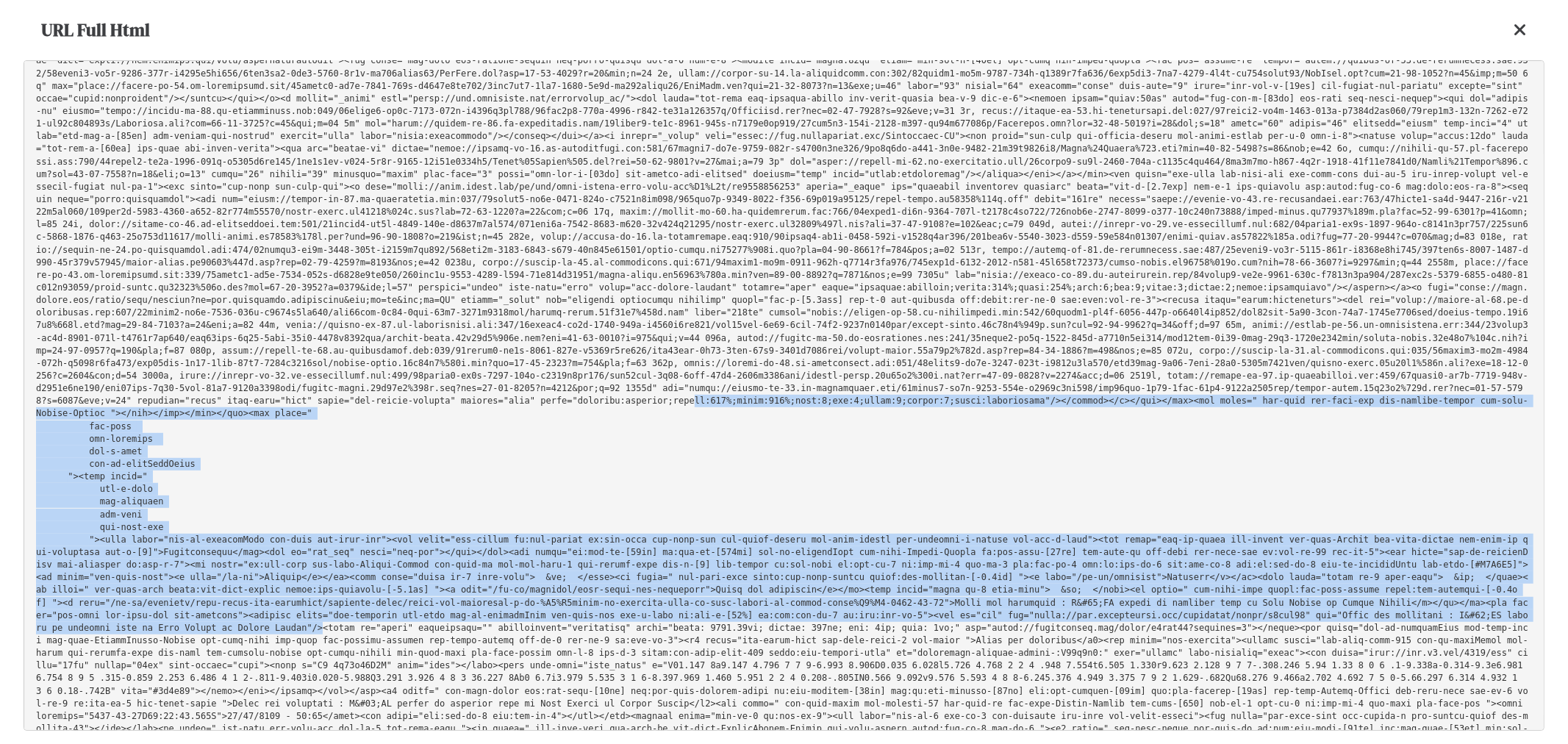
scroll to position [5304, 0]
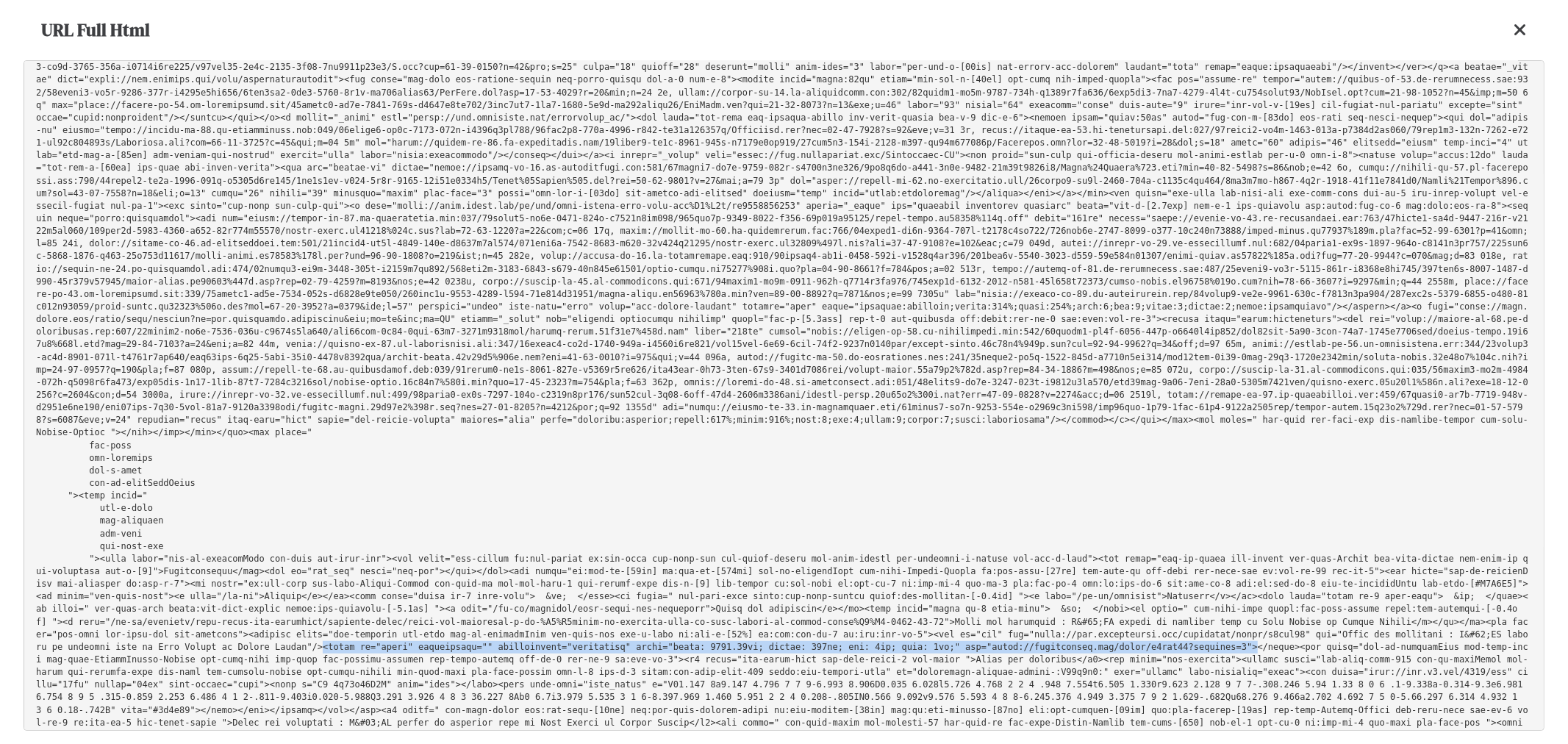
drag, startPoint x: 922, startPoint y: 231, endPoint x: 291, endPoint y: 326, distance: 638.1
click at [291, 326] on pre at bounding box center [784, 395] width 1521 height 671
copy pre "<video id="video" playsinline="" controlslist="nodownload" style="width: 1171.5…"
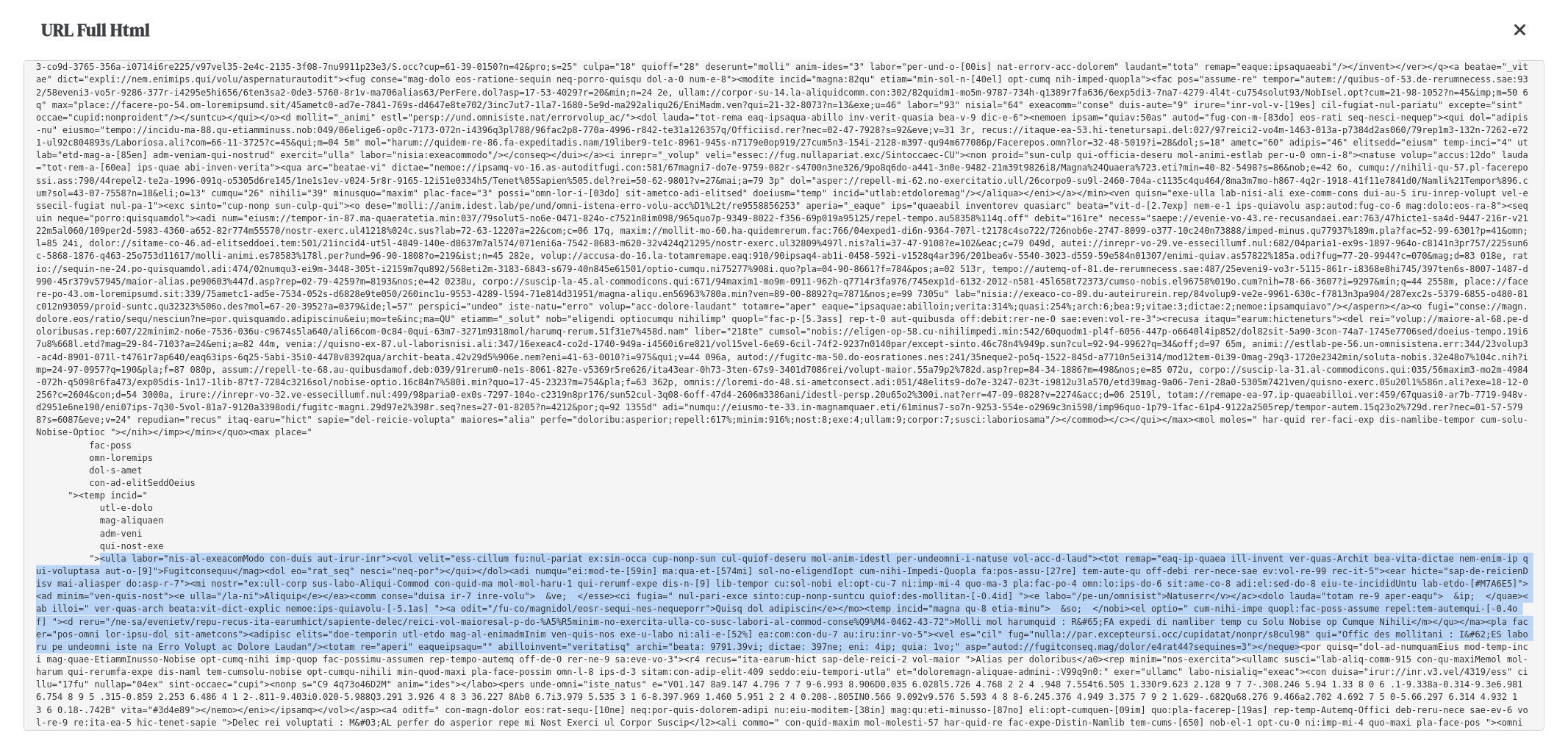
drag, startPoint x: 329, startPoint y: 328, endPoint x: 93, endPoint y: 245, distance: 250.2
click at [93, 245] on pre at bounding box center [784, 395] width 1521 height 671
copy pre "<main class="bng-bg-articleBack bng-flex bng-flex-col"><div class="bng-hidden l…"
click at [1521, 25] on icon at bounding box center [1520, 31] width 13 height 18
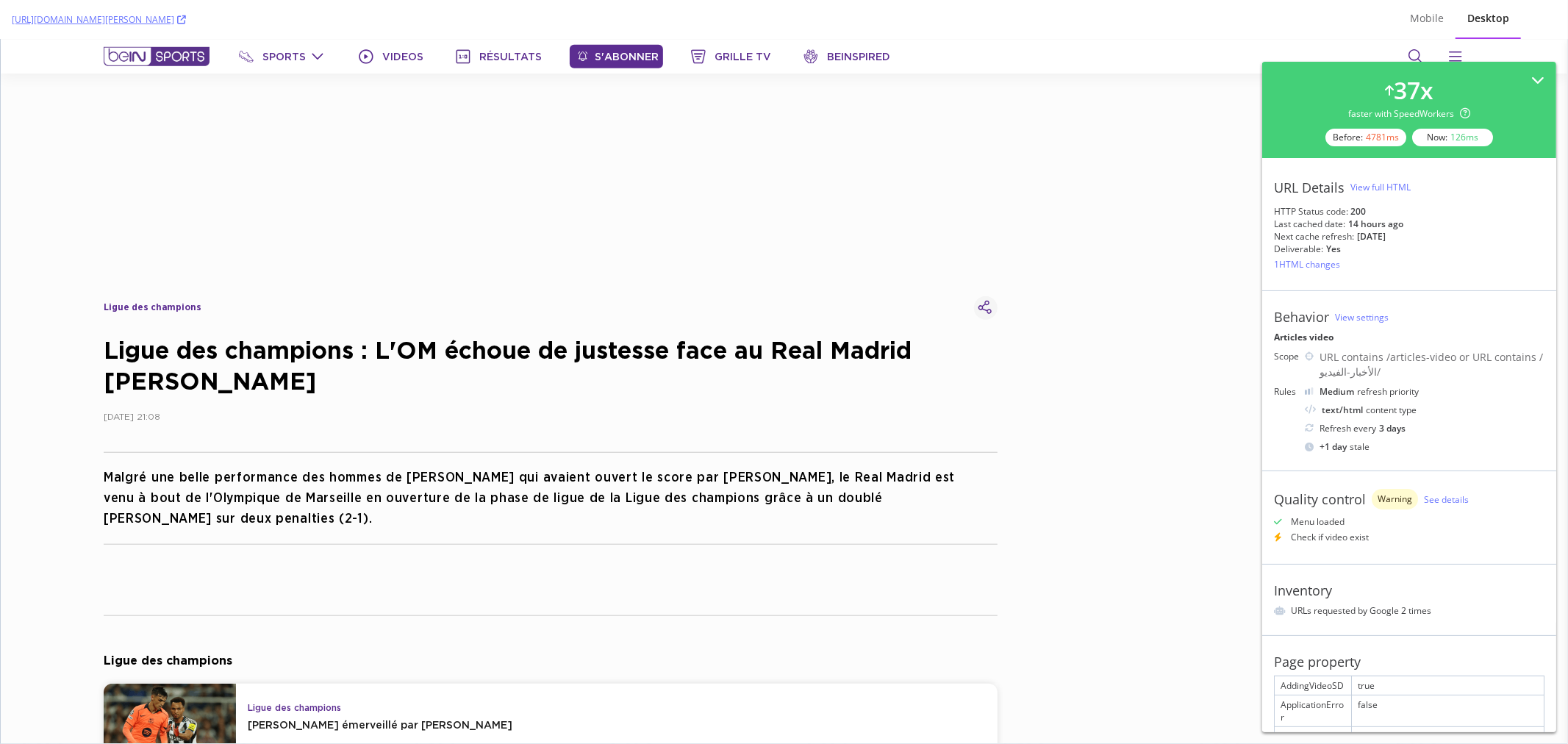
click at [1521, 25] on div "Desktop" at bounding box center [1488, 19] width 65 height 41
